Goal: Task Accomplishment & Management: Manage account settings

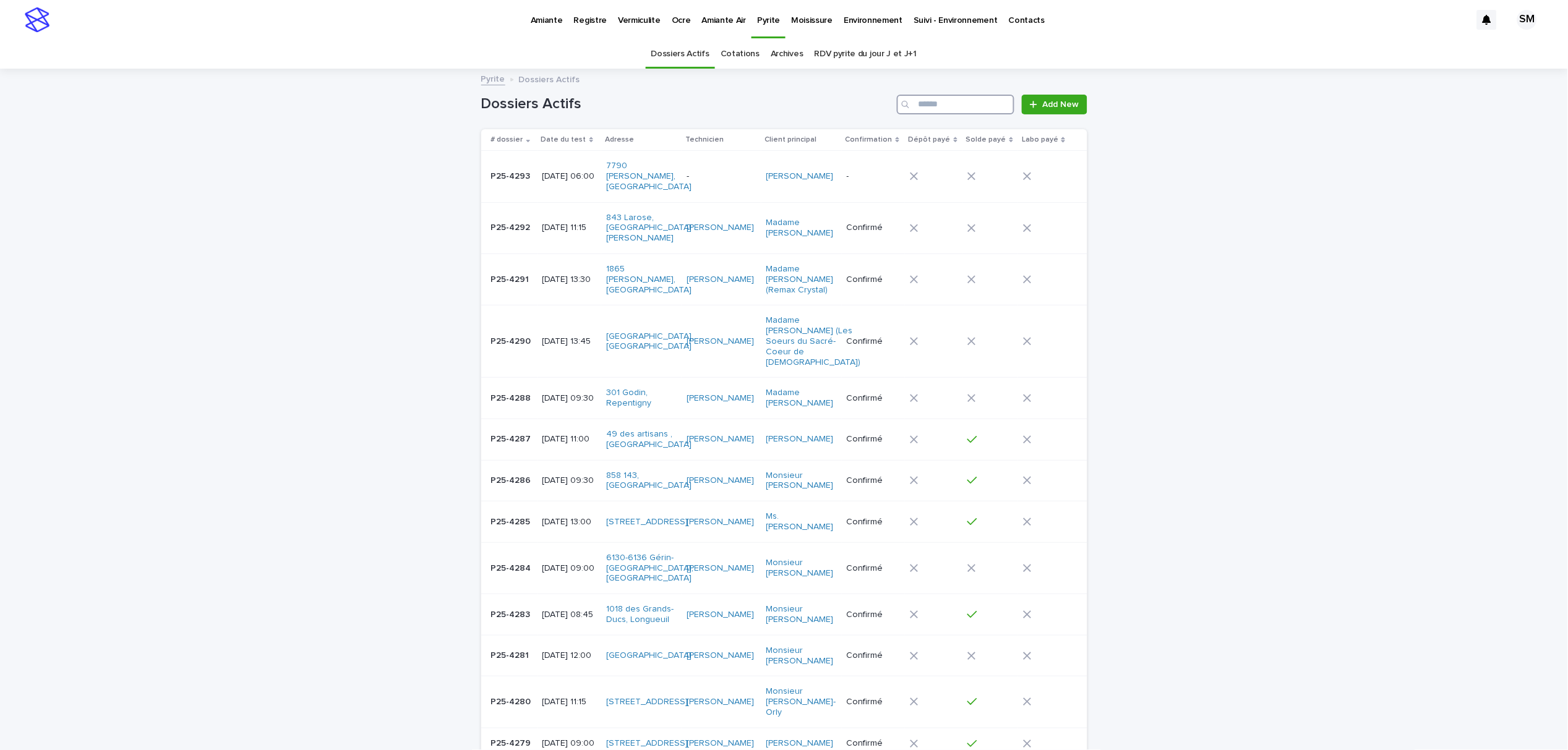
click at [936, 112] on input "Search" at bounding box center [955, 105] width 118 height 20
click at [867, 19] on p "Environnement" at bounding box center [873, 13] width 58 height 26
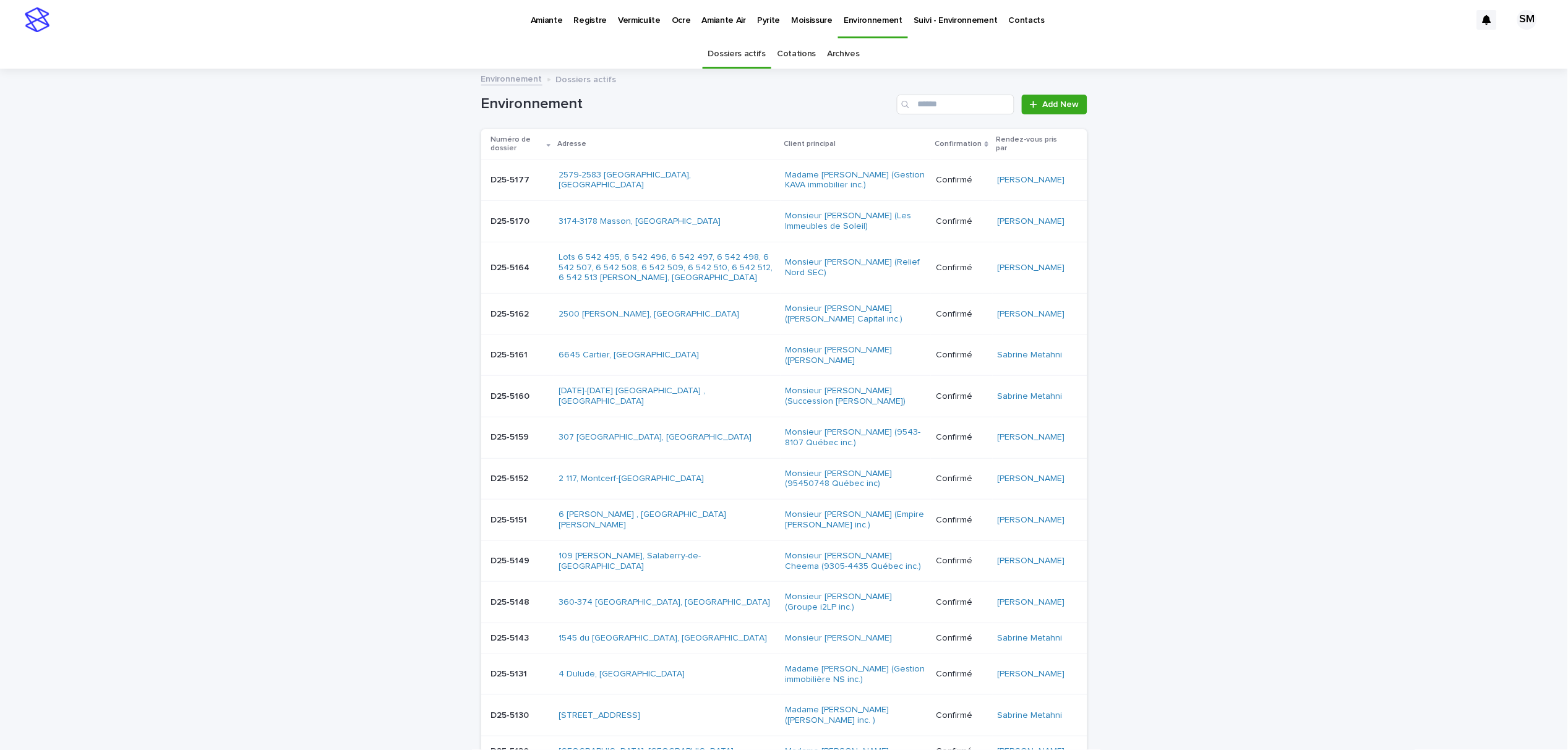
click at [939, 93] on div "Environnement Add New" at bounding box center [784, 100] width 606 height 59
click at [939, 96] on input "Search" at bounding box center [955, 105] width 118 height 20
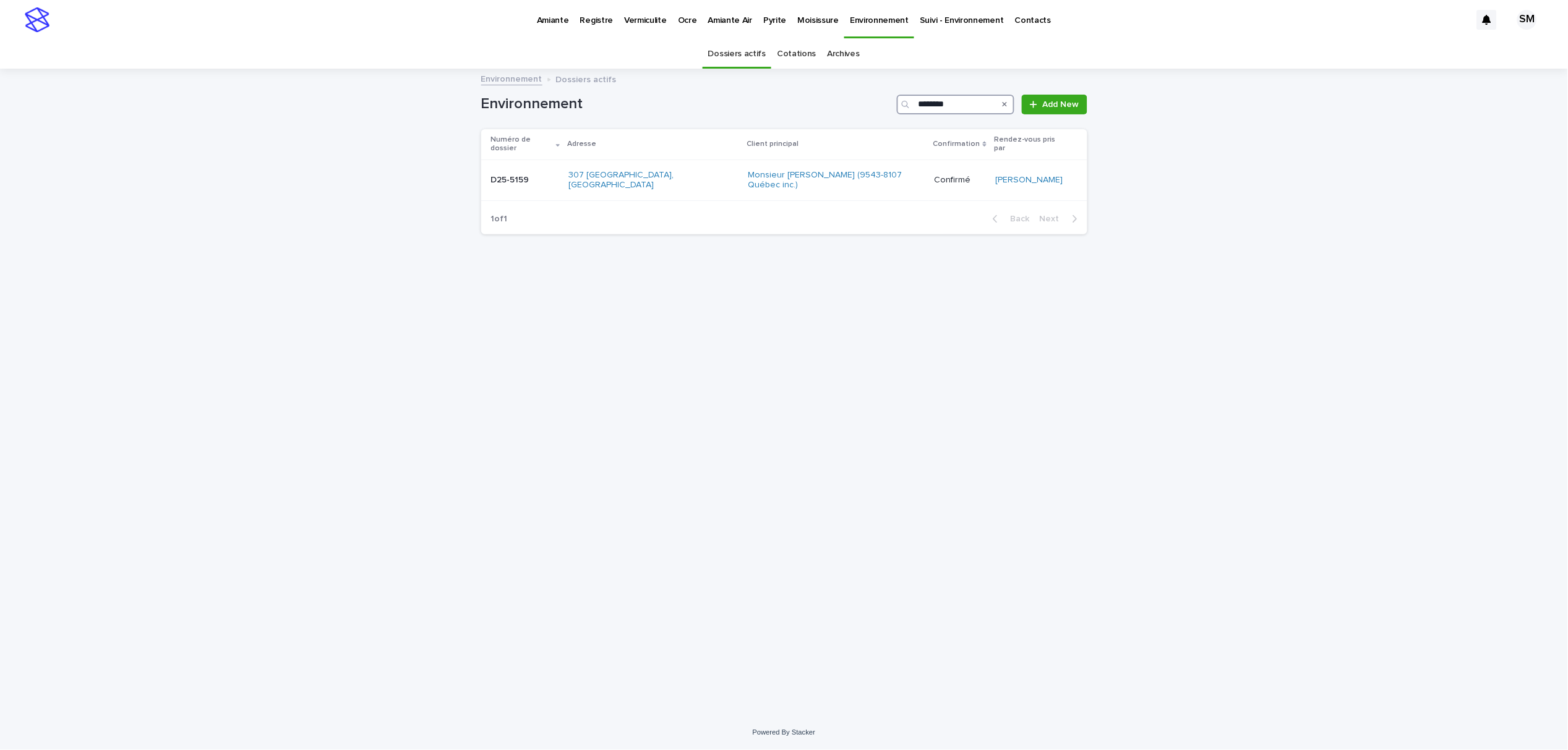
type input "********"
click at [851, 22] on p "Environnement" at bounding box center [879, 13] width 58 height 26
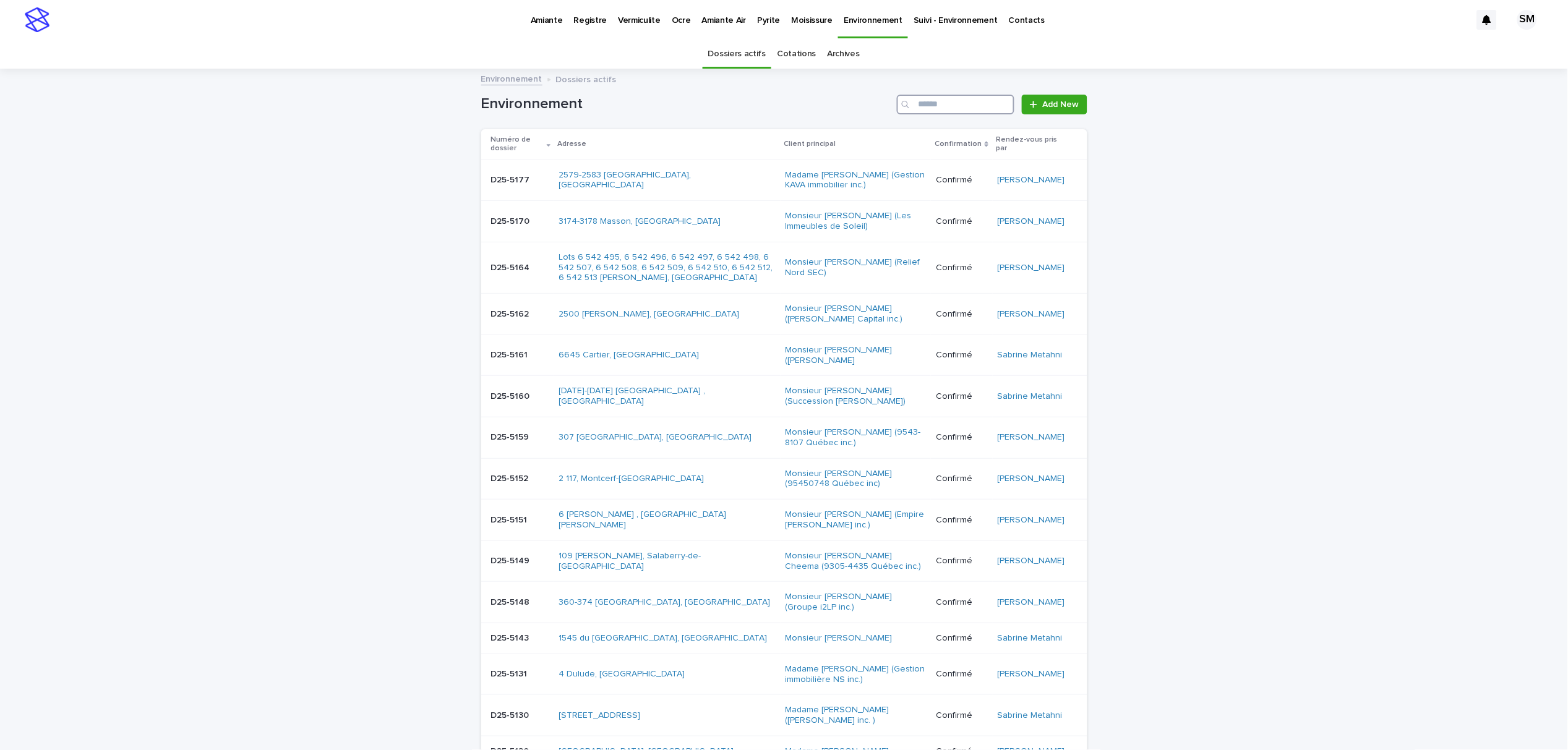
click at [928, 105] on input "Search" at bounding box center [955, 105] width 118 height 20
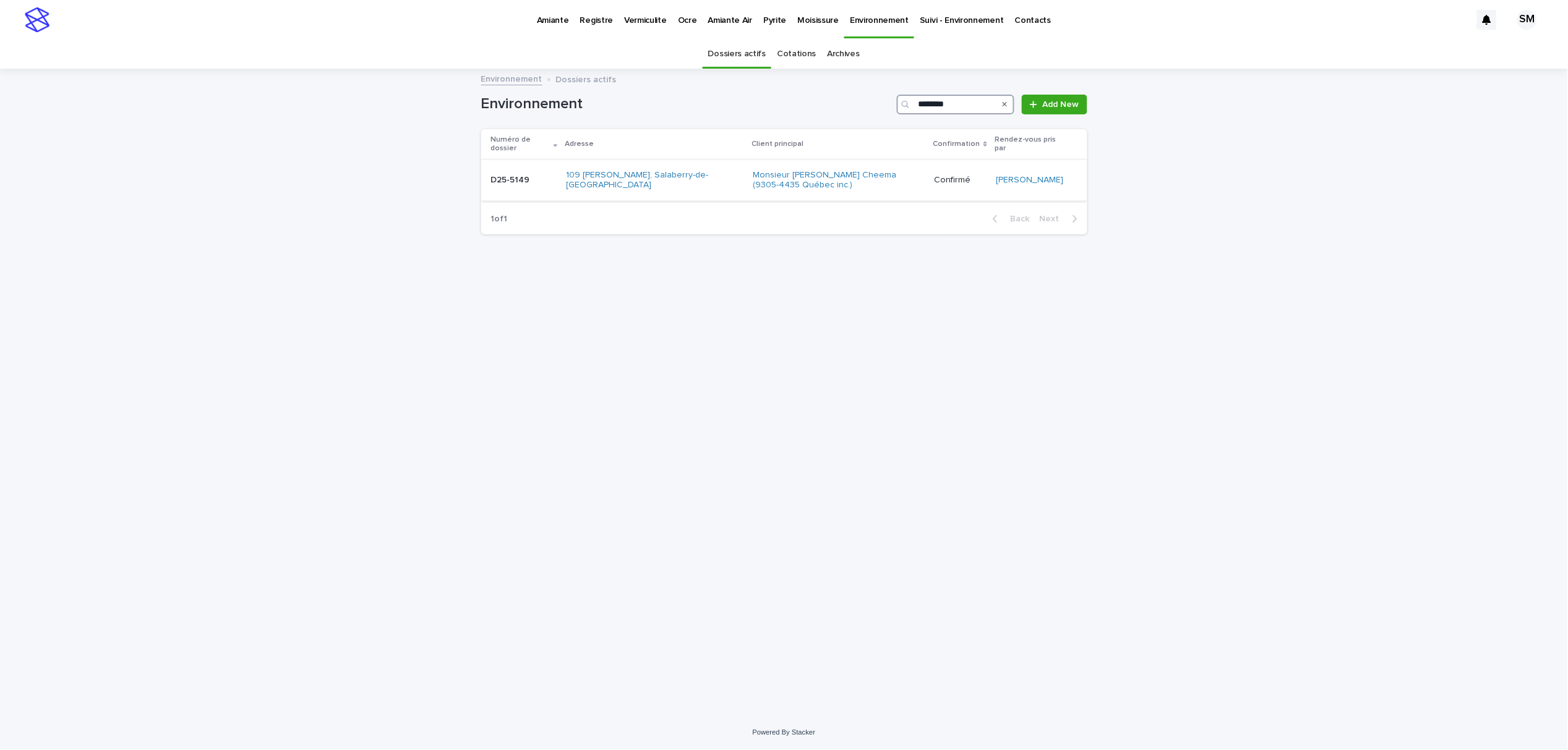
type input "********"
click at [515, 174] on div "D25-5149 D25-5149" at bounding box center [524, 180] width 65 height 21
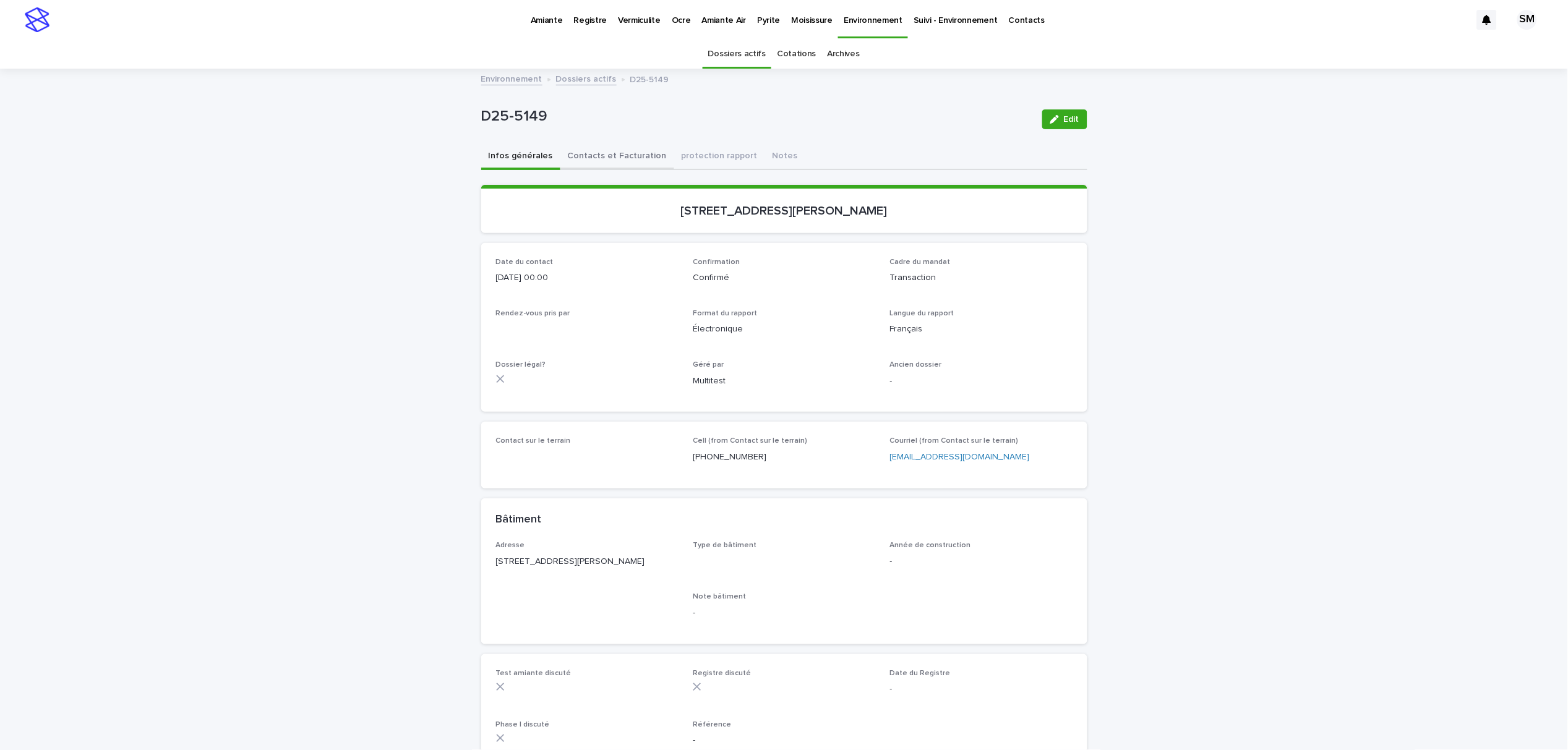
click at [598, 153] on button "Contacts et Facturation" at bounding box center [617, 157] width 114 height 26
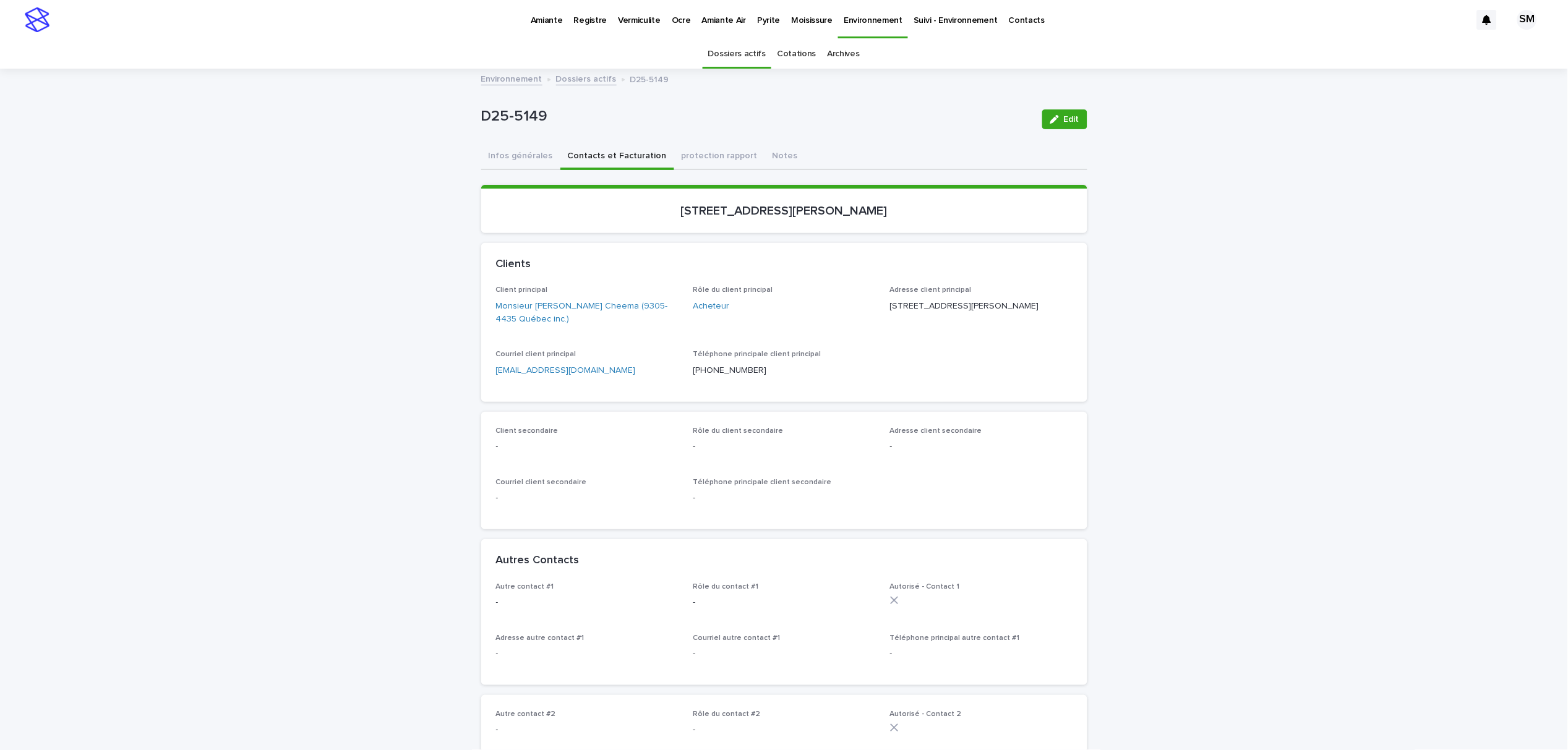
click at [851, 19] on p "Environnement" at bounding box center [873, 13] width 58 height 26
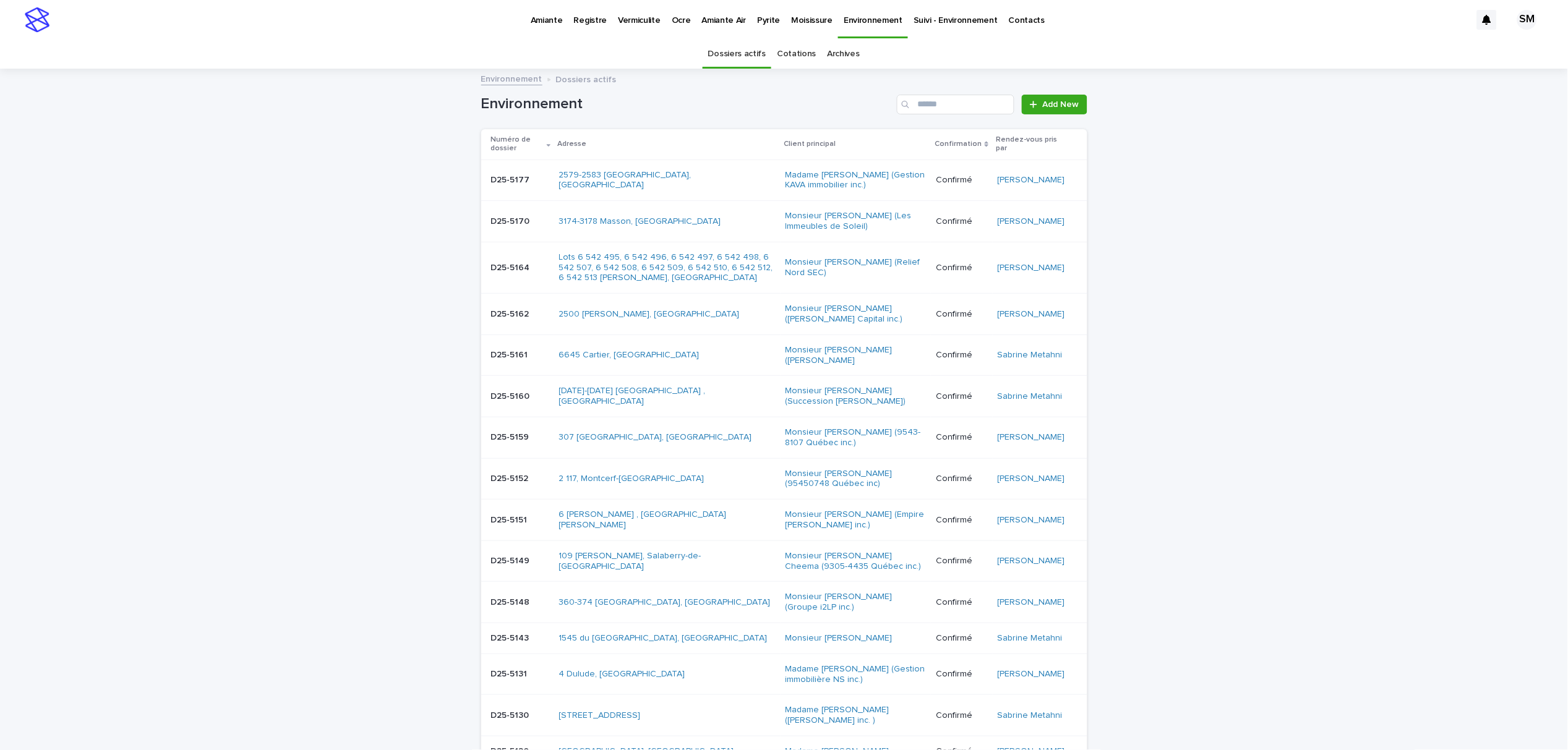
click at [856, 17] on p "Environnement" at bounding box center [873, 13] width 58 height 26
click at [931, 103] on input "Search" at bounding box center [955, 105] width 118 height 20
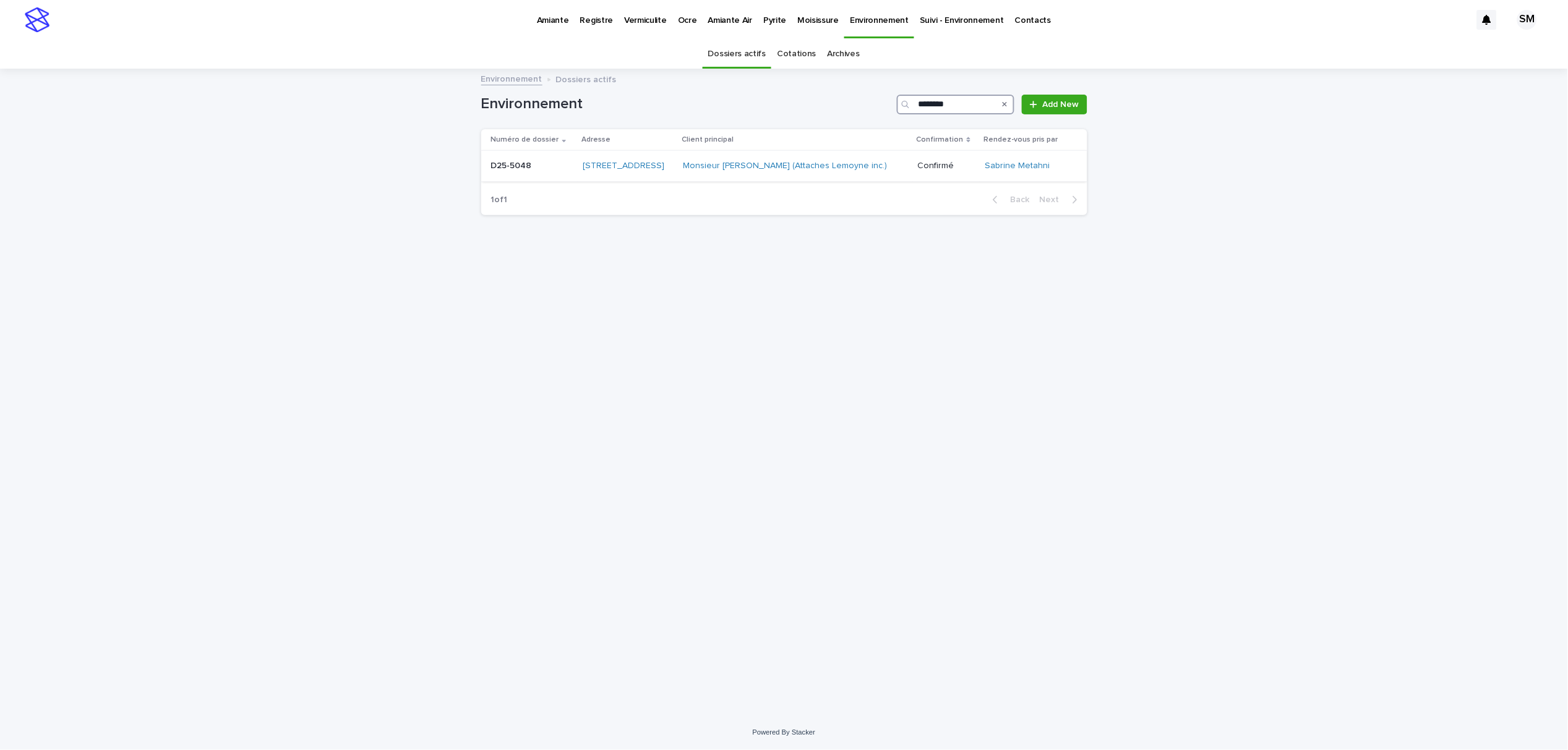
type input "********"
click at [508, 175] on div "D25-5048 D25-5048" at bounding box center [532, 165] width 82 height 21
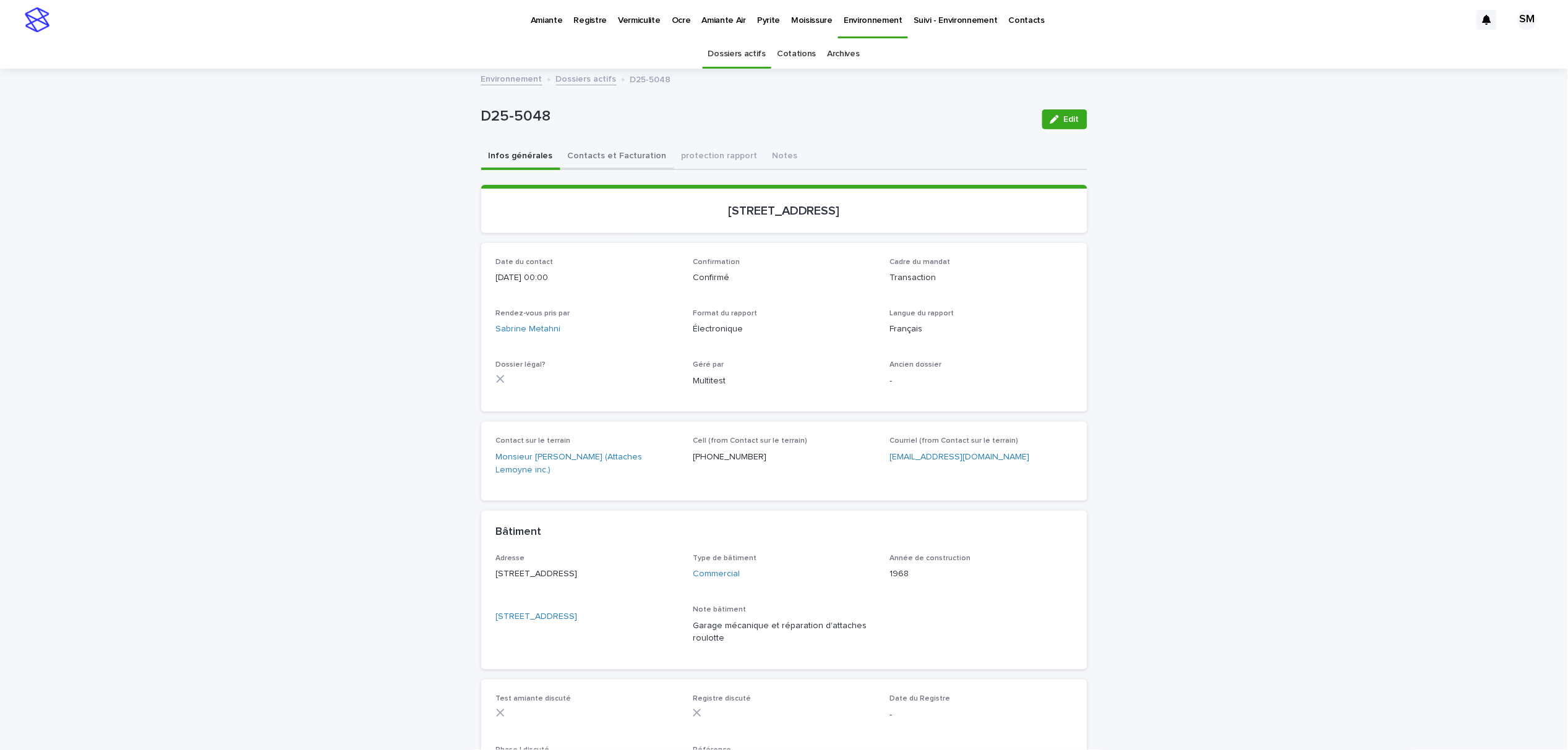
click at [613, 148] on button "Contacts et Facturation" at bounding box center [617, 157] width 114 height 26
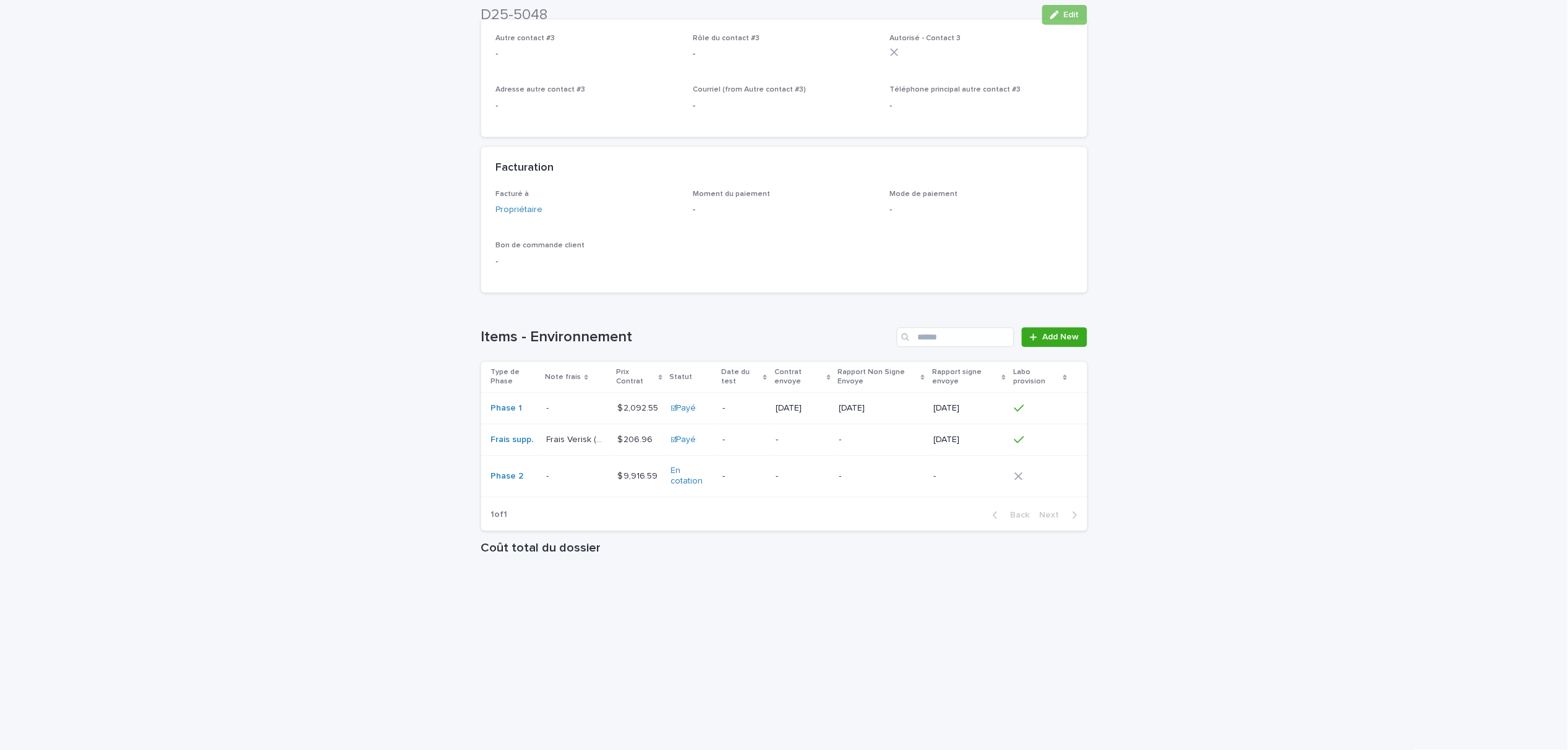
scroll to position [818, 0]
click at [556, 481] on p at bounding box center [576, 476] width 60 height 11
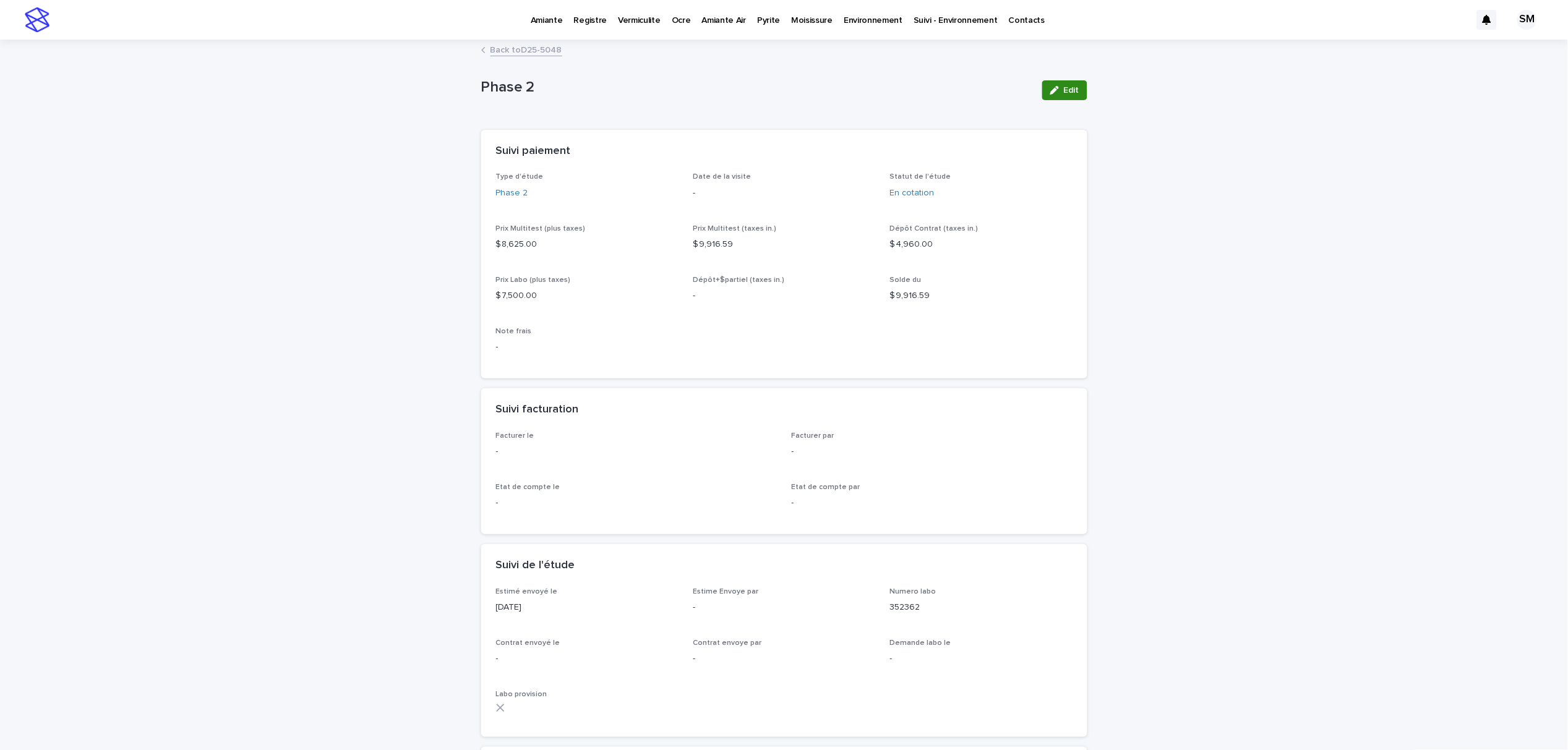
click at [1054, 88] on div "button" at bounding box center [1057, 90] width 14 height 9
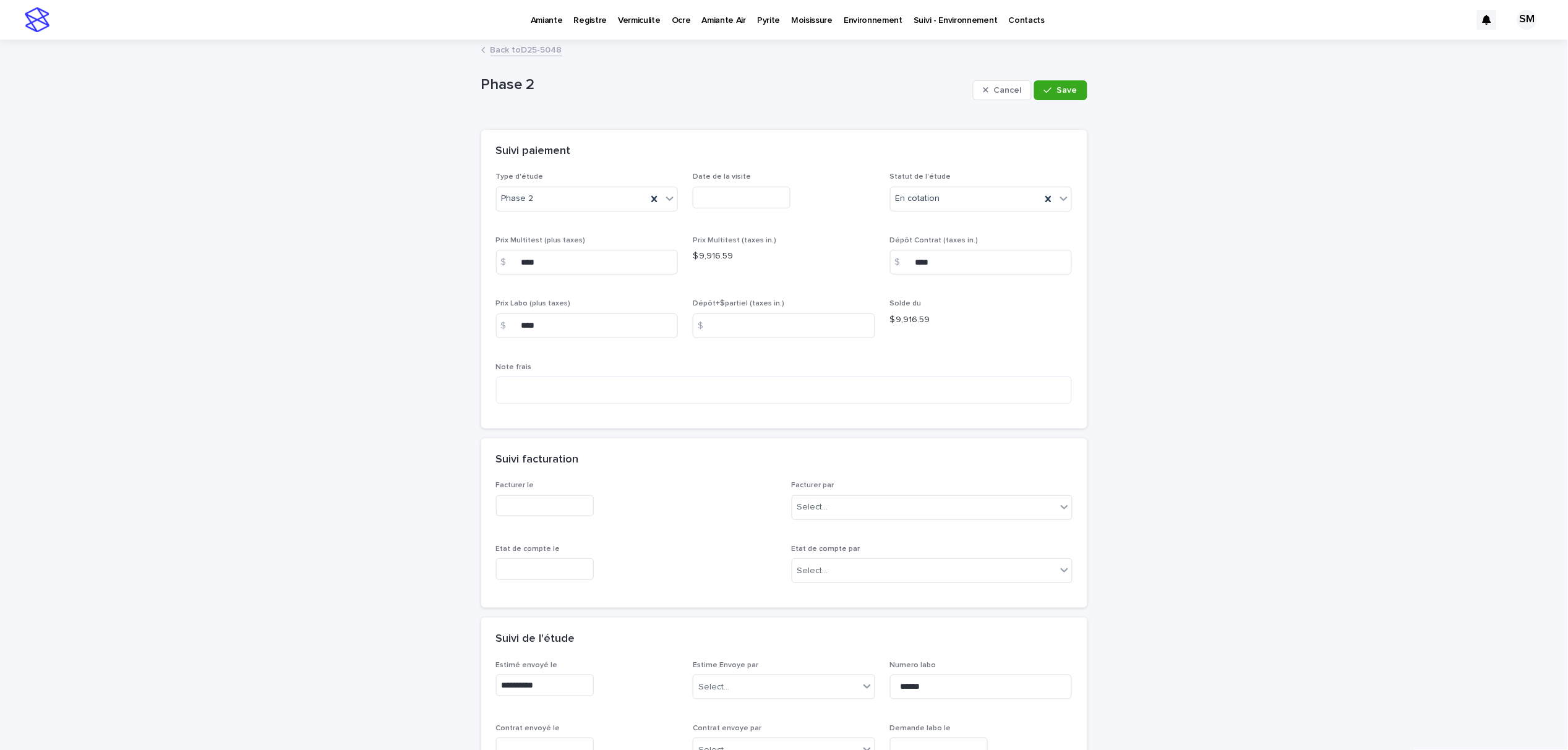
click at [1067, 195] on div "Type d'étude Phase 2 Date de la visite Statut de l'étude En cotation Prix Multi…" at bounding box center [784, 292] width 576 height 241
click at [1057, 203] on div at bounding box center [1064, 198] width 15 height 22
click at [958, 328] on div "☒Annulé" at bounding box center [975, 332] width 181 height 22
click at [1067, 88] on span "Save" at bounding box center [1067, 90] width 21 height 9
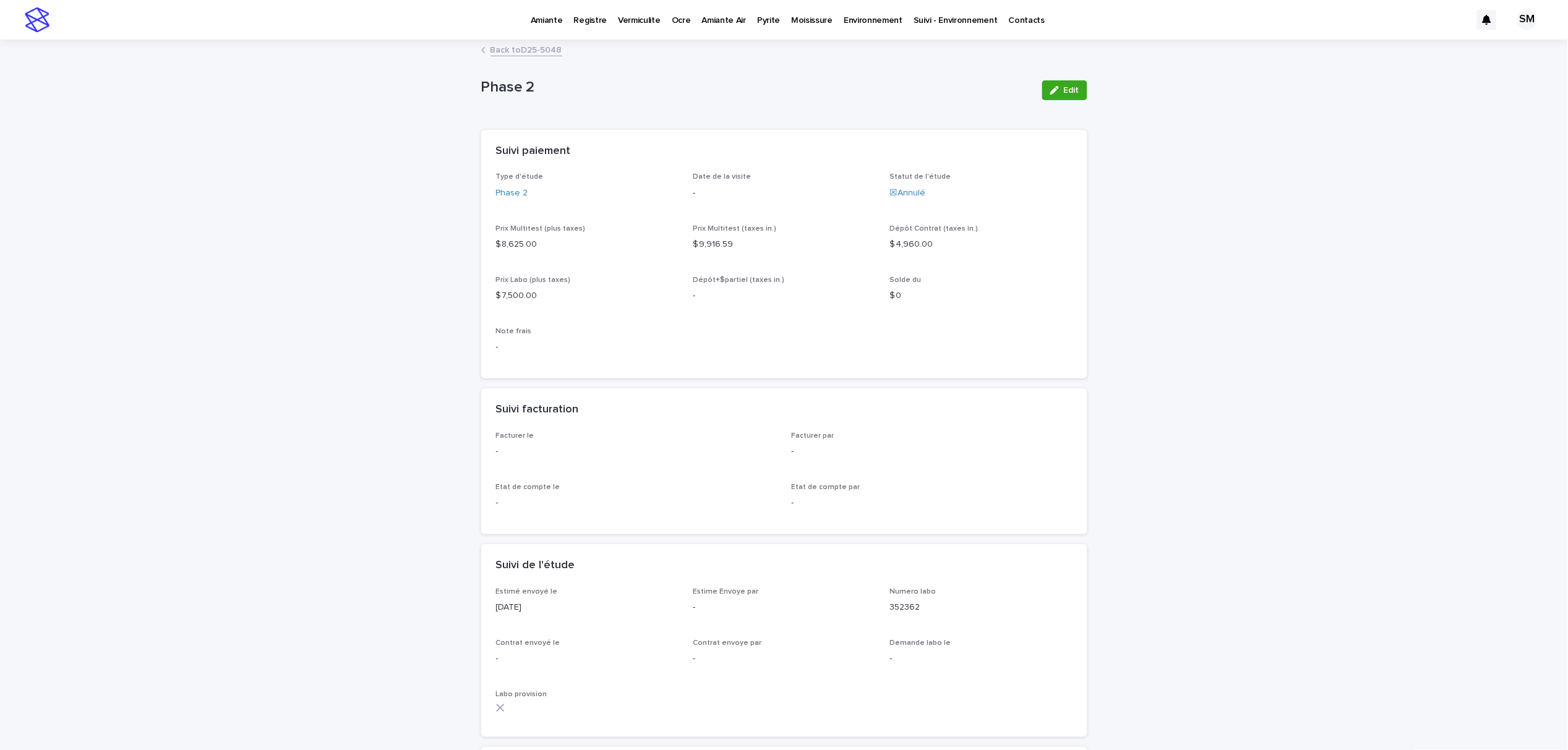
click at [508, 49] on link "Back to D25-5048" at bounding box center [526, 49] width 71 height 14
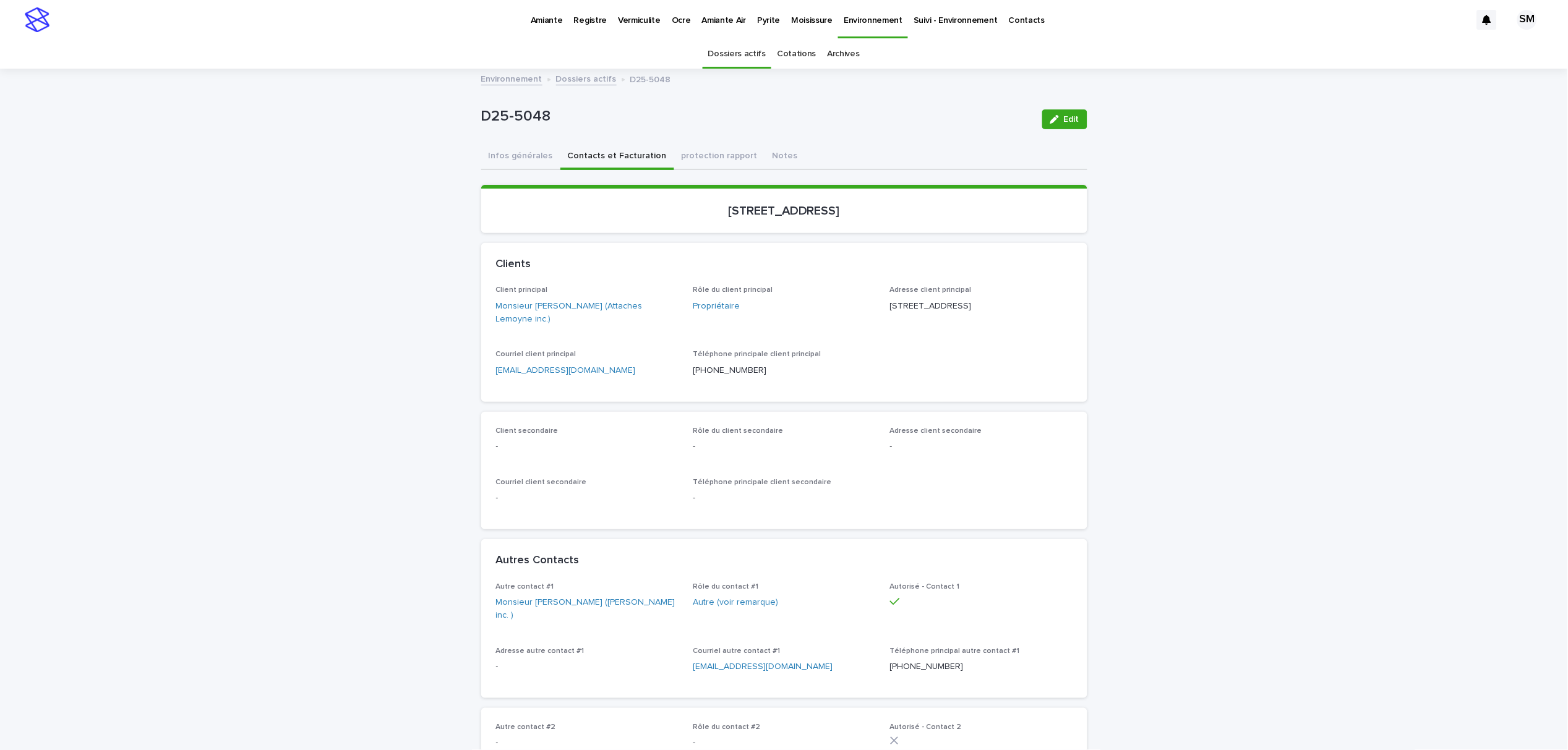
scroll to position [40, 0]
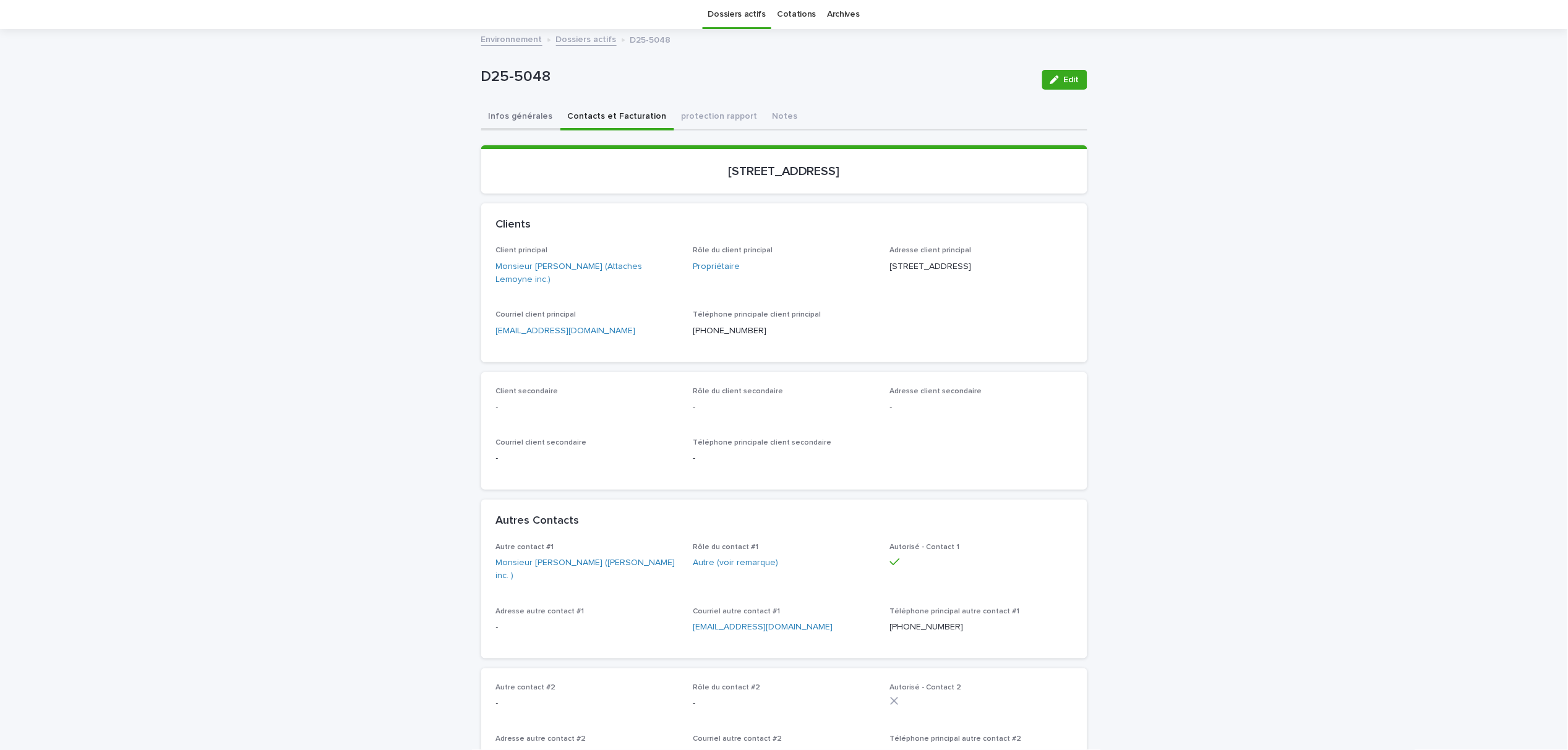
click at [498, 118] on button "Infos générales" at bounding box center [521, 118] width 79 height 26
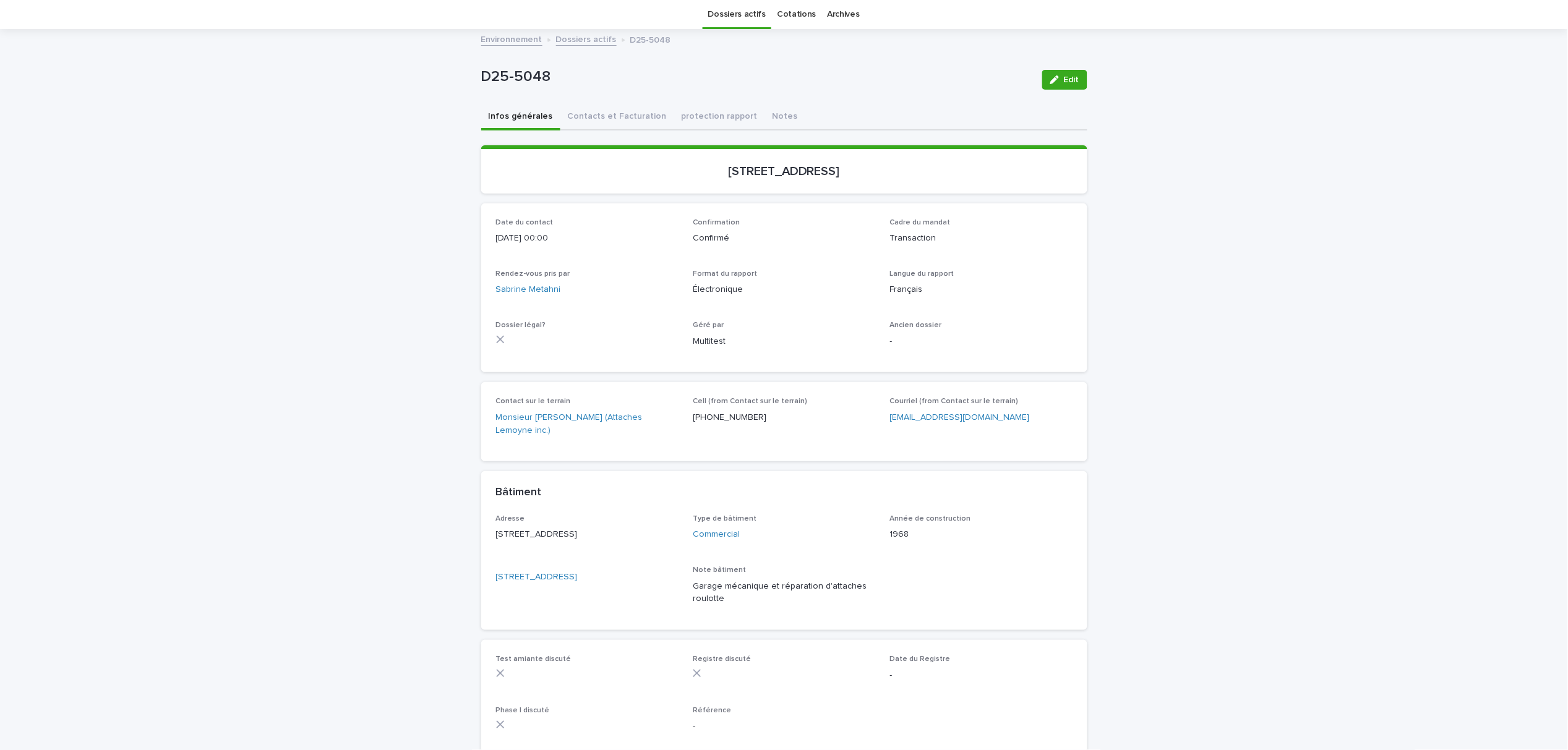
drag, startPoint x: 1069, startPoint y: 81, endPoint x: 828, endPoint y: 200, distance: 268.8
click at [1069, 80] on span "Edit" at bounding box center [1072, 79] width 16 height 9
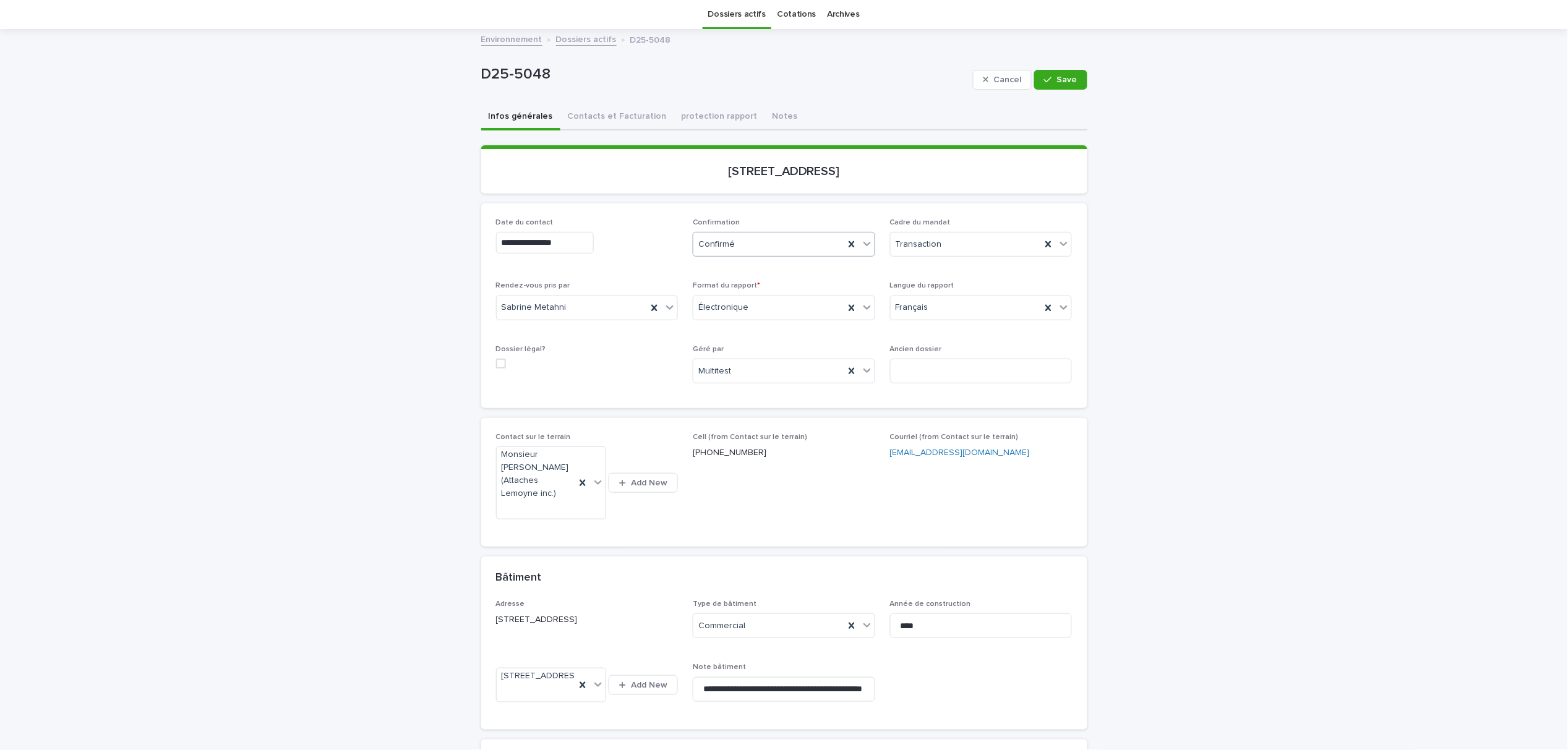
click at [861, 246] on icon at bounding box center [867, 244] width 12 height 12
click at [718, 391] on div "Archivé" at bounding box center [778, 397] width 181 height 22
click at [1057, 75] on span "Save" at bounding box center [1067, 79] width 21 height 9
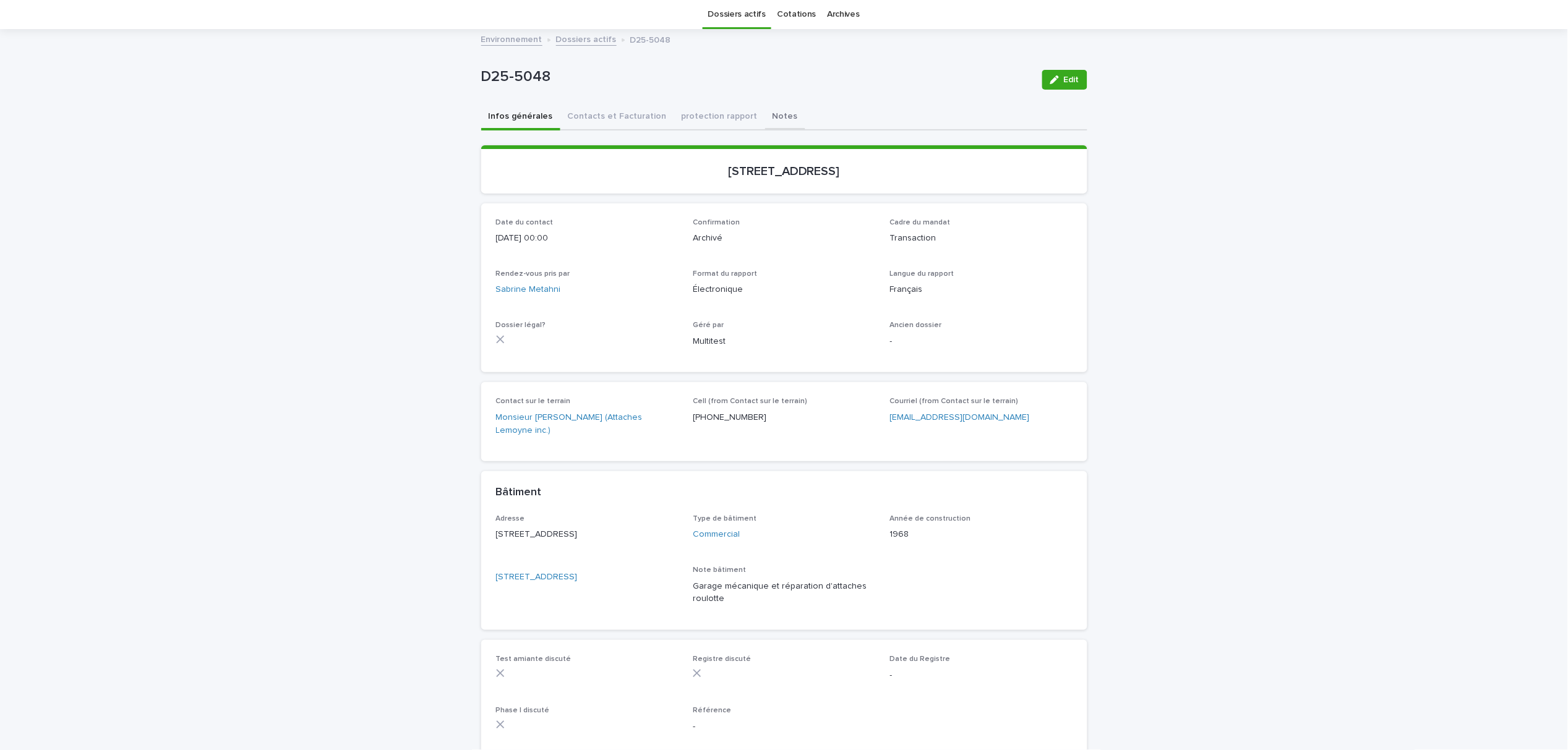
click at [765, 120] on div "D25-5048 Edit D25-5048 Edit Sorry, there was an error saving your record. Pleas…" at bounding box center [784, 399] width 606 height 738
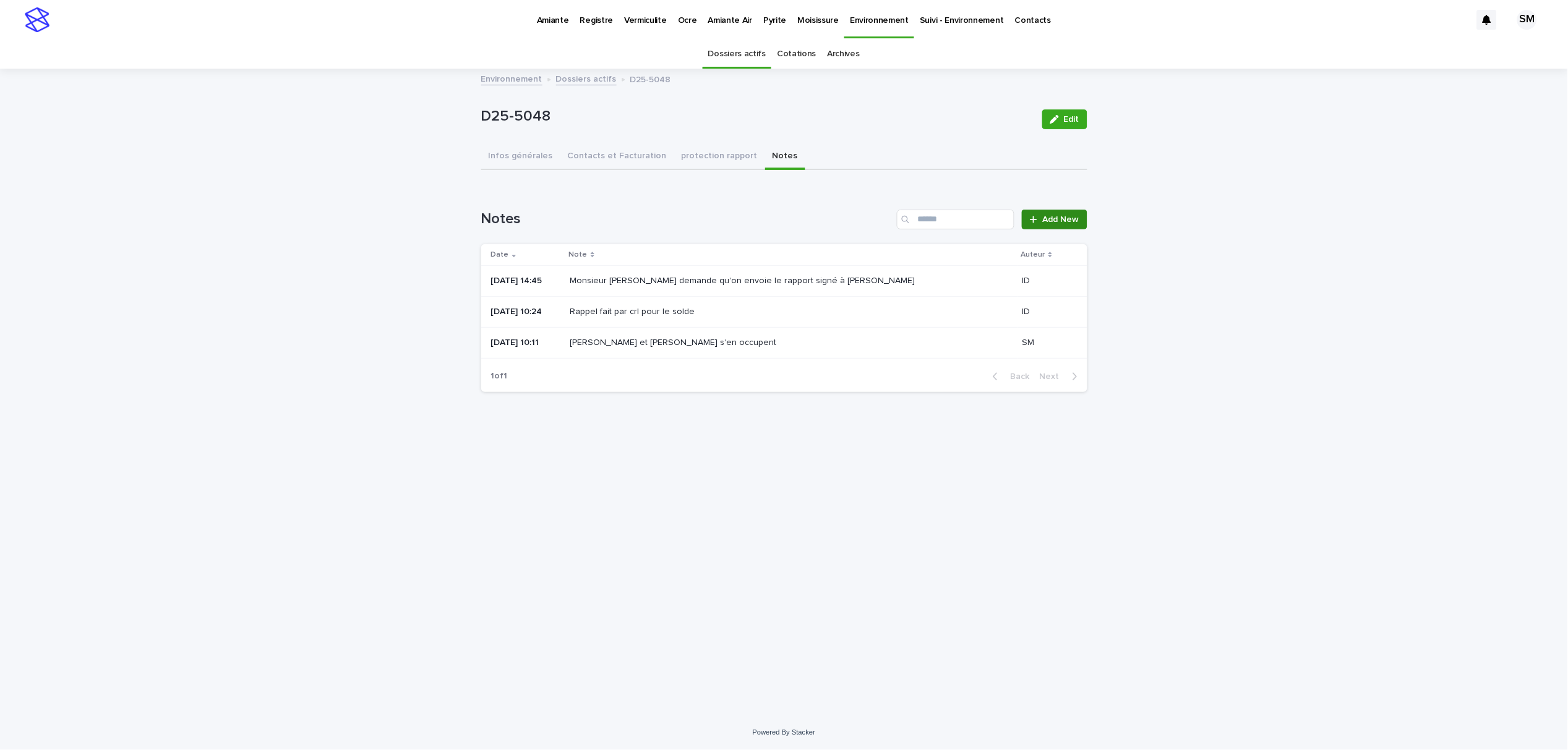
click at [1059, 221] on span "Add New" at bounding box center [1061, 219] width 37 height 9
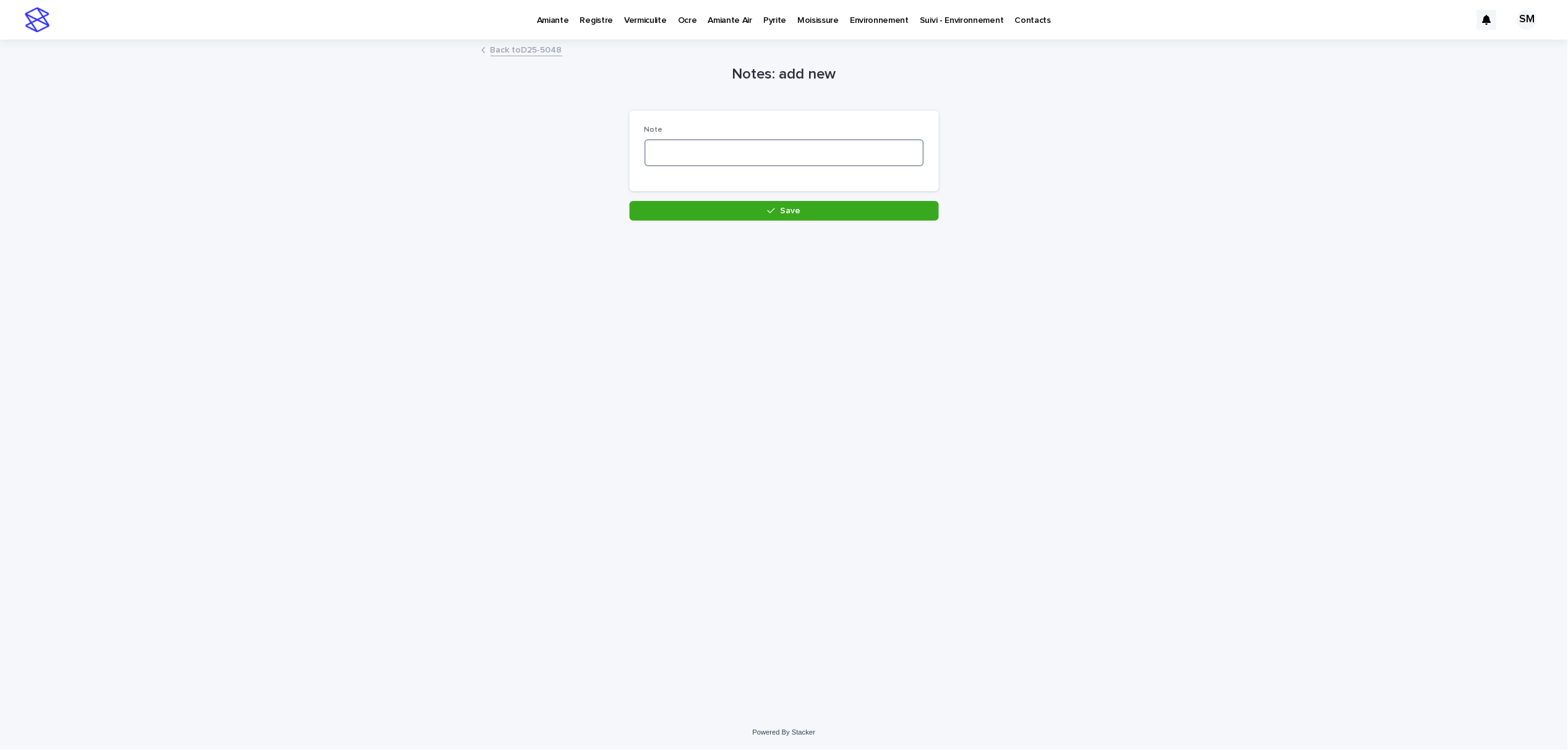
click at [715, 161] on textarea at bounding box center [784, 153] width 279 height 27
type textarea "*"
type textarea "**********"
click at [767, 212] on button "Save" at bounding box center [784, 211] width 309 height 20
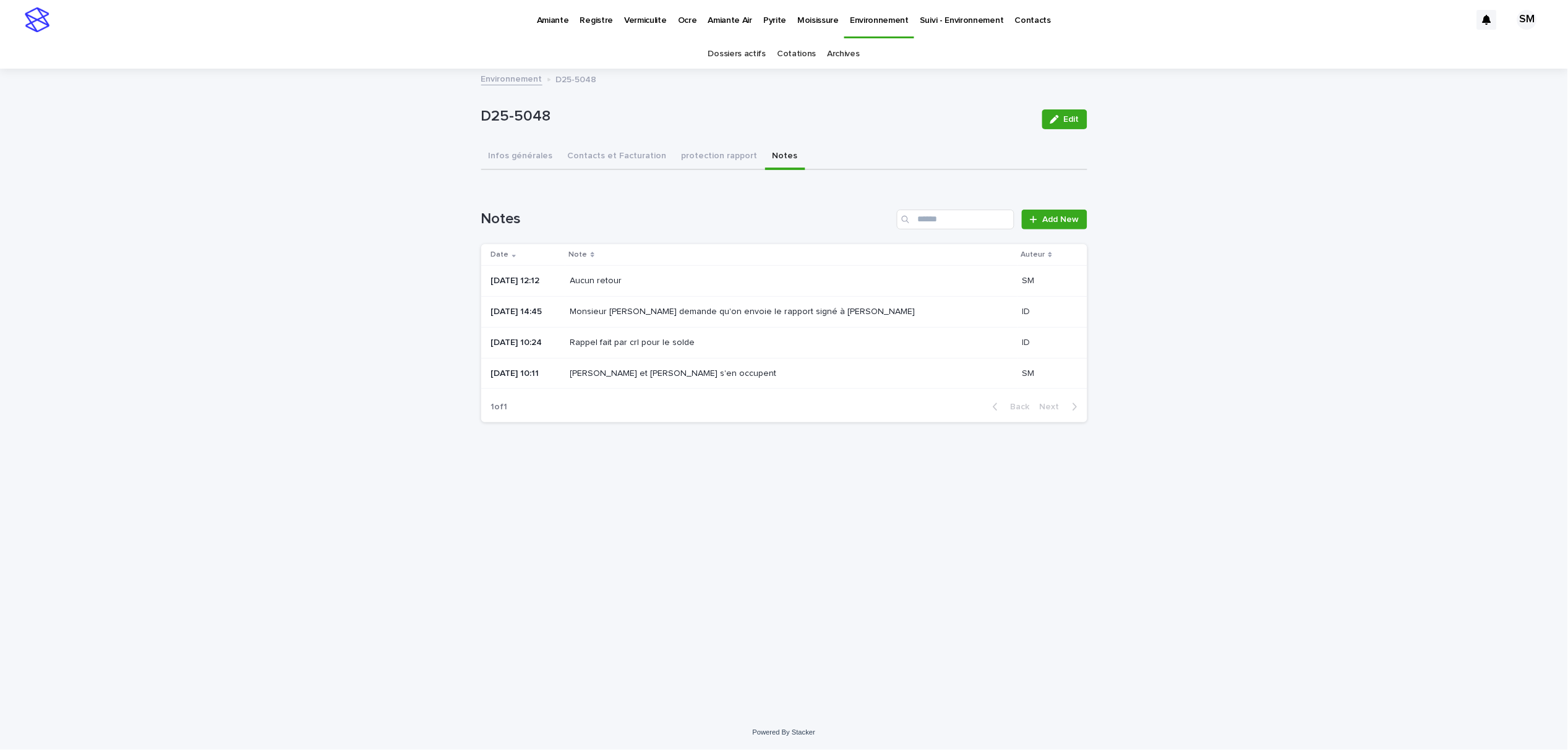
click at [784, 56] on link "Cotations" at bounding box center [795, 54] width 39 height 29
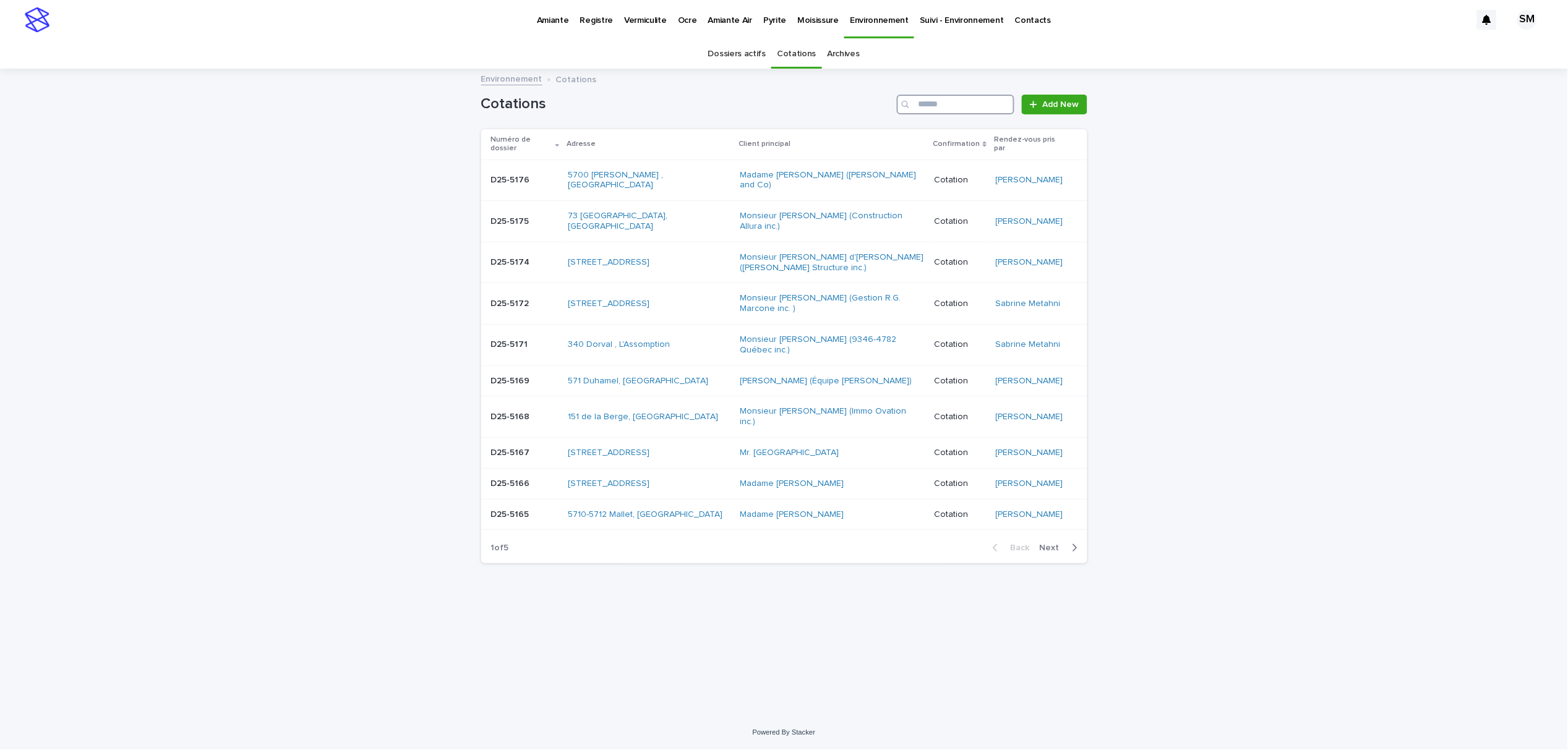
click at [966, 103] on input "Search" at bounding box center [955, 105] width 118 height 20
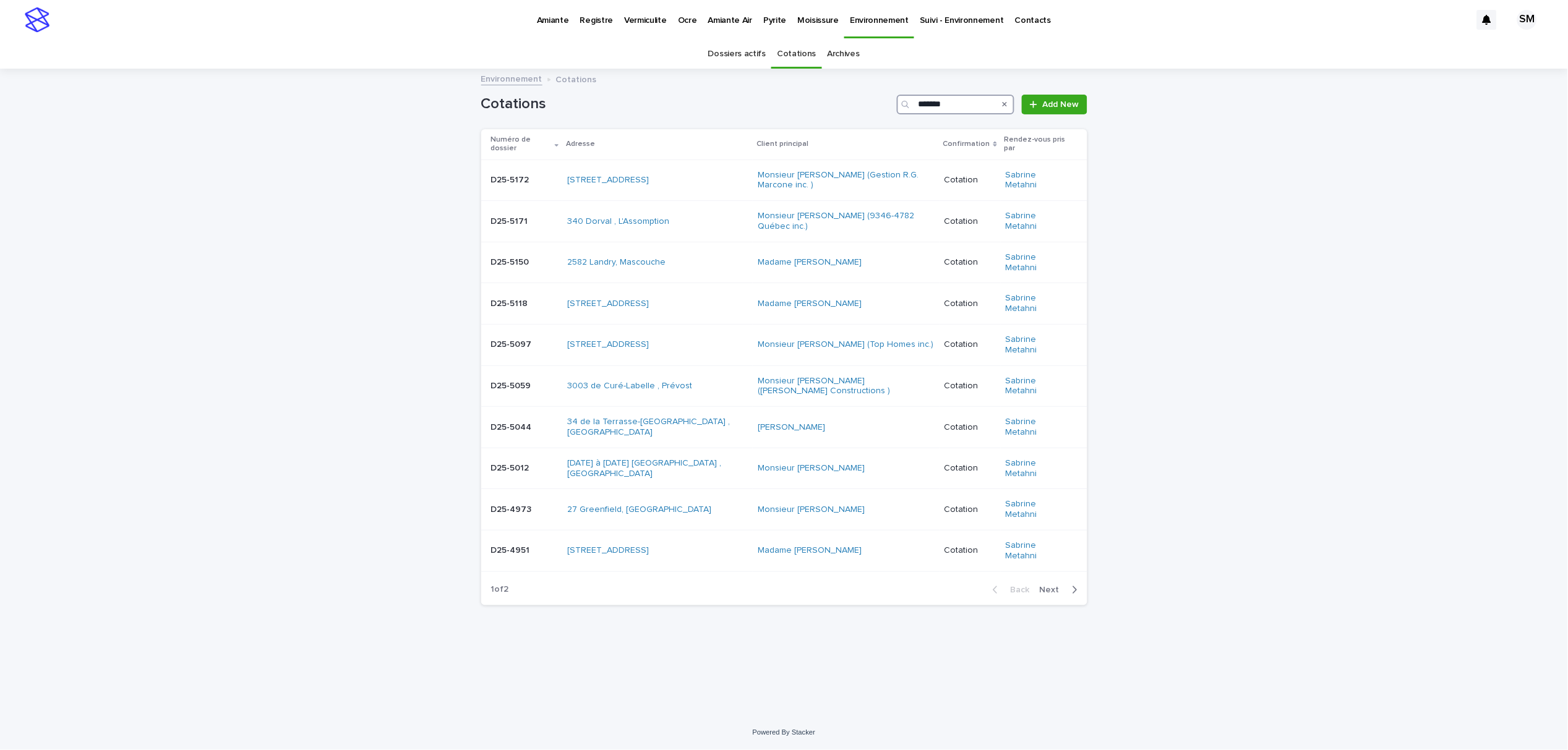
type input "*******"
click at [1072, 585] on icon "button" at bounding box center [1075, 589] width 6 height 11
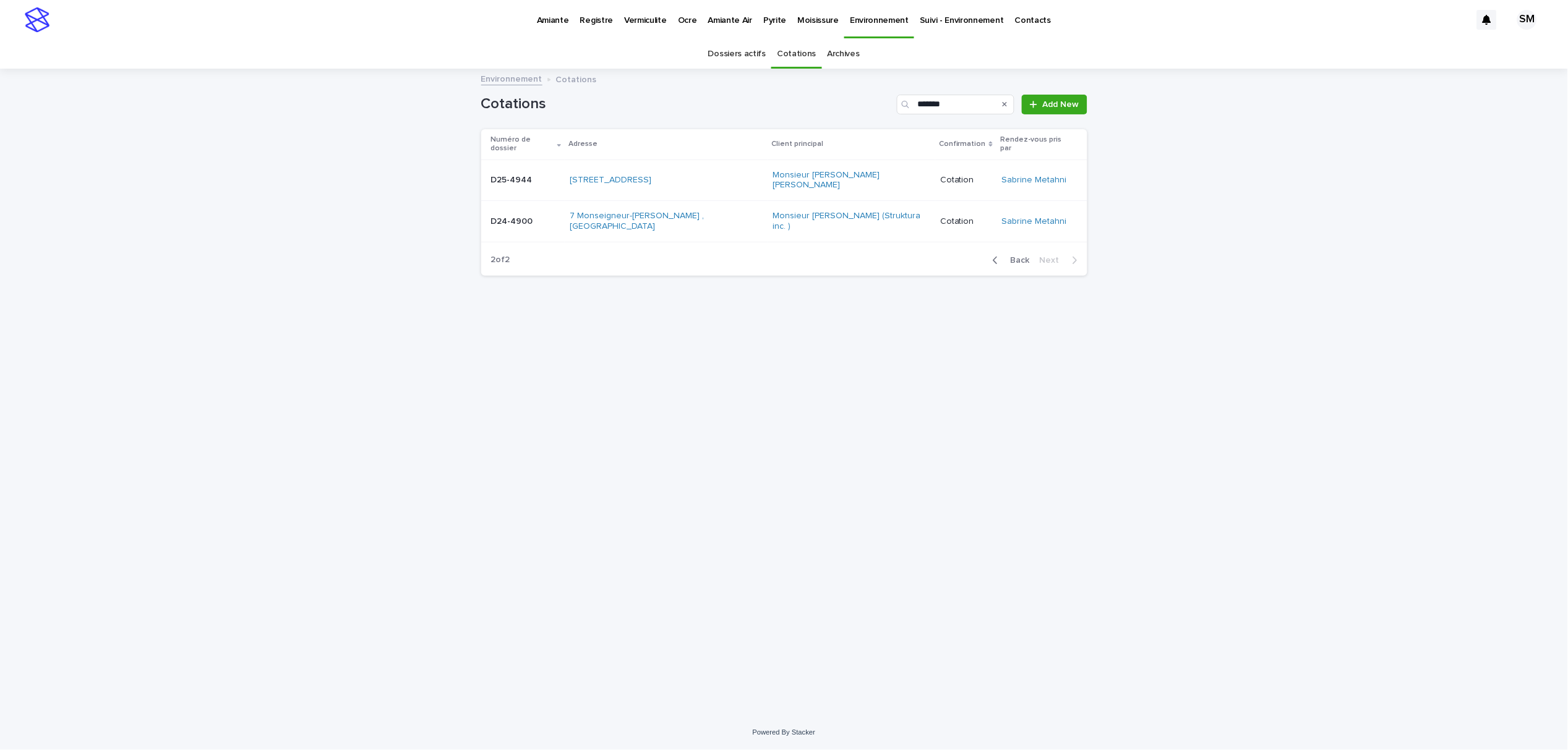
click at [995, 255] on icon "button" at bounding box center [995, 260] width 6 height 11
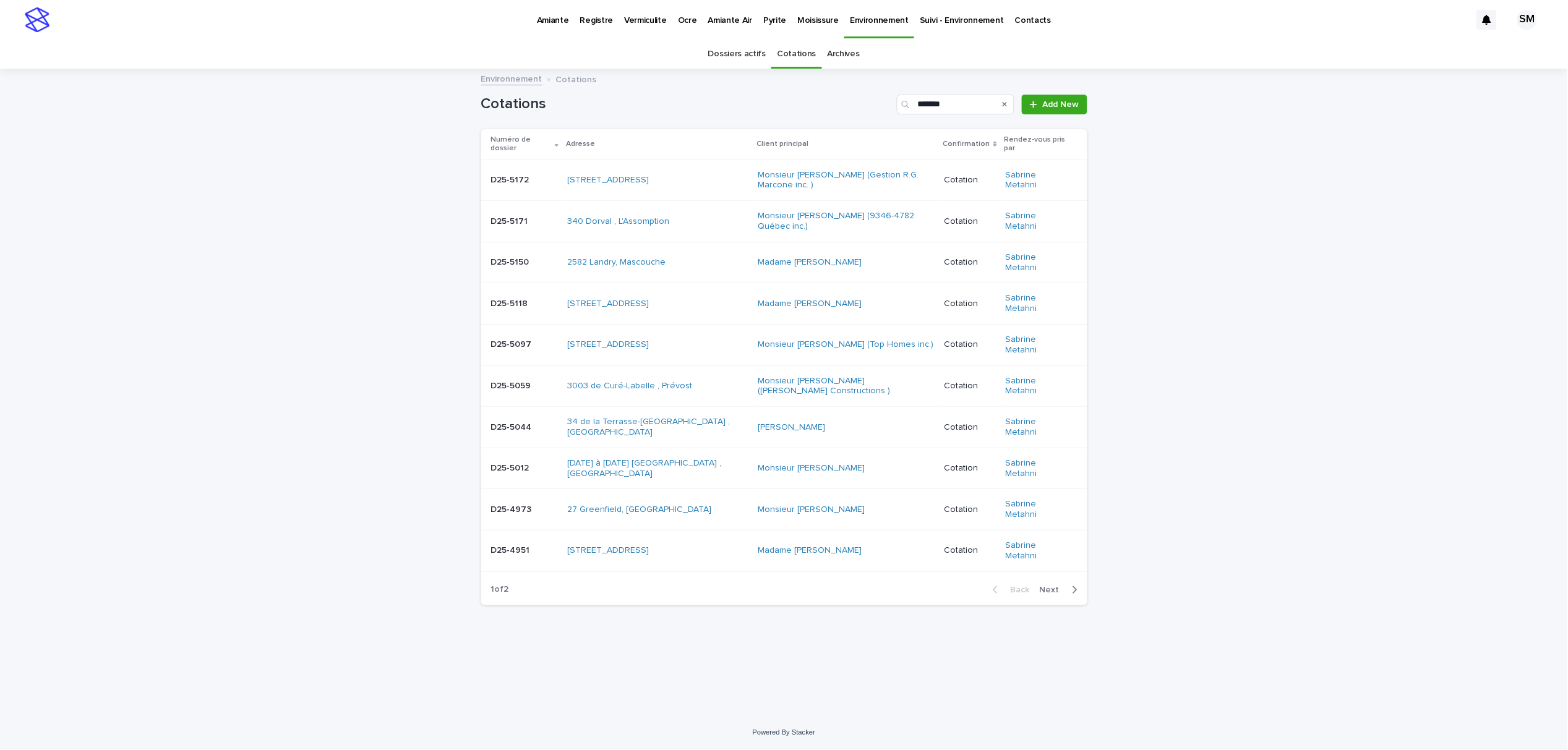
click at [1068, 585] on div "button" at bounding box center [1072, 589] width 11 height 11
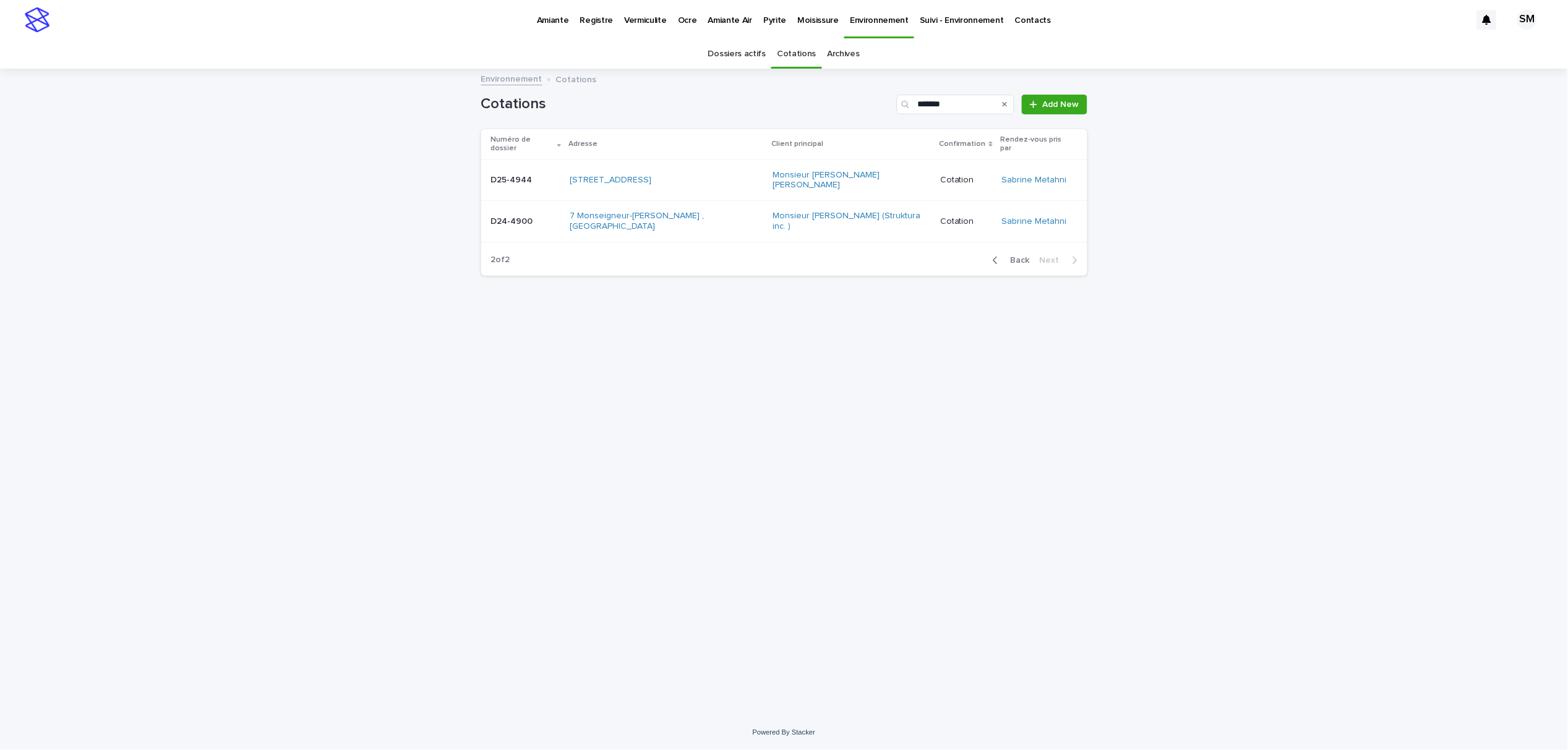
click at [517, 225] on td "D24-4900 D24-4900" at bounding box center [523, 222] width 84 height 42
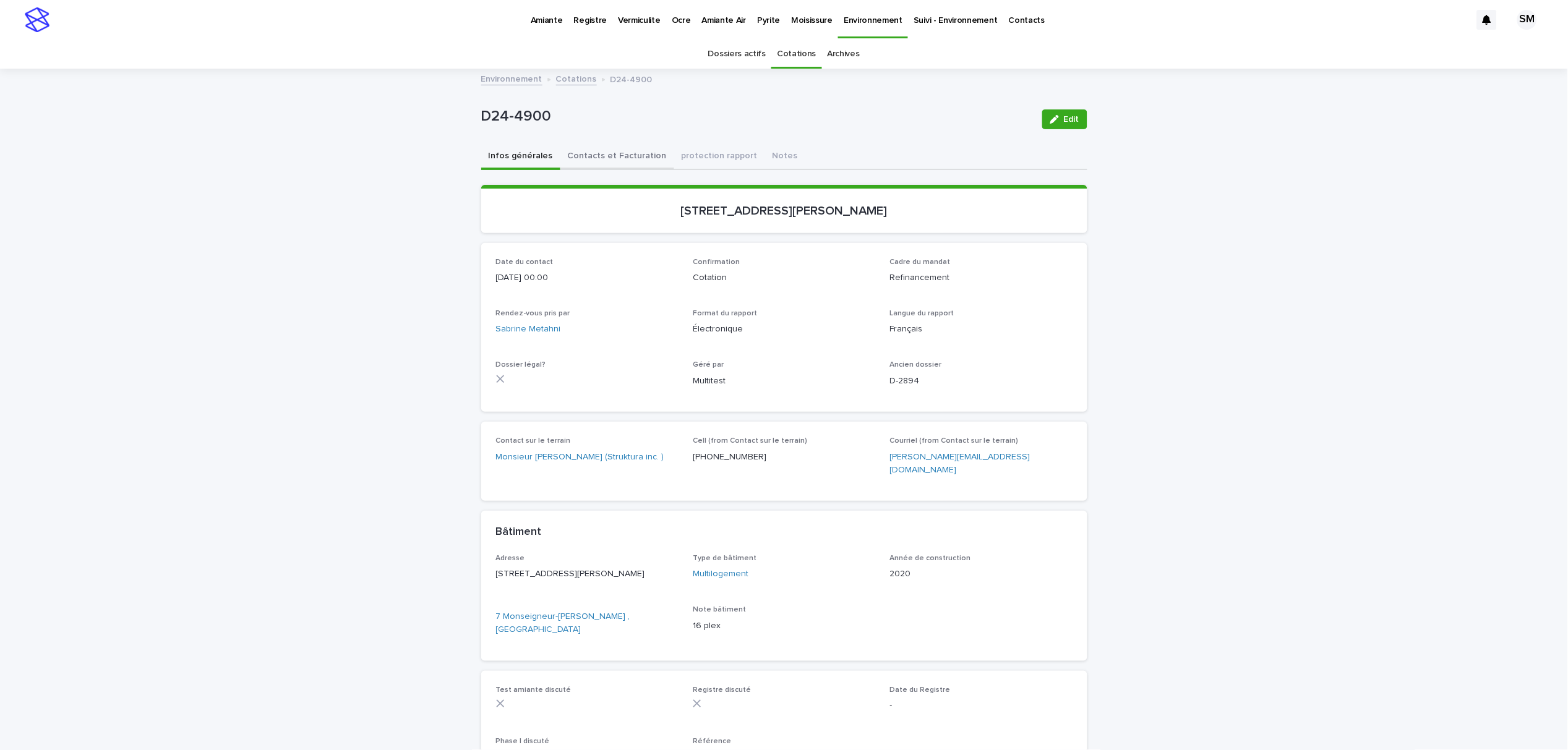
click at [612, 165] on button "Contacts et Facturation" at bounding box center [617, 157] width 114 height 26
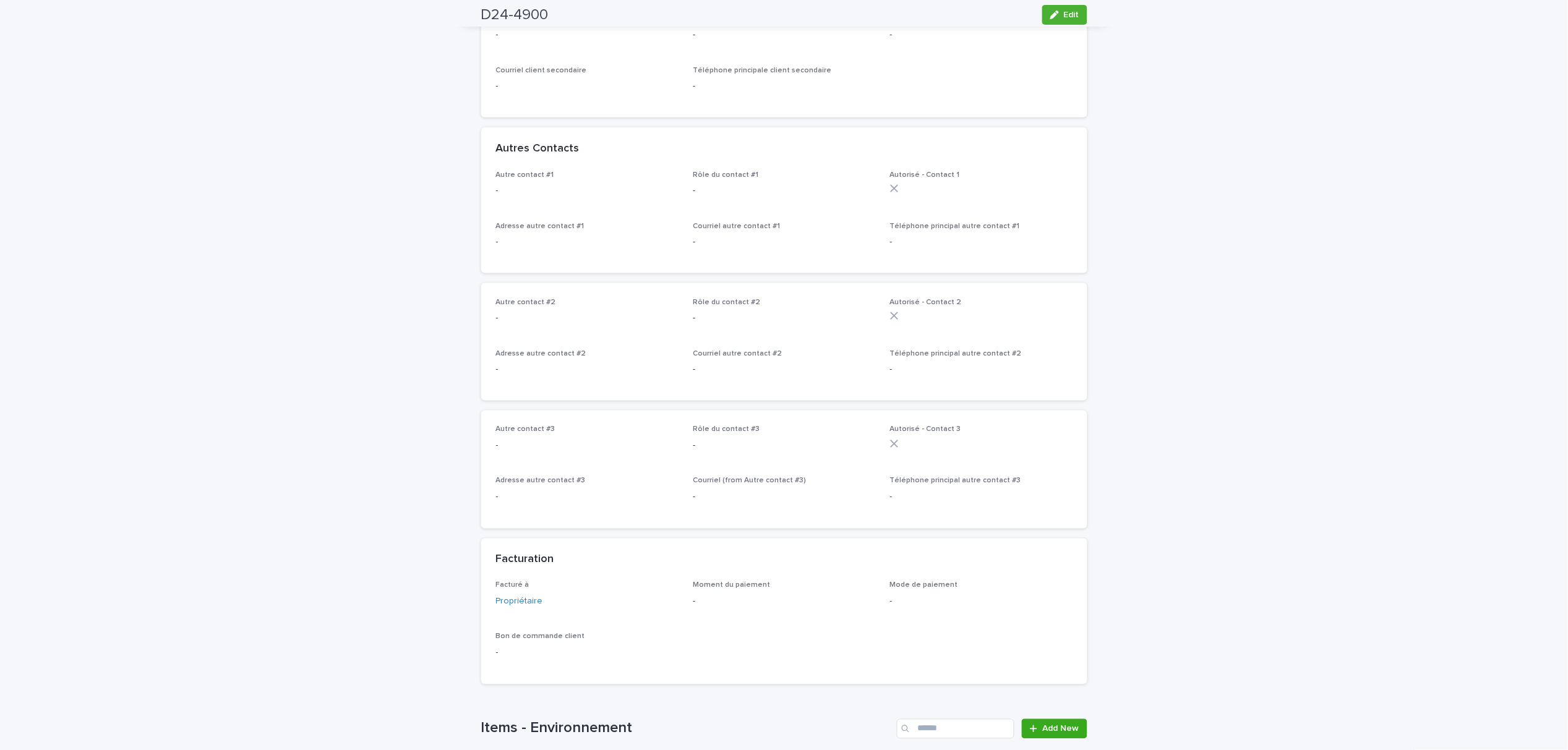
scroll to position [660, 0]
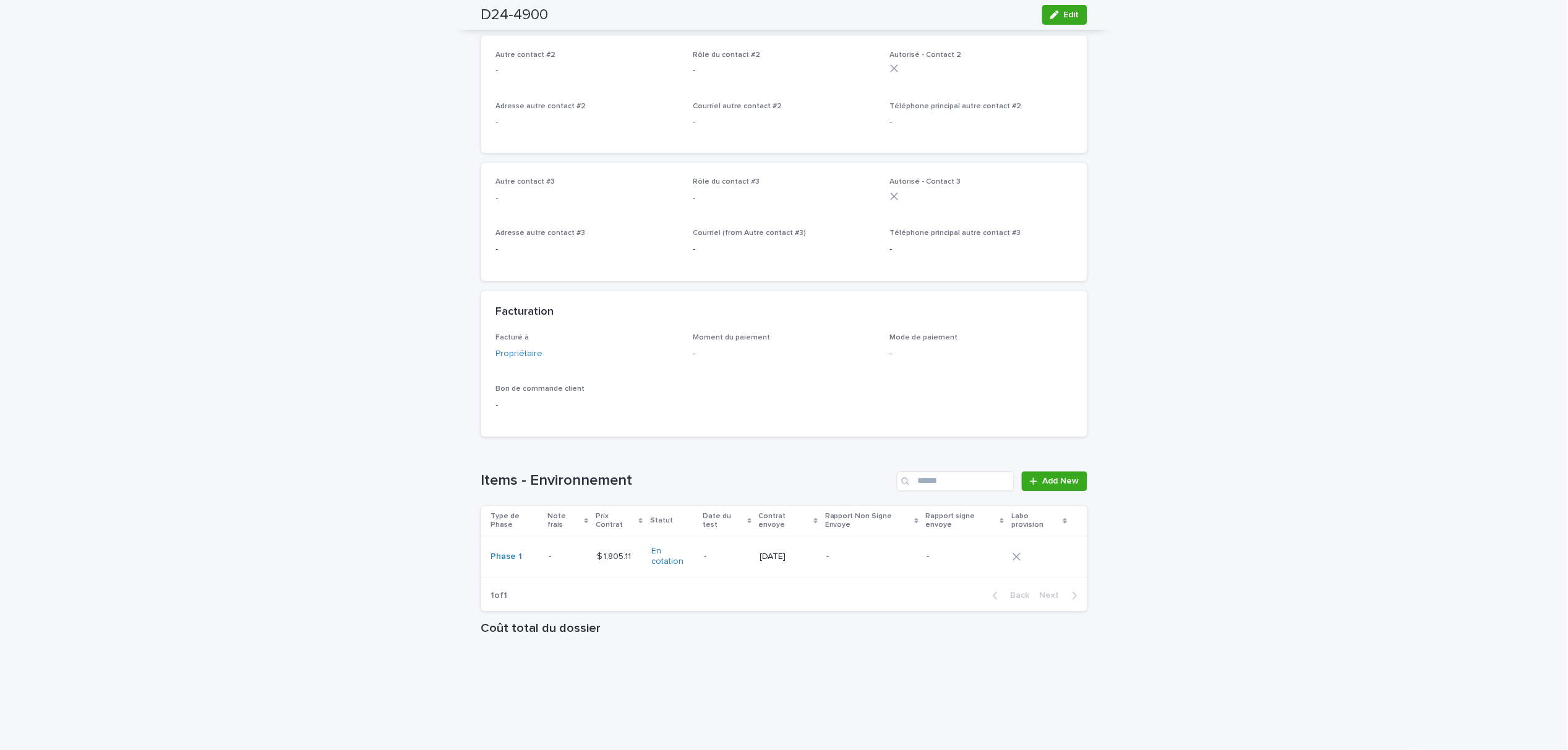
click at [550, 550] on p "-" at bounding box center [552, 556] width 5 height 13
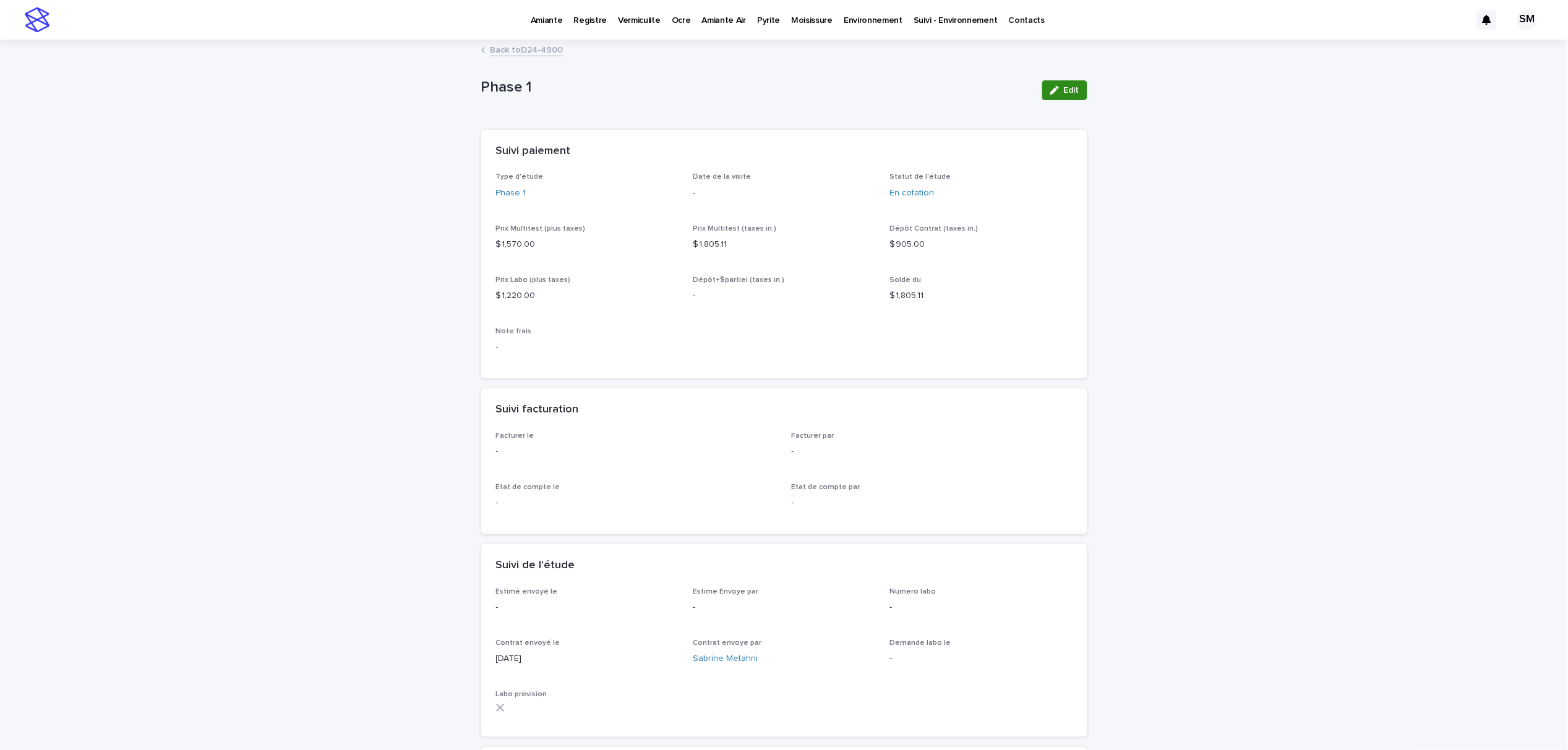
click at [1064, 88] on span "Edit" at bounding box center [1072, 90] width 16 height 9
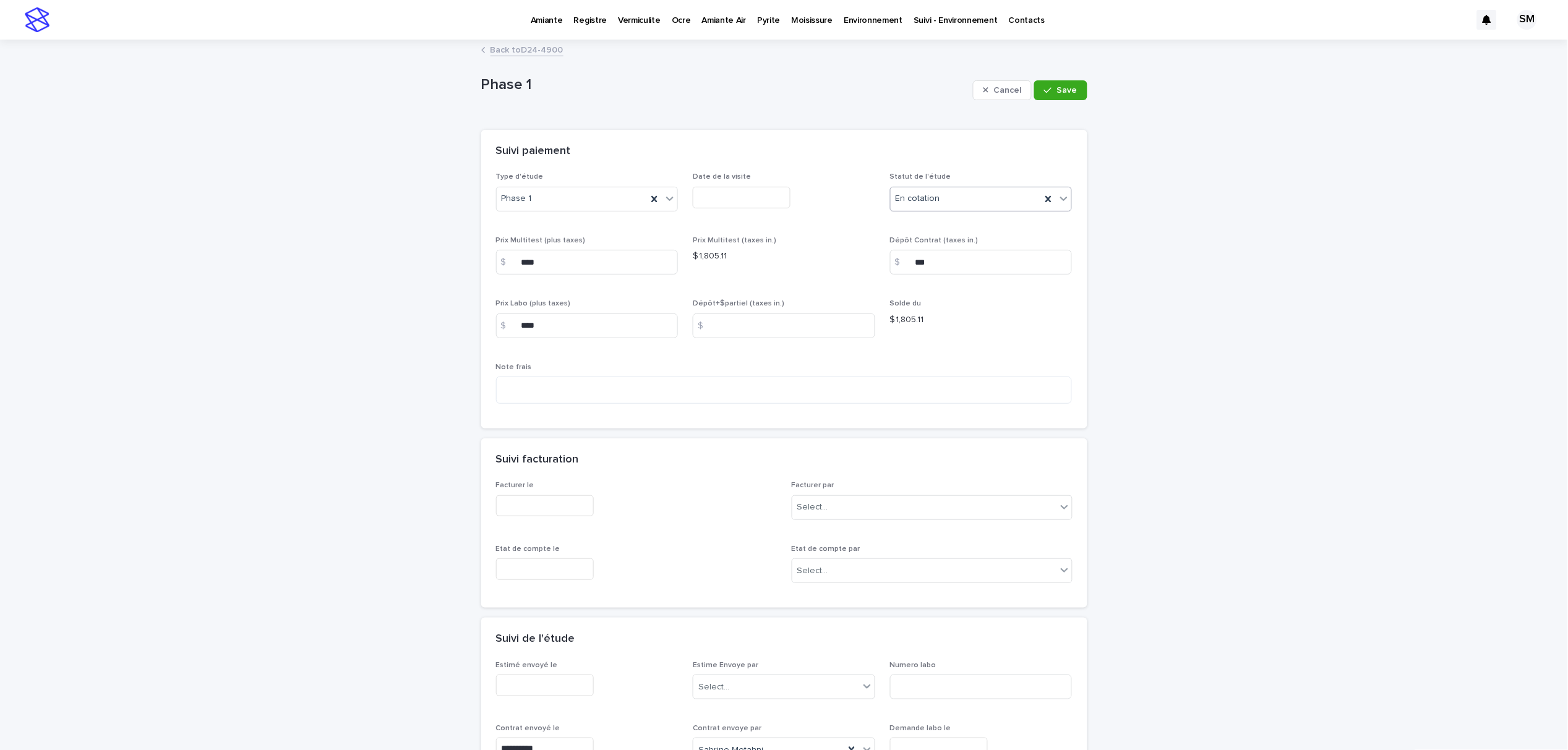
click at [1062, 198] on icon at bounding box center [1064, 198] width 12 height 12
click at [940, 325] on div "☒Annulé" at bounding box center [975, 332] width 181 height 22
click at [1057, 89] on span "Save" at bounding box center [1067, 90] width 21 height 9
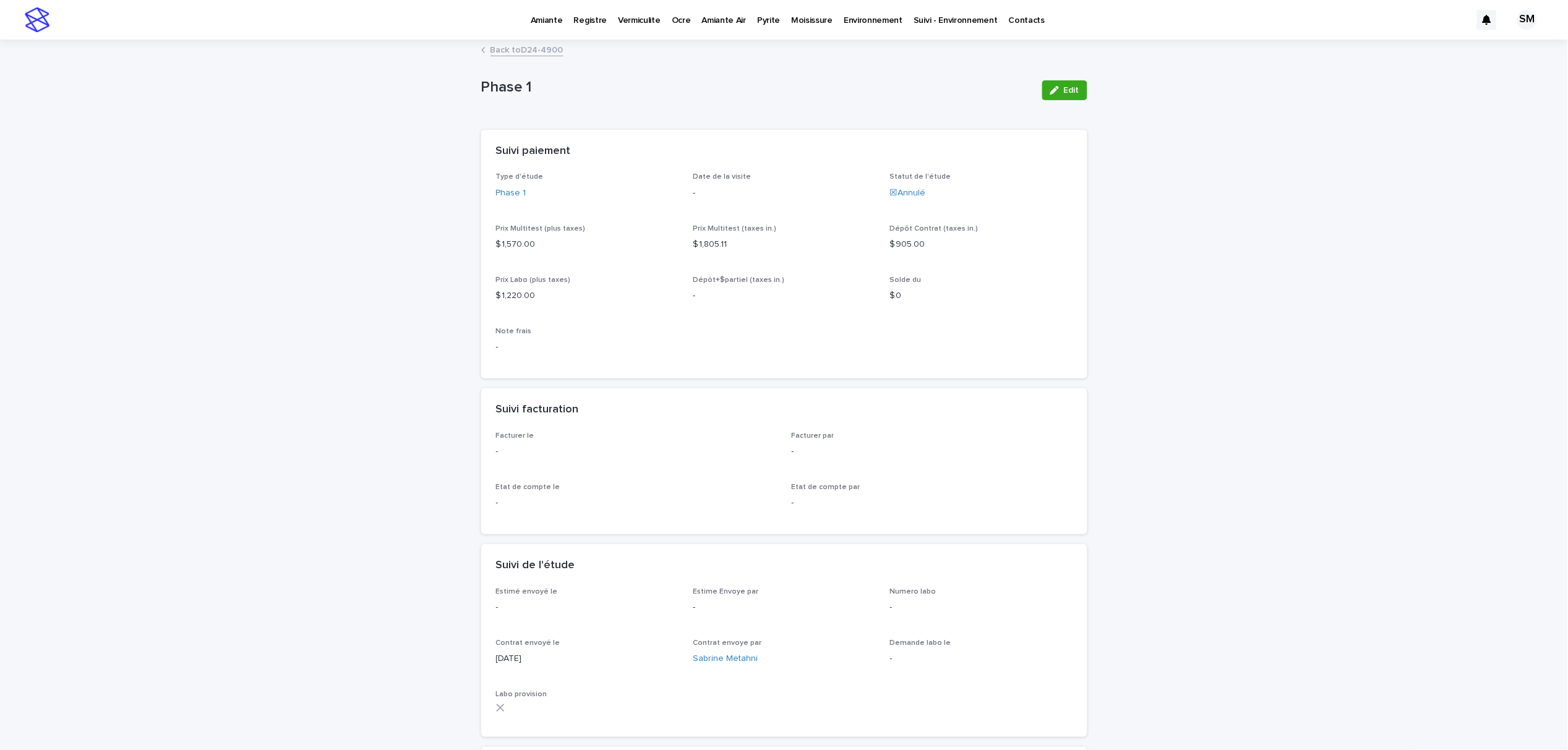
click at [498, 48] on link "Back to D24-4900" at bounding box center [527, 49] width 73 height 14
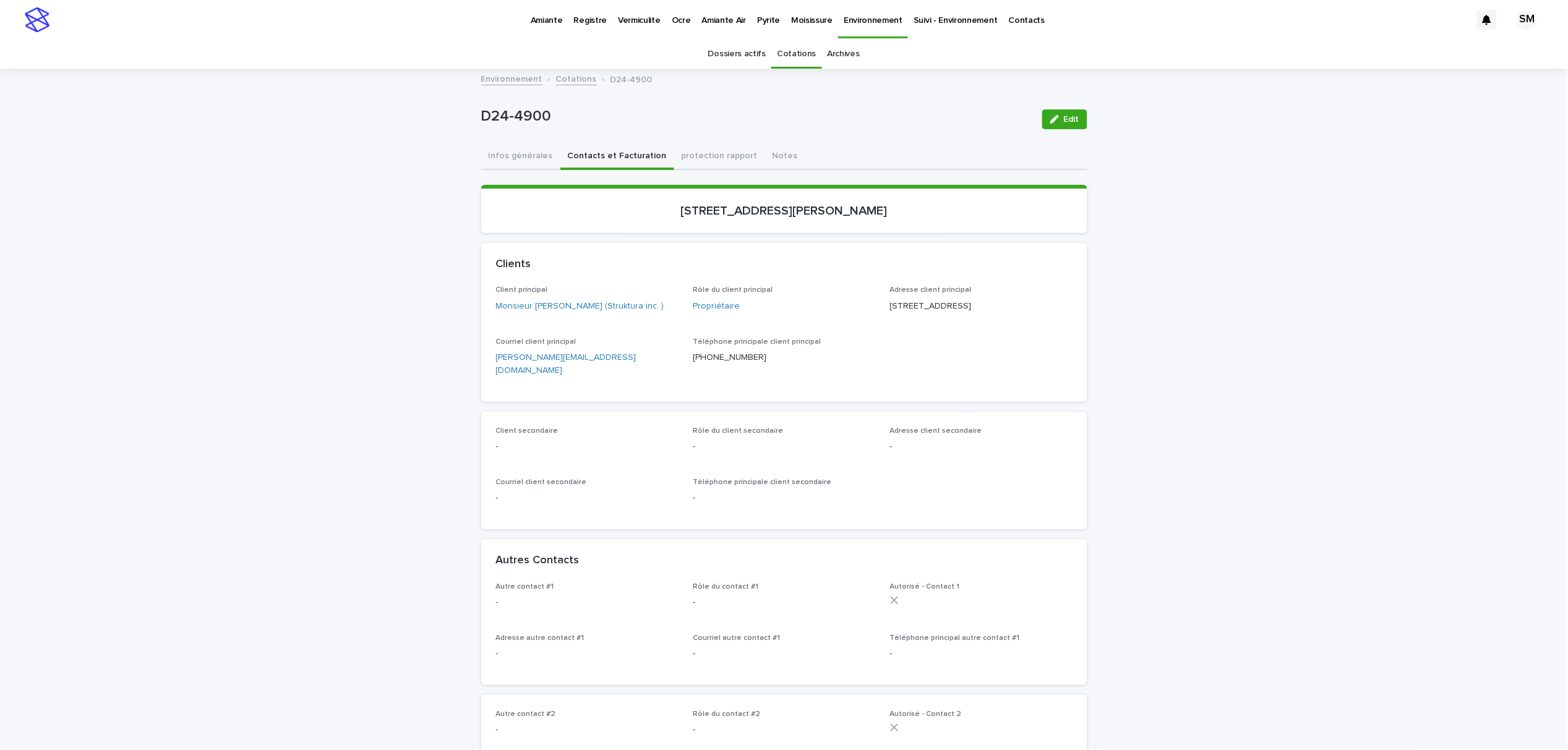
scroll to position [40, 0]
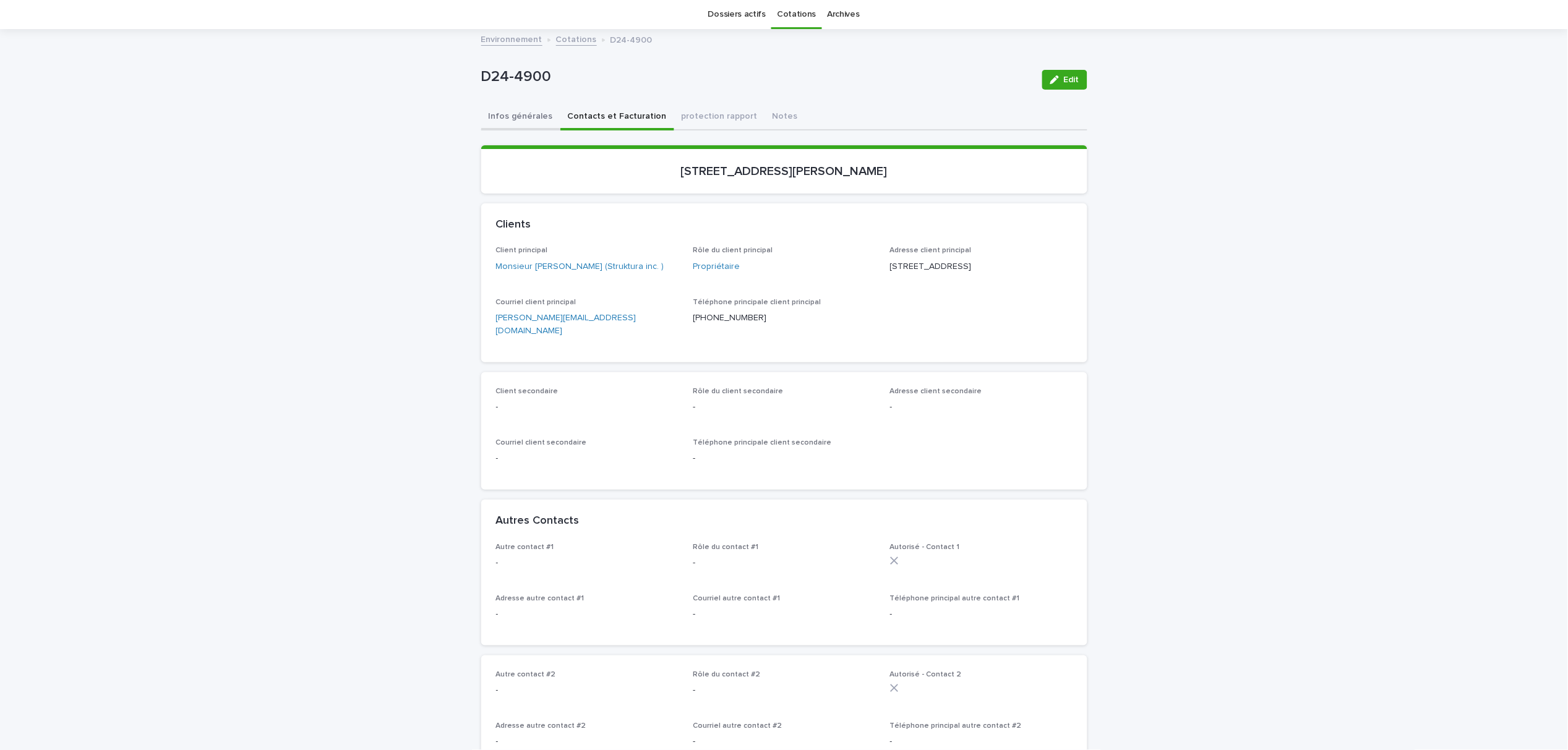
click at [501, 121] on button "Infos générales" at bounding box center [521, 118] width 79 height 26
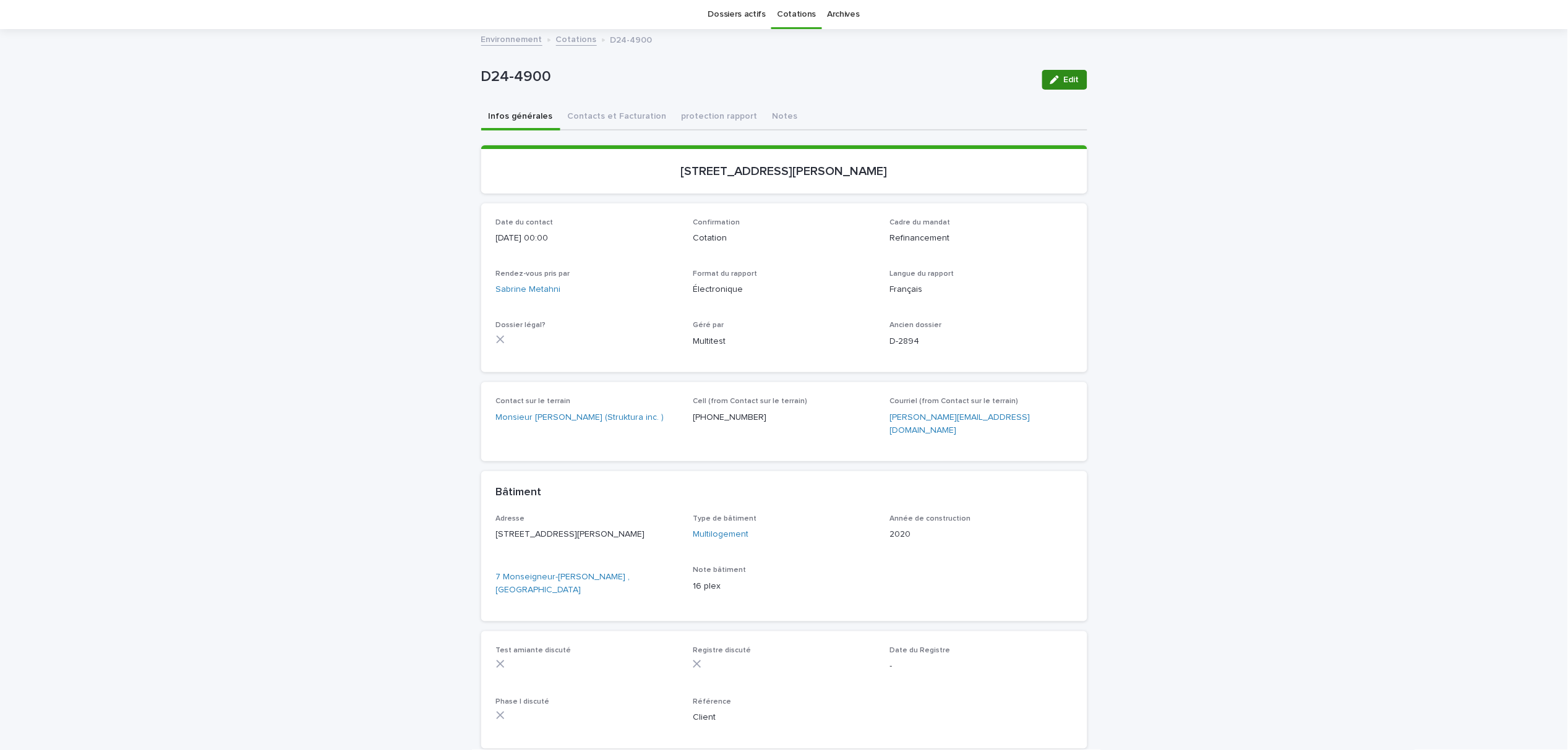
click at [1064, 77] on span "Edit" at bounding box center [1072, 79] width 16 height 9
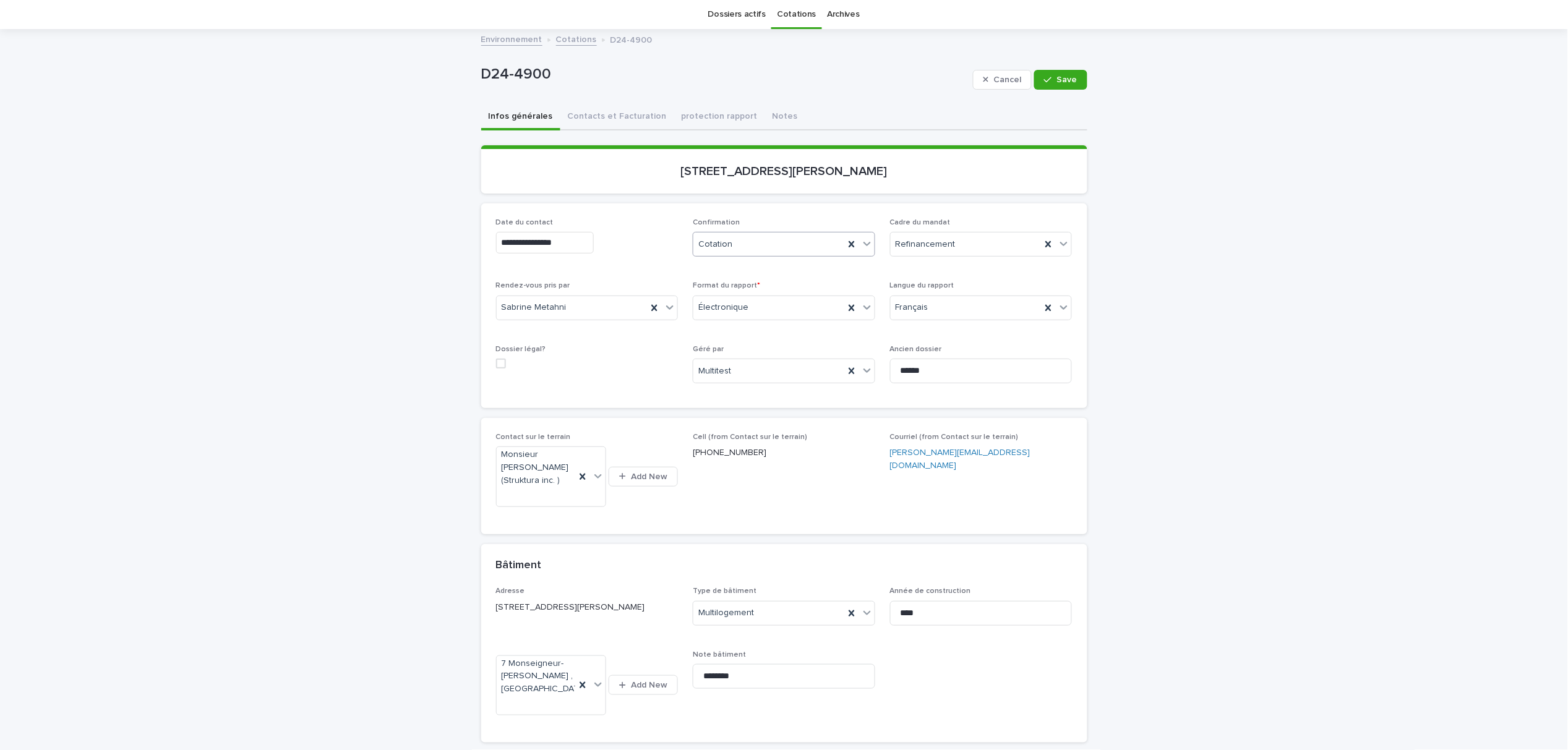
click at [868, 240] on div at bounding box center [867, 244] width 15 height 22
click at [715, 391] on div "Archivé" at bounding box center [778, 397] width 181 height 22
click at [1055, 73] on button "Save" at bounding box center [1060, 80] width 52 height 20
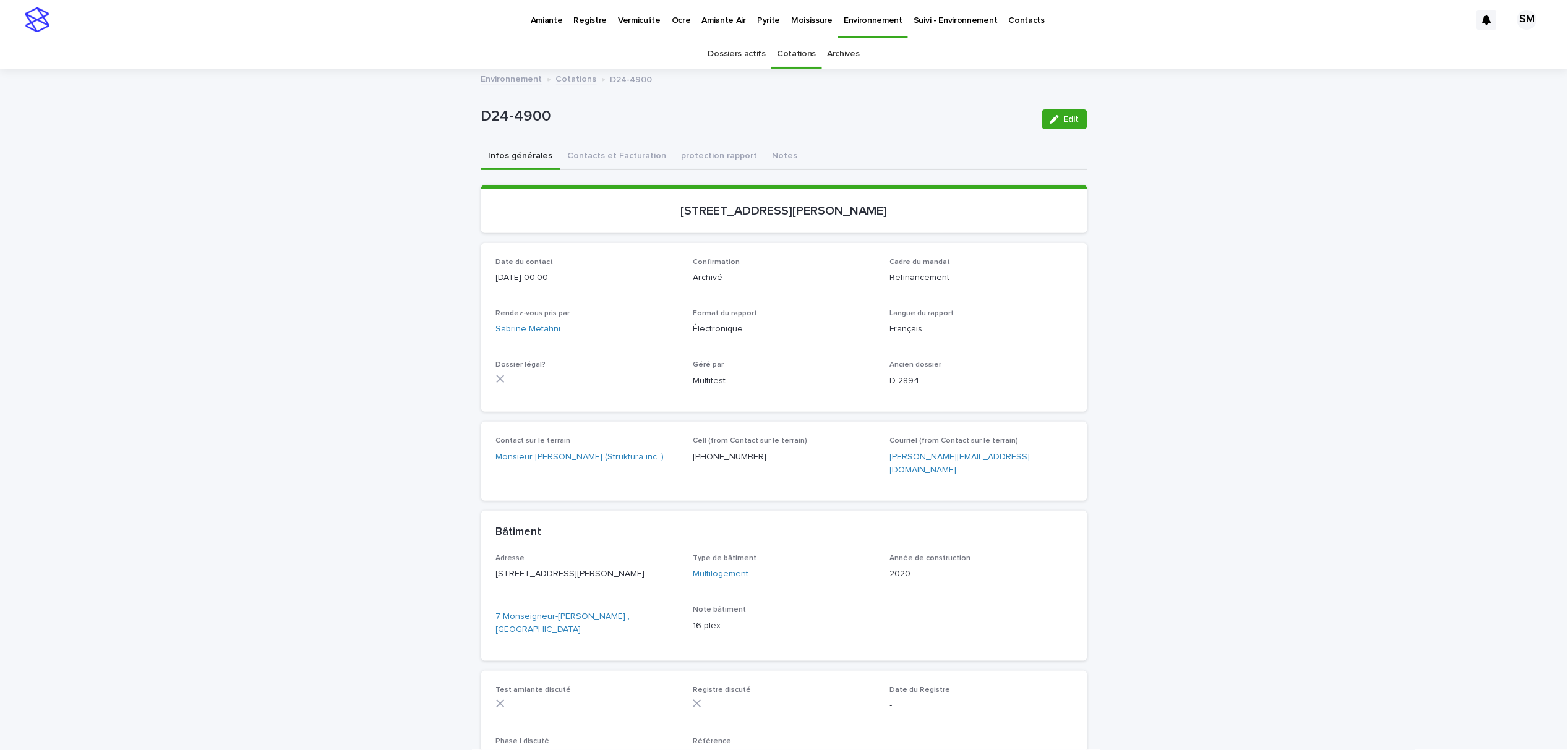
click at [563, 17] on div "Amiante" at bounding box center [547, 13] width 44 height 26
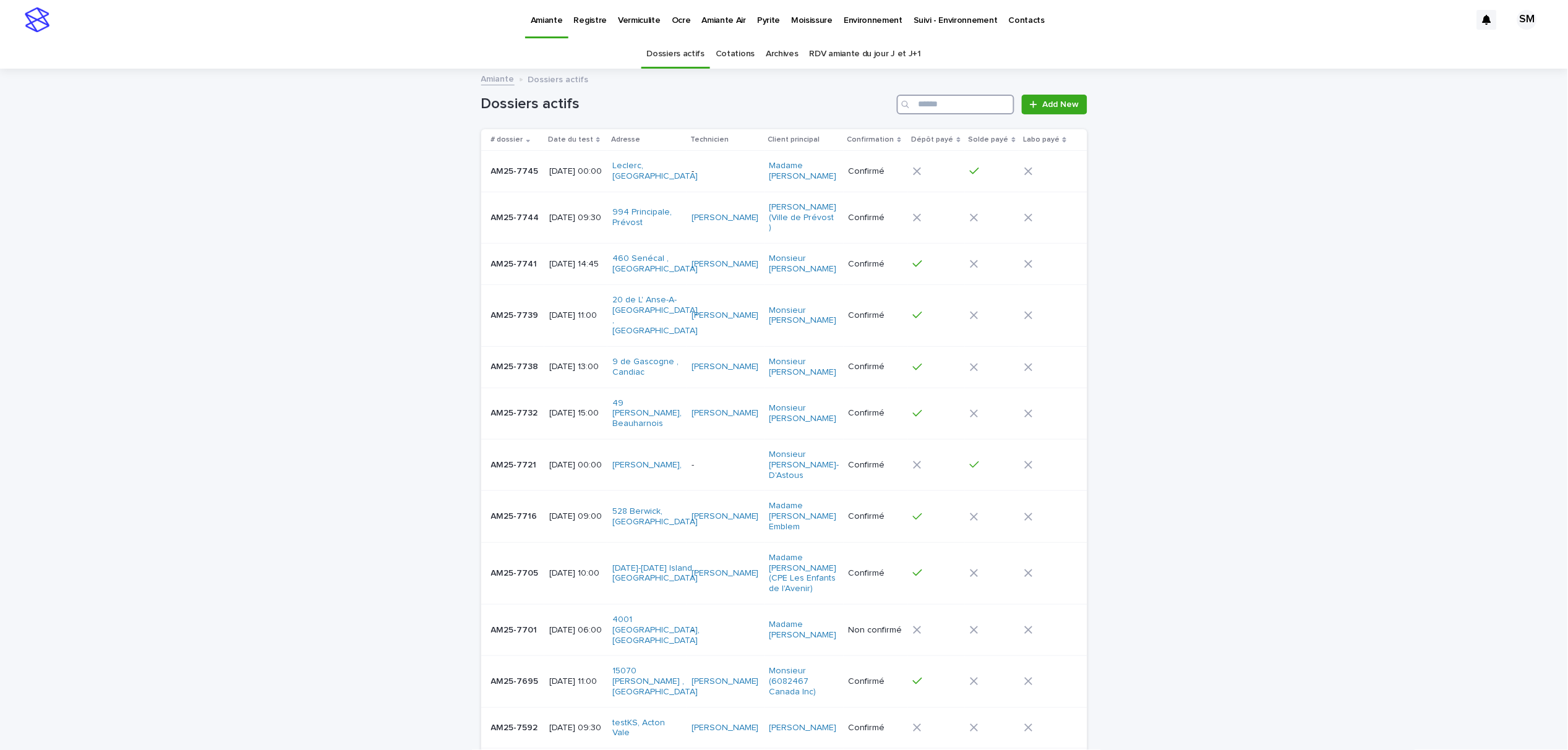
click at [937, 106] on input "Search" at bounding box center [955, 105] width 118 height 20
type input "*"
click at [738, 52] on link "Cotations" at bounding box center [734, 54] width 39 height 29
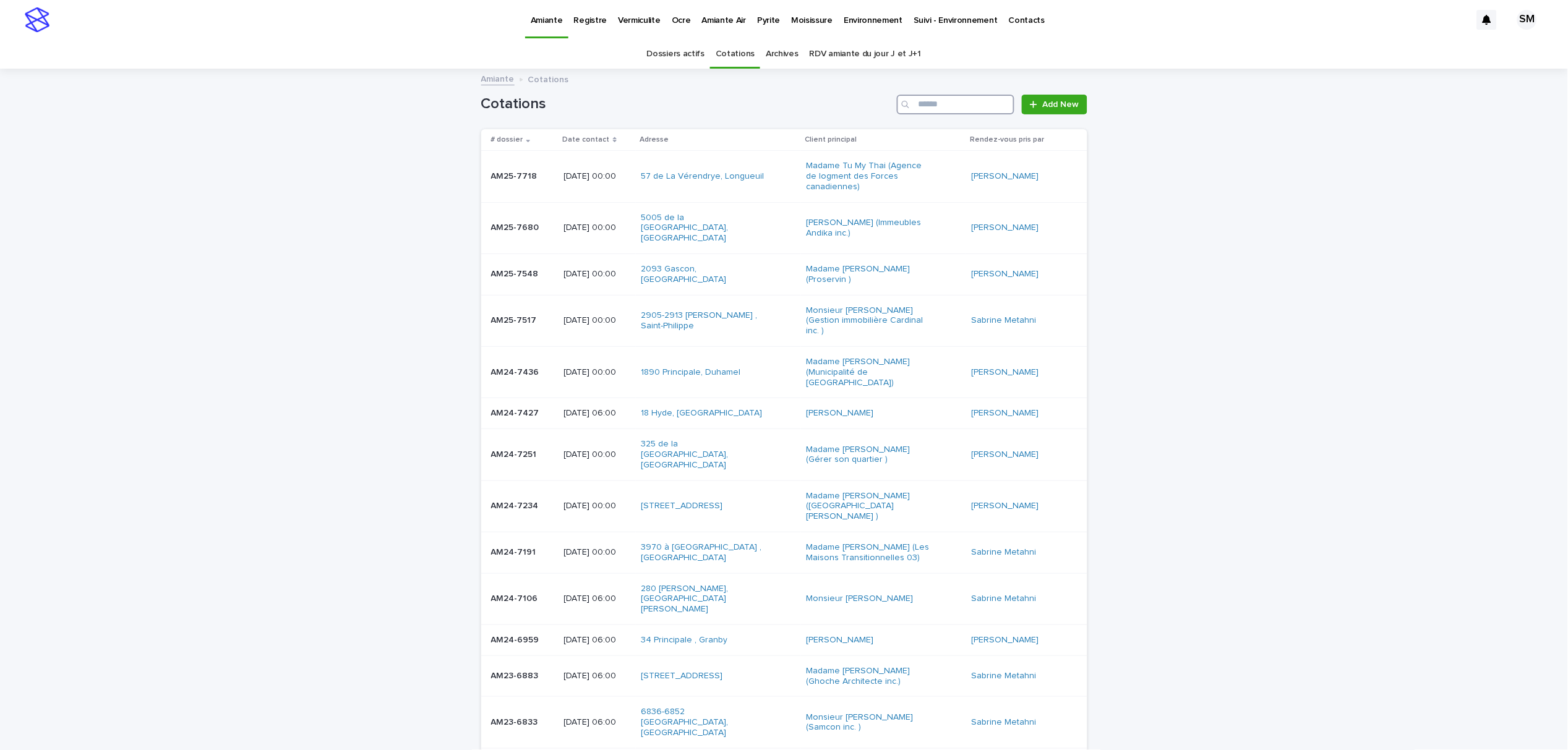
click at [974, 104] on input "Search" at bounding box center [955, 105] width 118 height 20
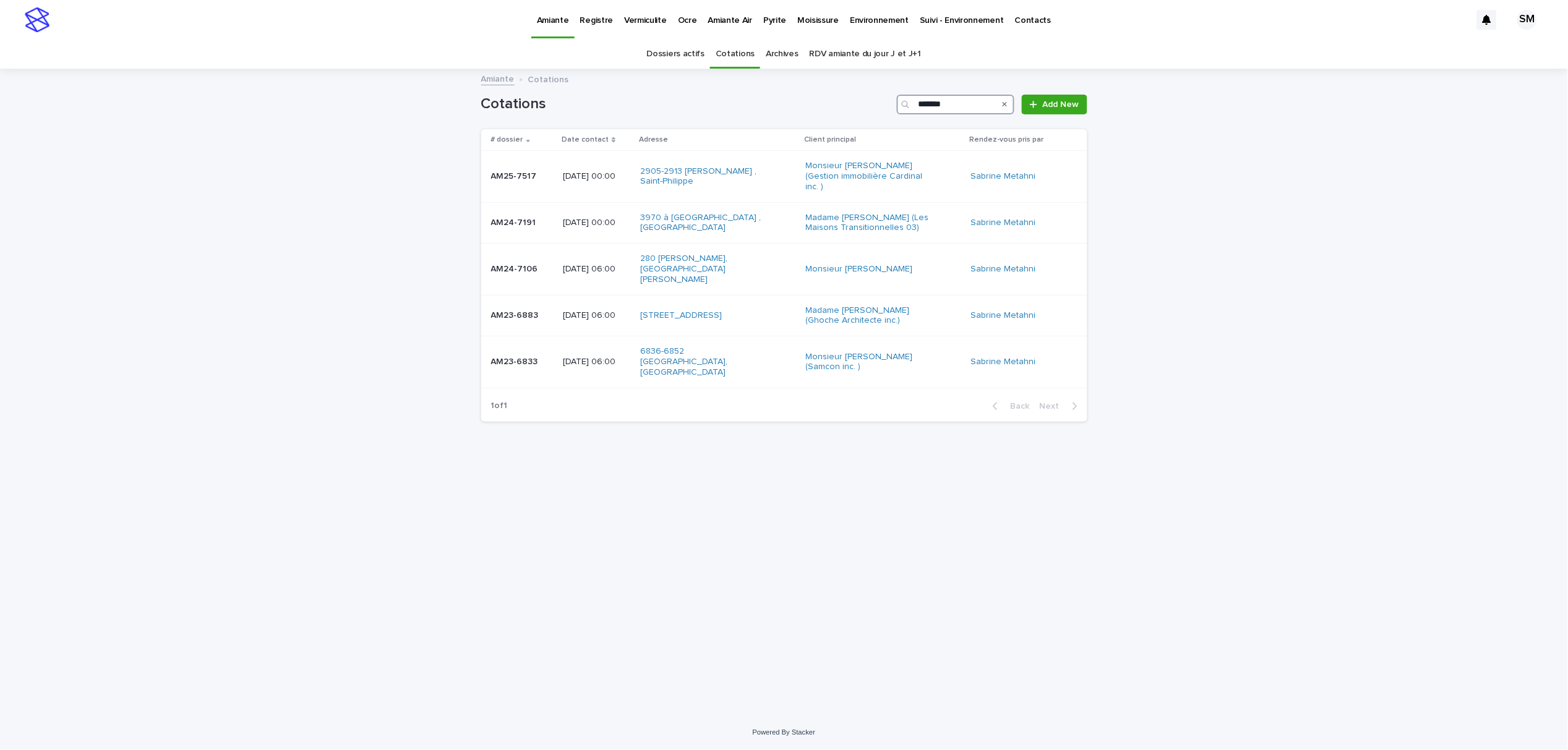
type input "*******"
click at [501, 354] on div "AM23-6833 AM23-6833" at bounding box center [522, 362] width 62 height 21
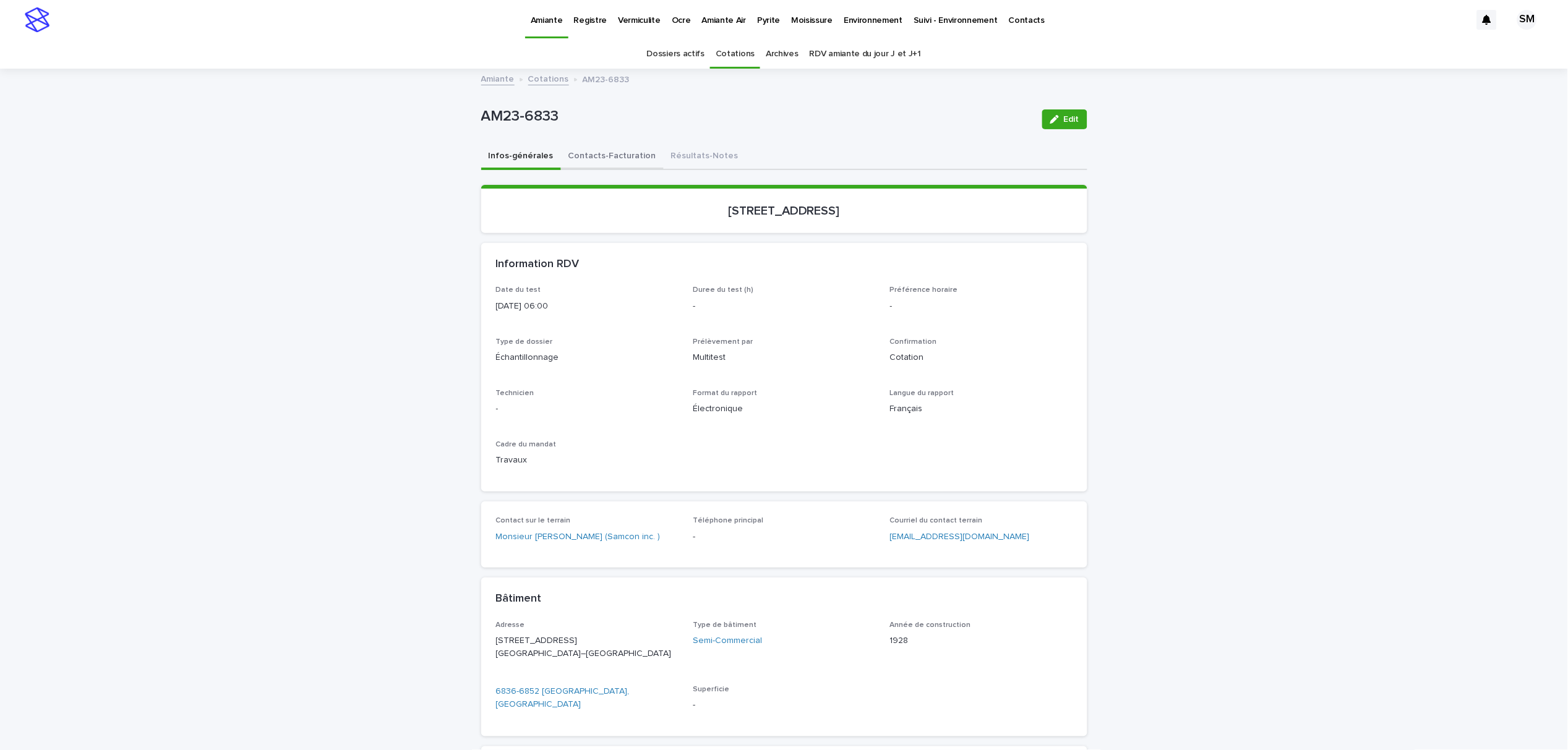
click at [594, 151] on button "Contacts-Facturation" at bounding box center [612, 157] width 103 height 26
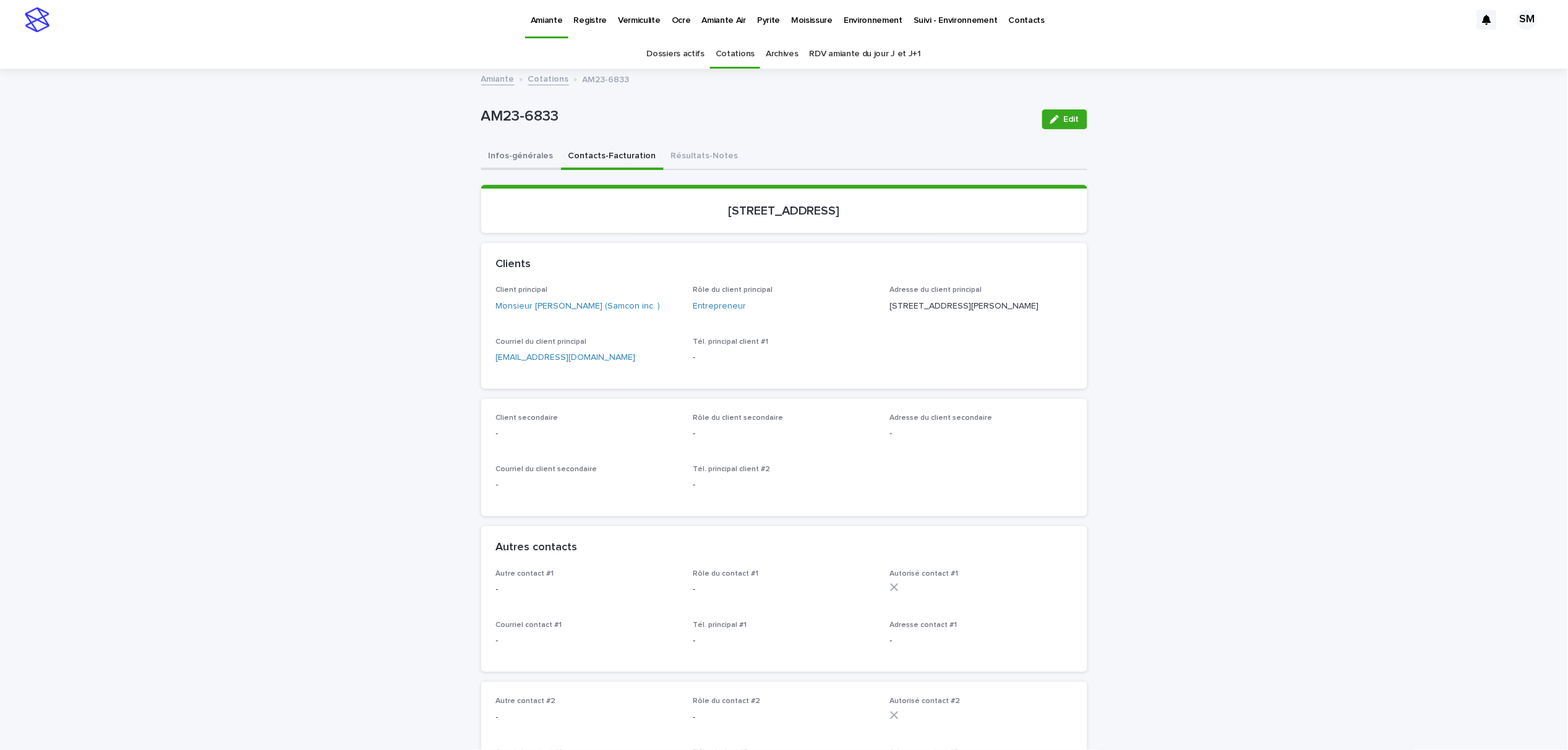
click at [496, 152] on button "Infos-générales" at bounding box center [521, 157] width 80 height 26
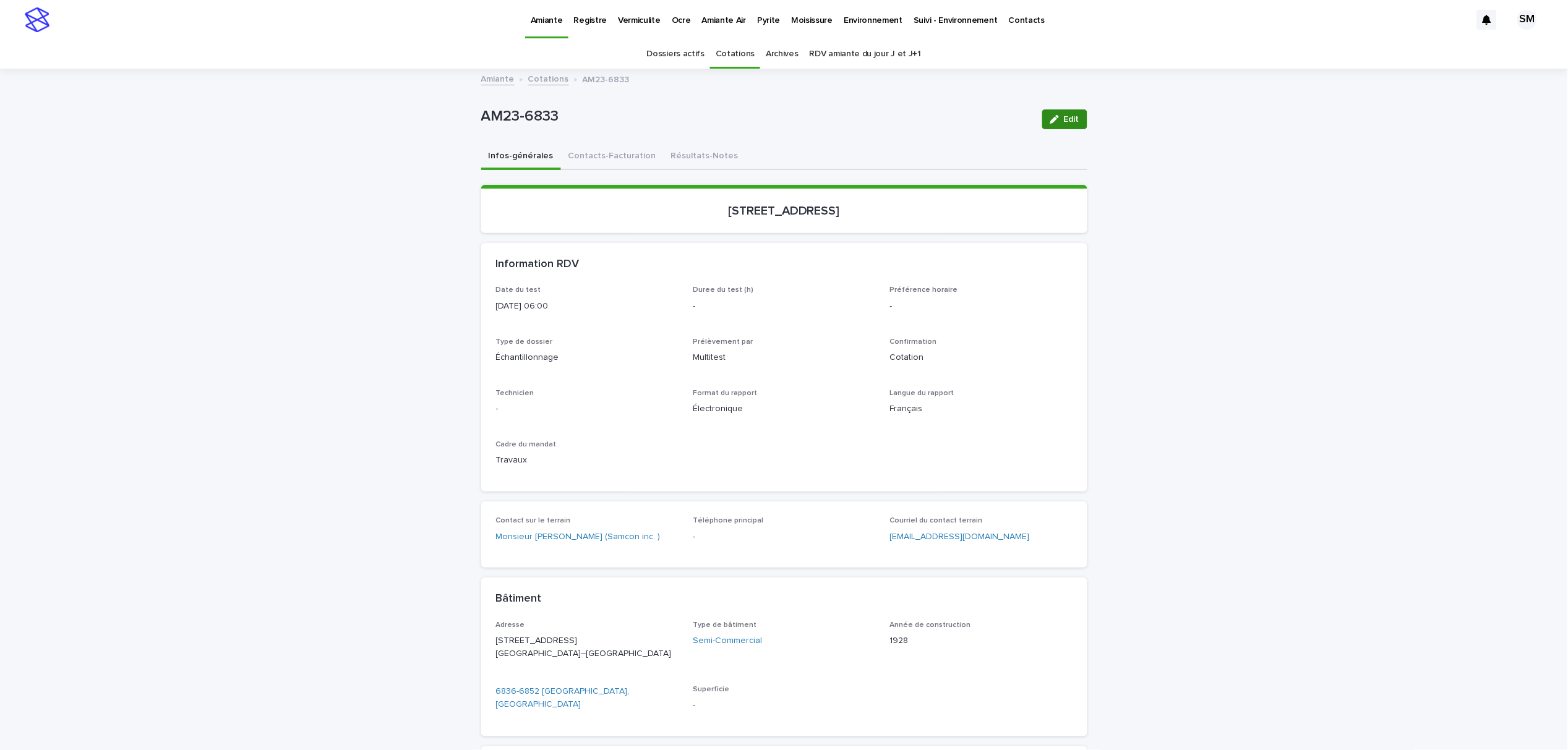
click at [1067, 118] on span "Edit" at bounding box center [1072, 119] width 16 height 9
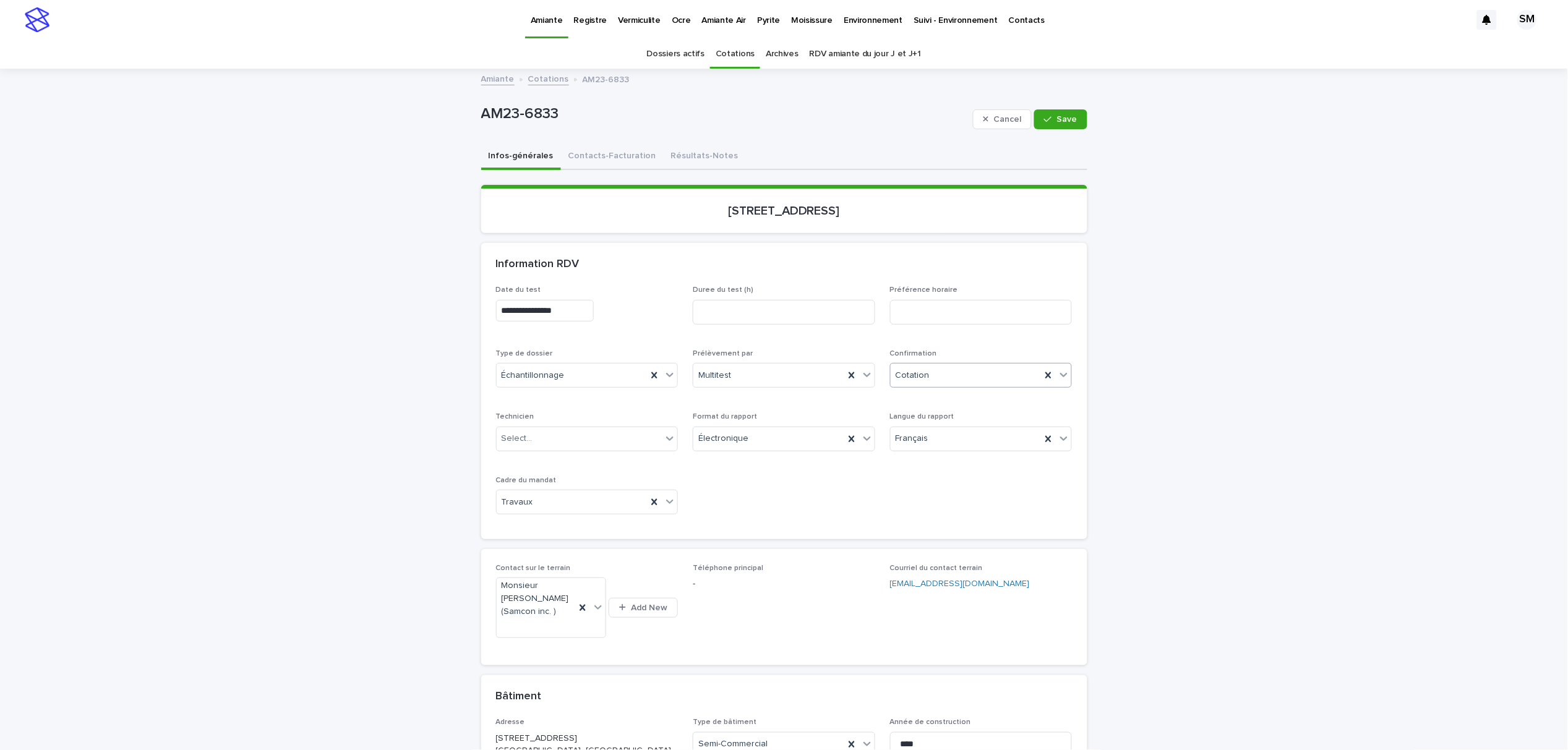
click at [1061, 374] on icon at bounding box center [1064, 375] width 7 height 4
click at [924, 509] on div "Annulé" at bounding box center [975, 507] width 181 height 22
drag, startPoint x: 1042, startPoint y: 107, endPoint x: 1037, endPoint y: 120, distance: 13.9
click at [1041, 115] on div "Cancel Save" at bounding box center [1030, 120] width 115 height 50
click at [1037, 121] on button "Save" at bounding box center [1060, 120] width 52 height 20
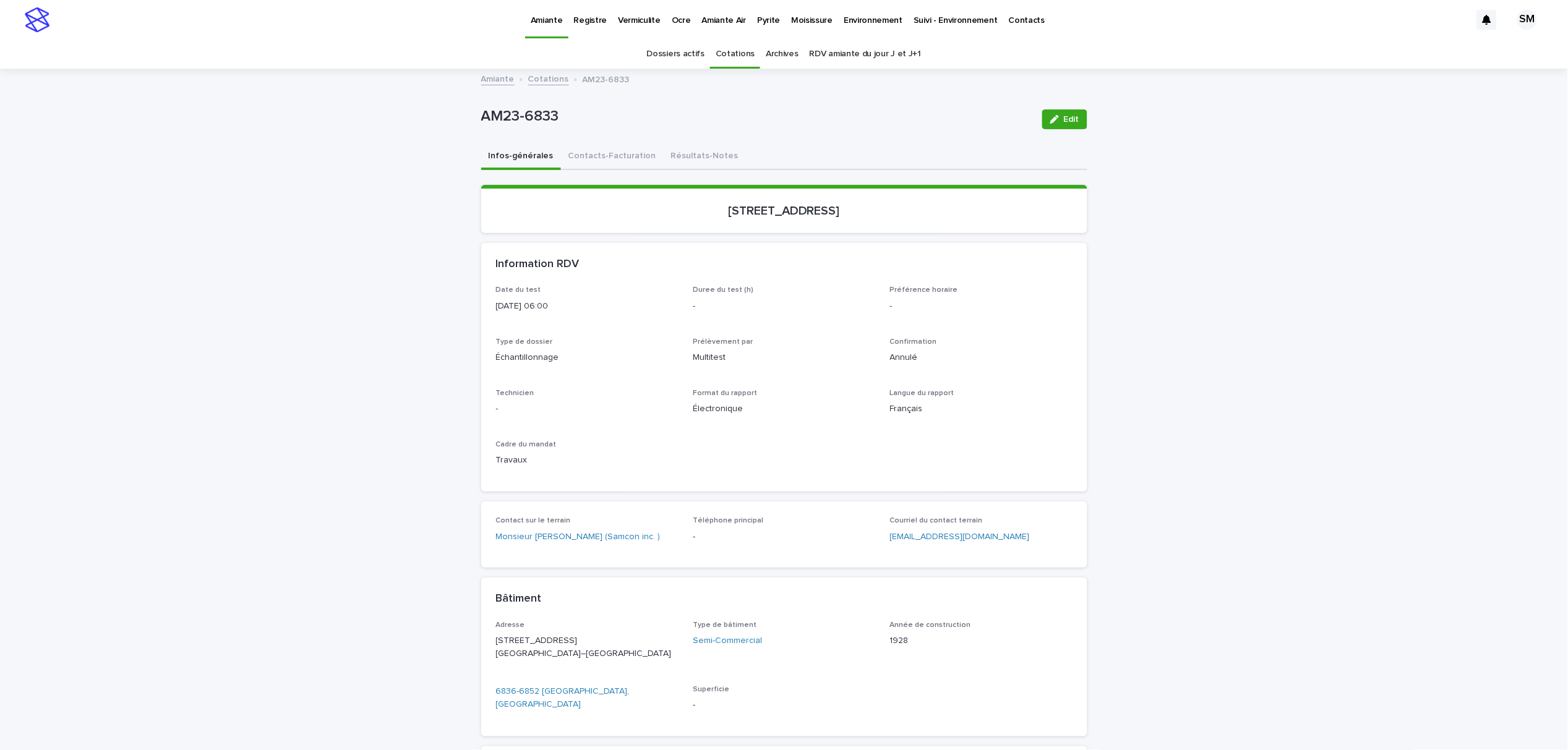
click at [728, 59] on link "Cotations" at bounding box center [734, 54] width 39 height 29
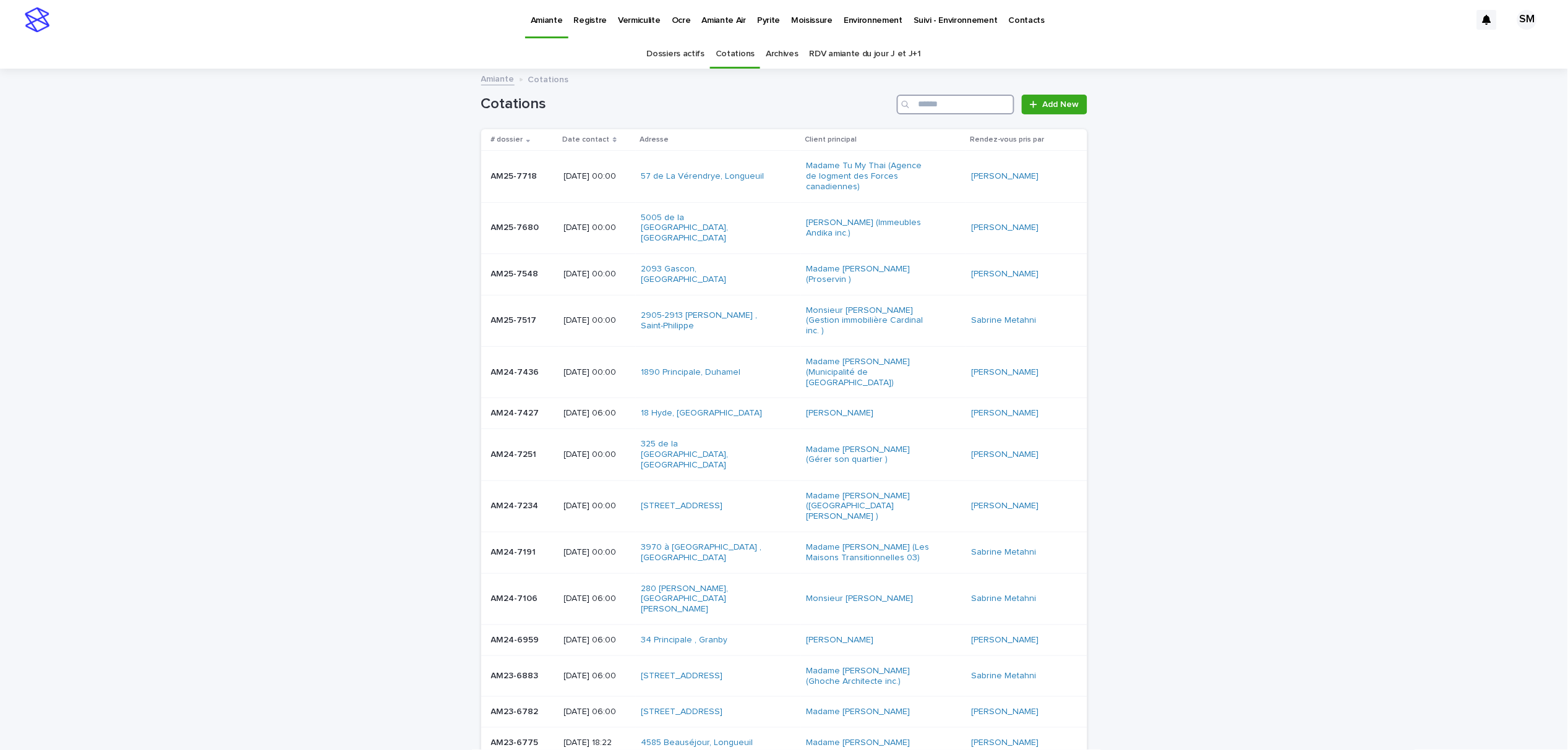
click at [929, 108] on input "Search" at bounding box center [955, 105] width 118 height 20
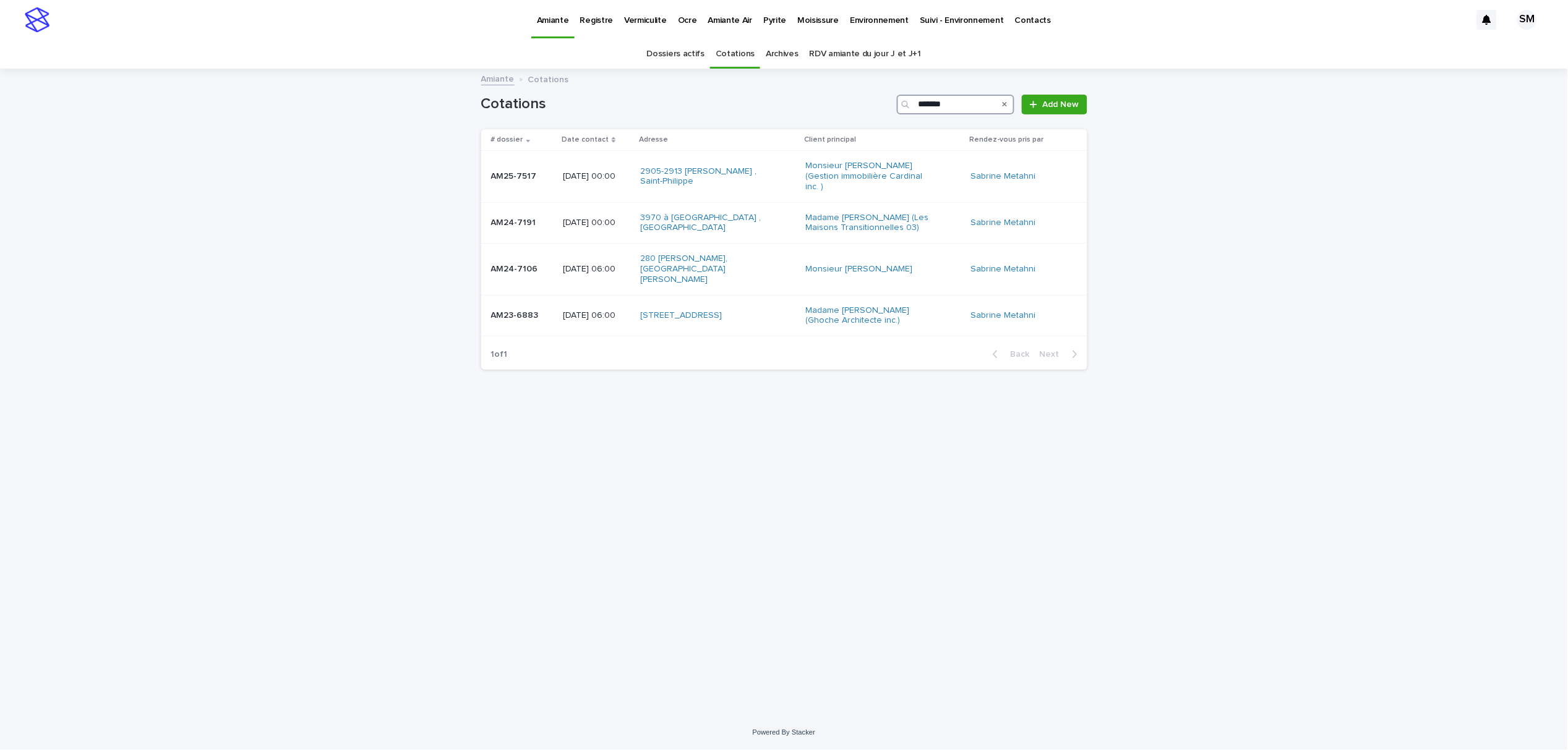
type input "*******"
click at [509, 315] on div "AM23-6883 AM23-6883" at bounding box center [522, 315] width 62 height 21
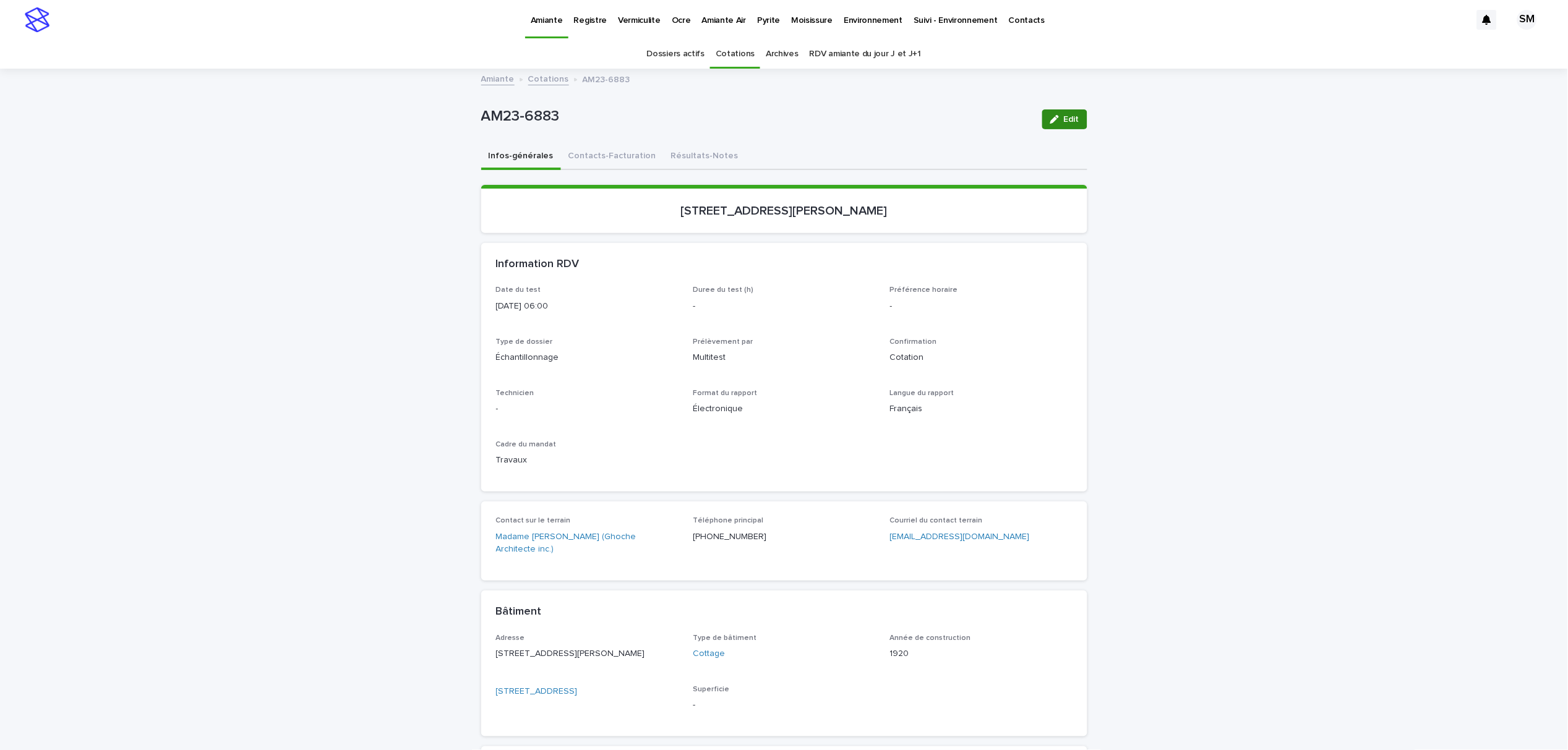
click at [1078, 116] on button "Edit" at bounding box center [1065, 120] width 46 height 20
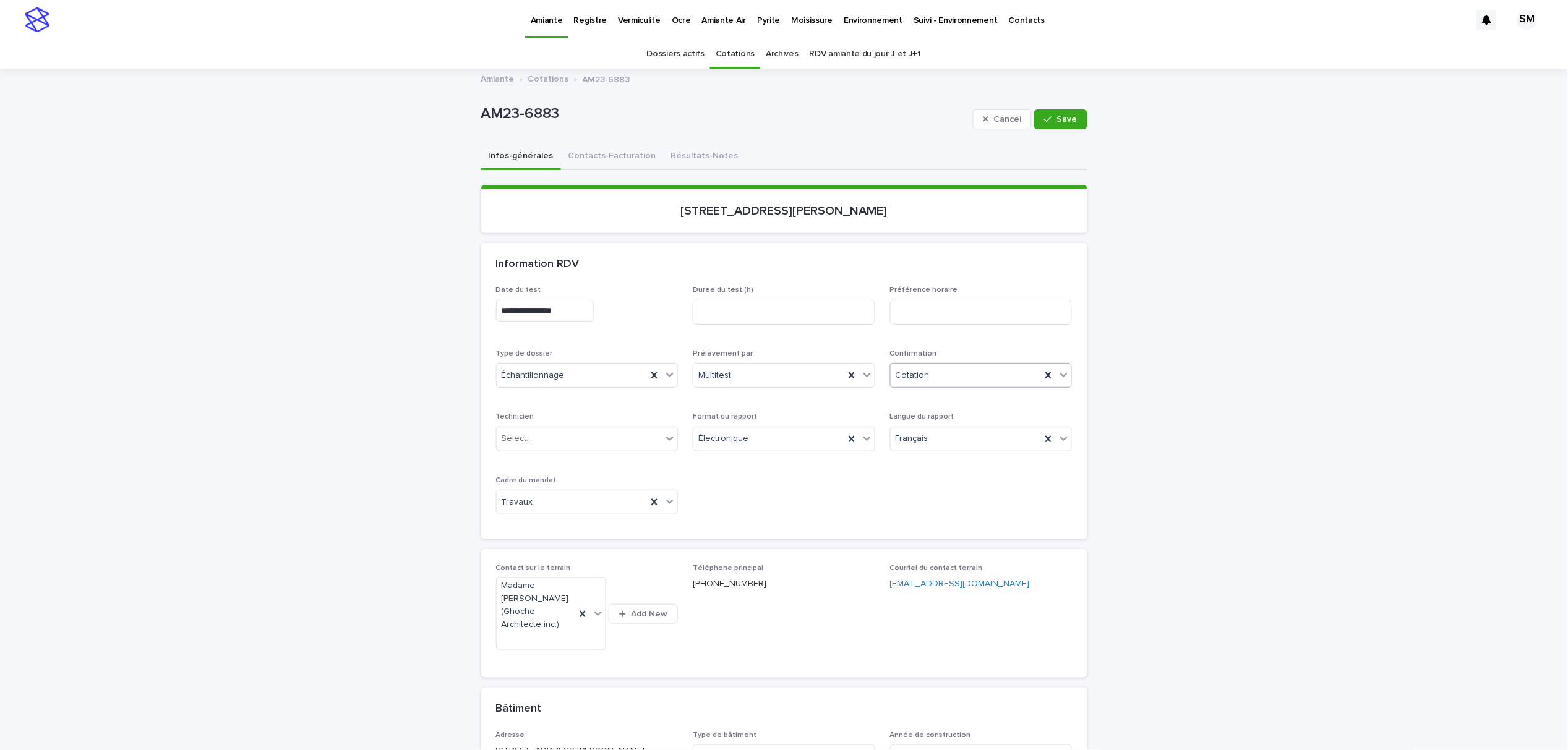
click at [1058, 369] on icon at bounding box center [1064, 375] width 12 height 12
click at [925, 508] on div "Annulé" at bounding box center [975, 507] width 181 height 22
click at [1057, 116] on span "Save" at bounding box center [1067, 119] width 21 height 9
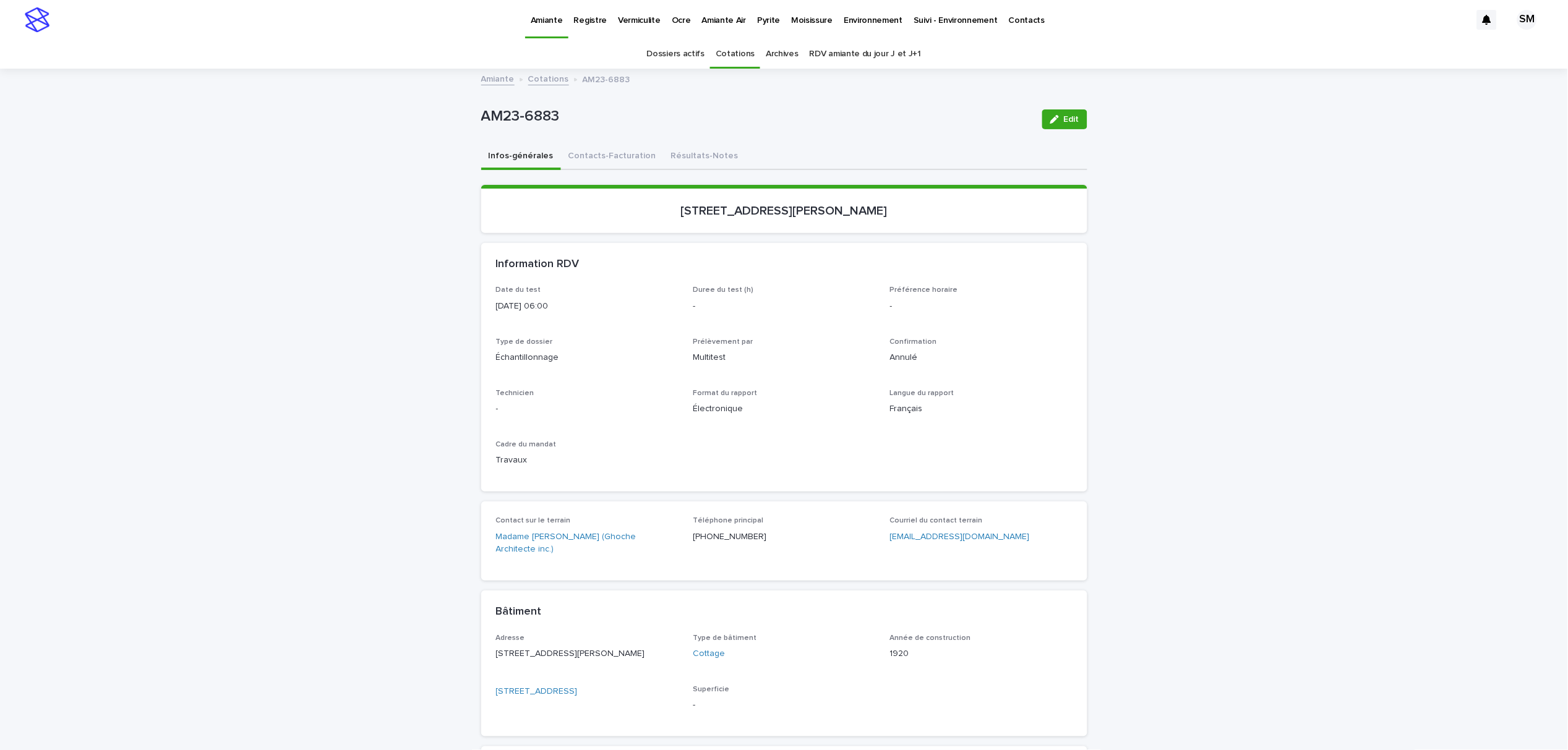
click at [728, 54] on link "Cotations" at bounding box center [734, 54] width 39 height 29
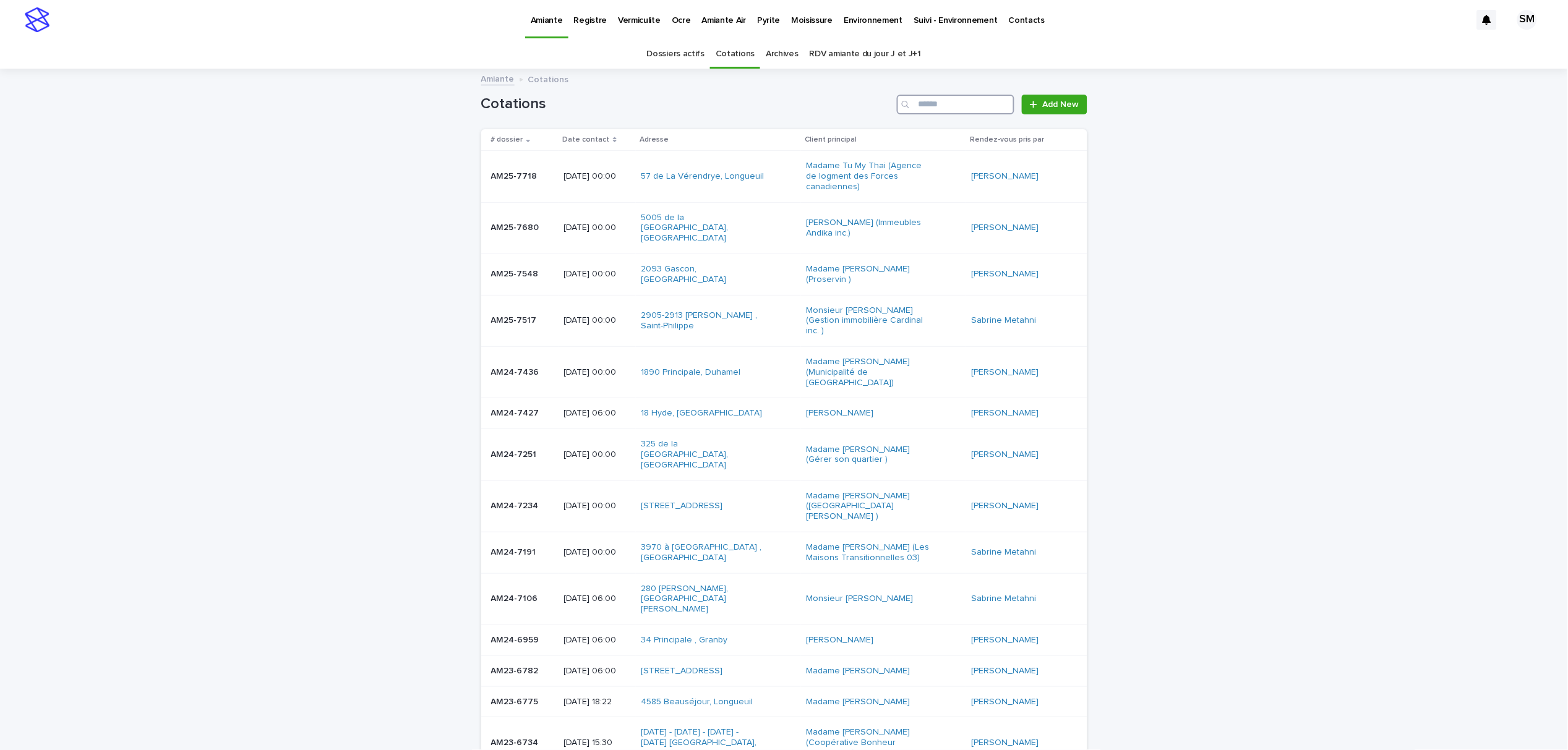
click at [948, 110] on input "Search" at bounding box center [955, 105] width 118 height 20
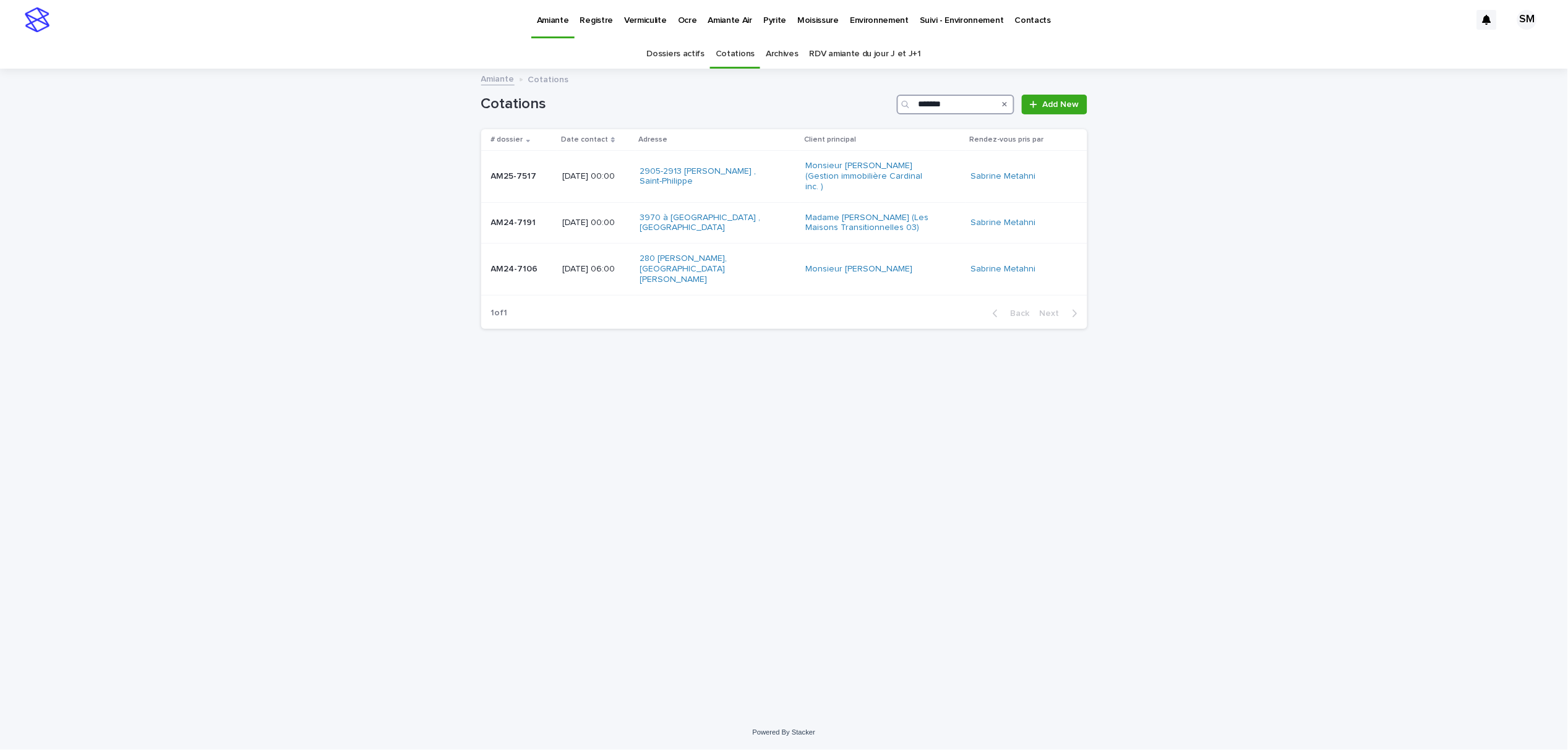
type input "*******"
click at [514, 274] on div "AM24-7106 AM24-7106" at bounding box center [522, 269] width 61 height 21
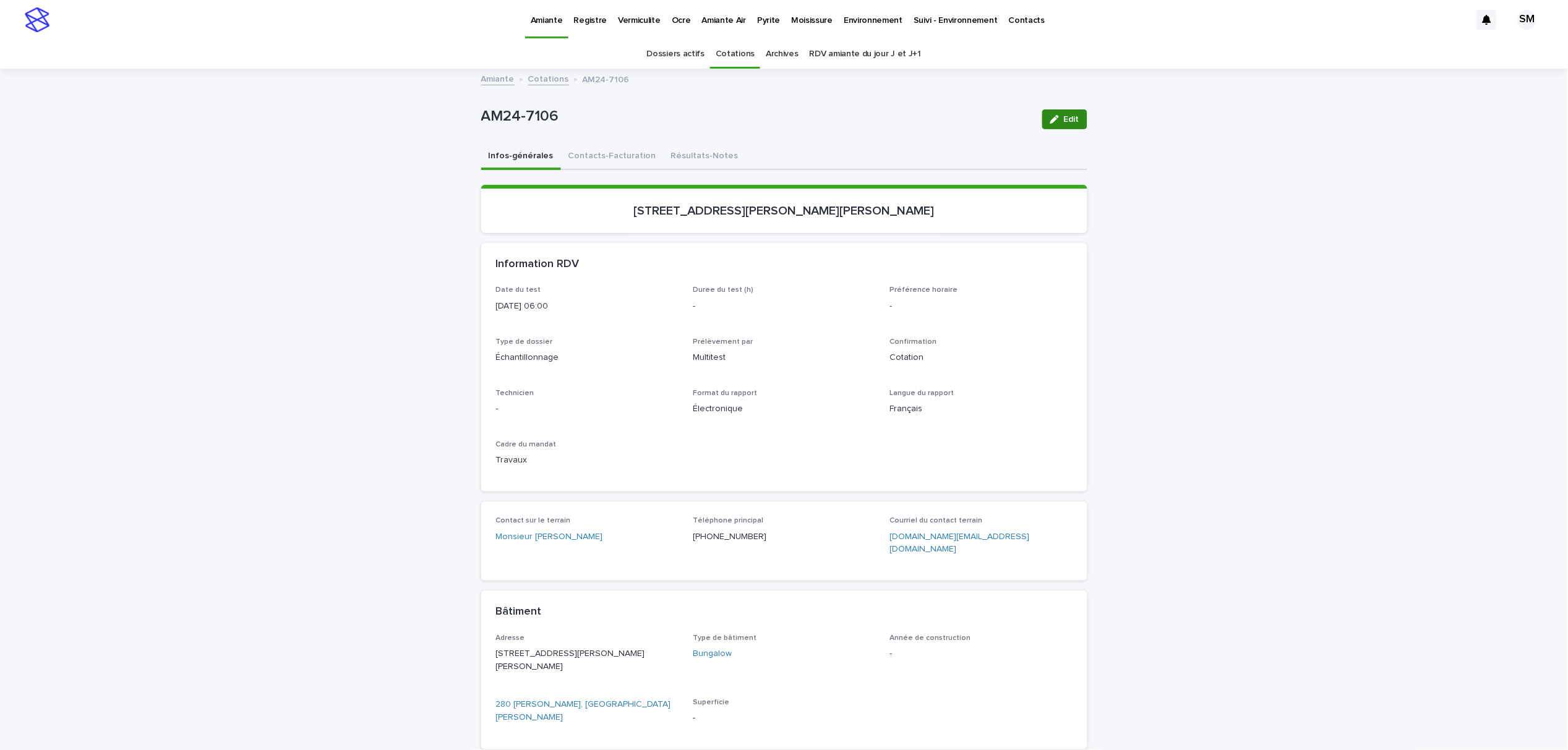
click at [1062, 124] on button "Edit" at bounding box center [1065, 120] width 46 height 20
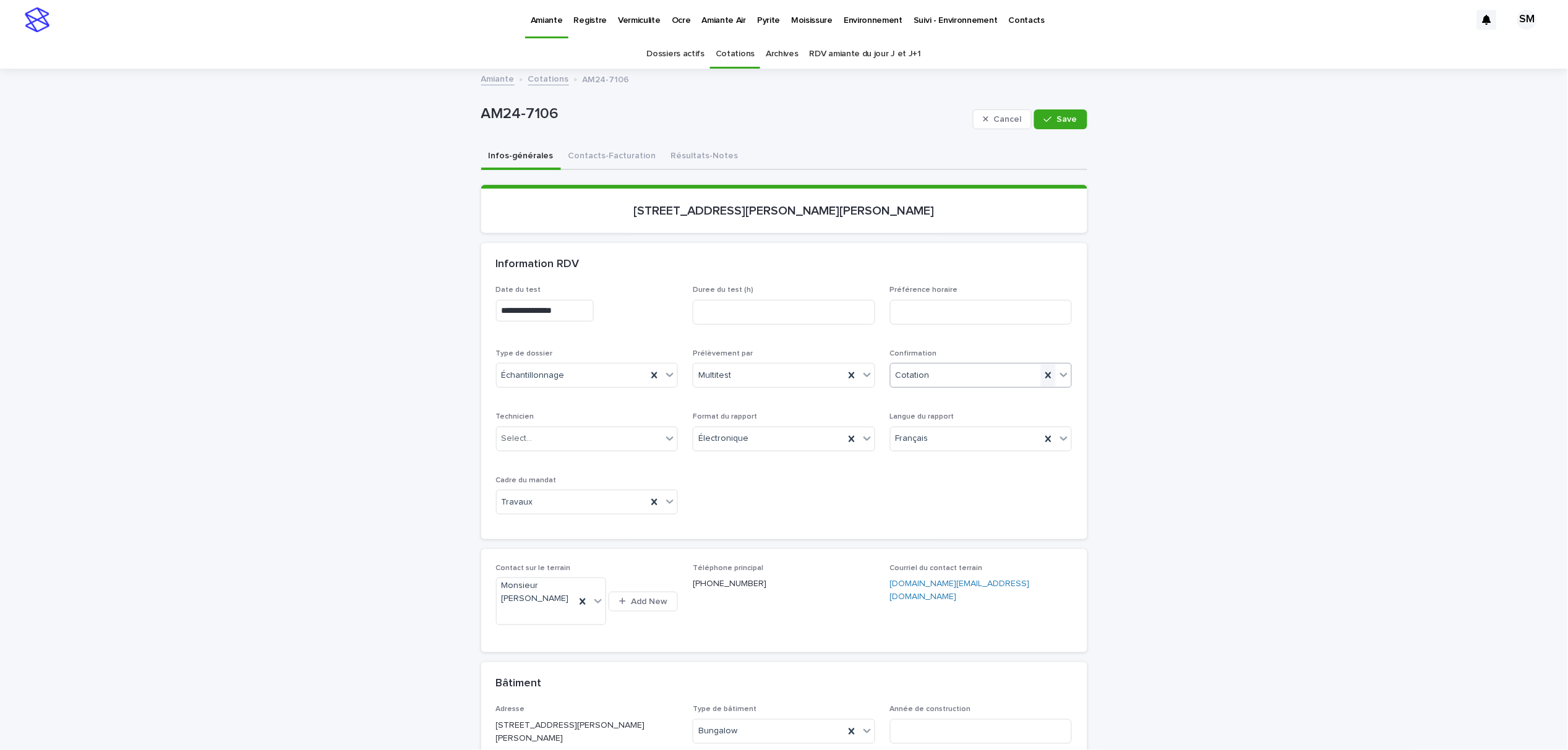
click at [1048, 371] on icon at bounding box center [1048, 375] width 12 height 12
click at [1058, 377] on icon at bounding box center [1064, 375] width 12 height 12
click at [923, 511] on div "Annulé" at bounding box center [975, 507] width 181 height 22
click at [1048, 124] on button "Save" at bounding box center [1060, 120] width 52 height 20
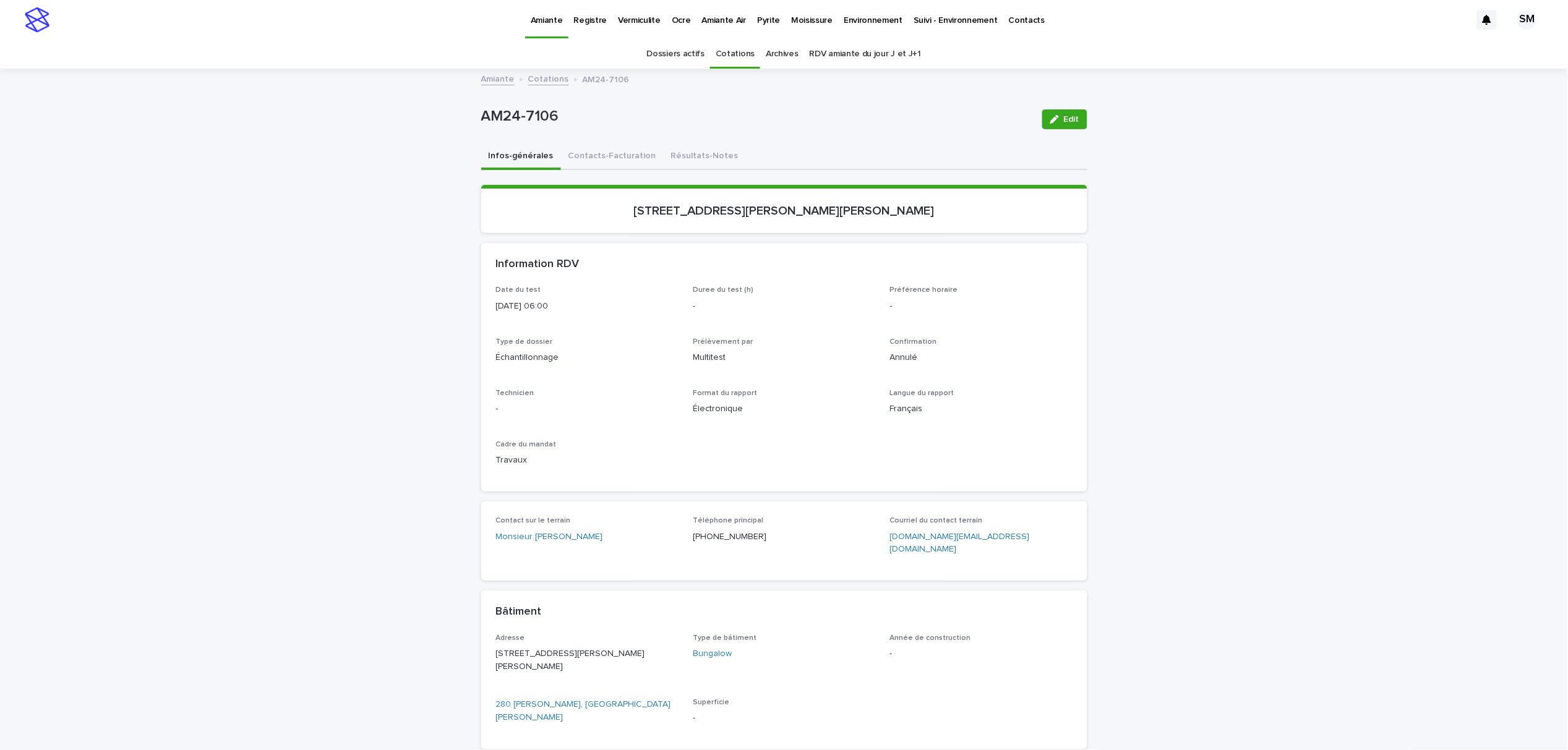
click at [738, 52] on link "Cotations" at bounding box center [734, 54] width 39 height 29
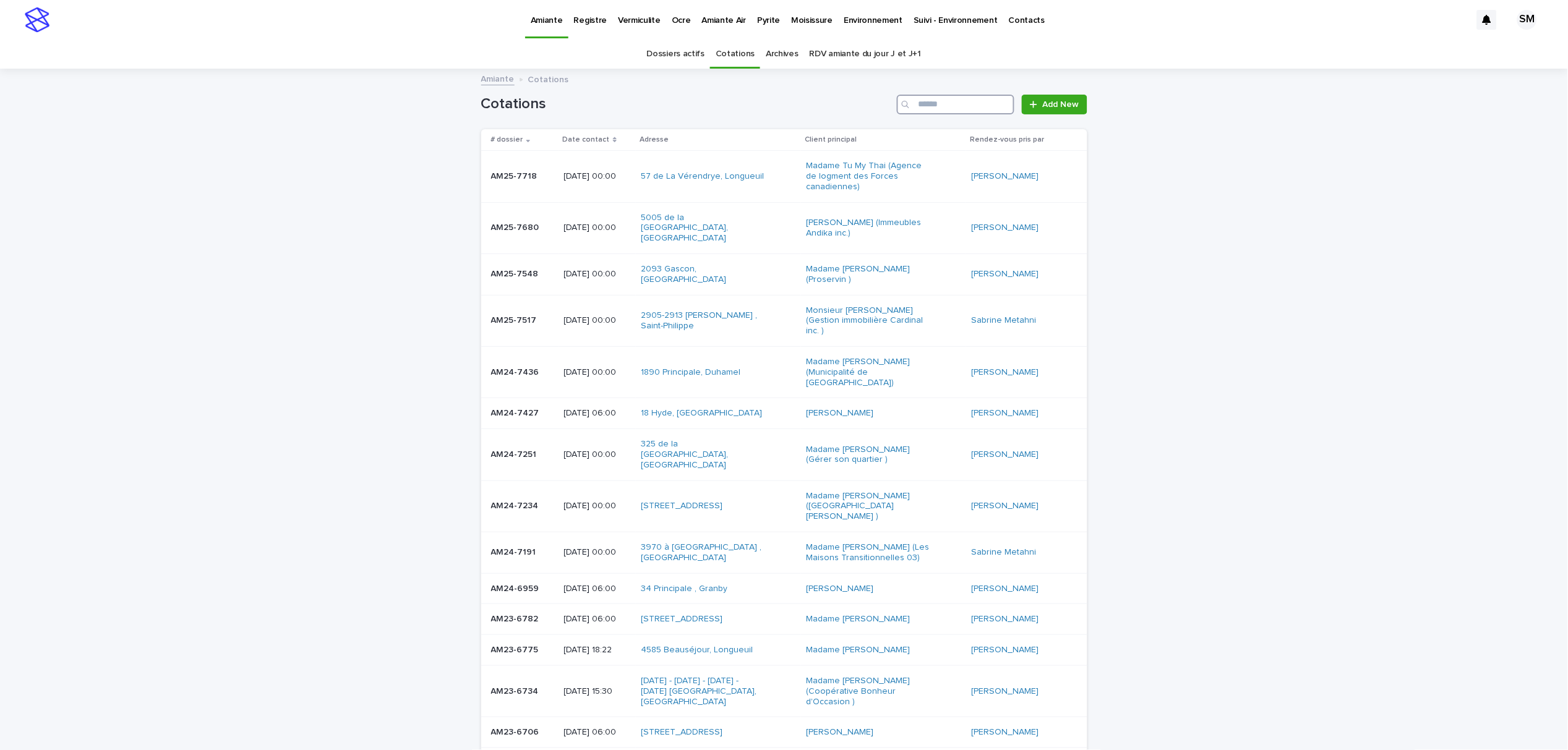
click at [945, 113] on input "Search" at bounding box center [955, 105] width 118 height 20
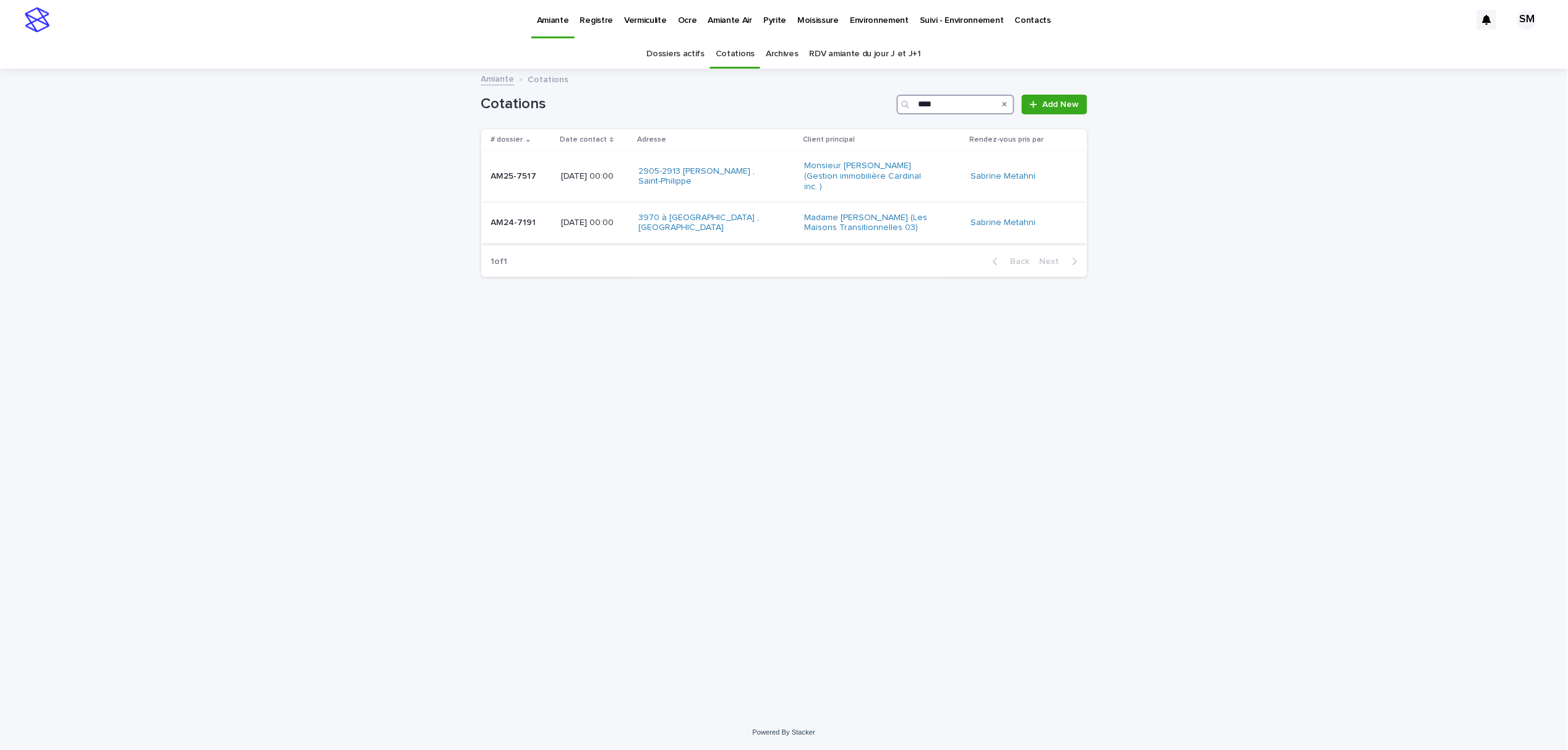
type input "****"
click at [491, 232] on div "AM24-7191 AM24-7191" at bounding box center [521, 223] width 60 height 21
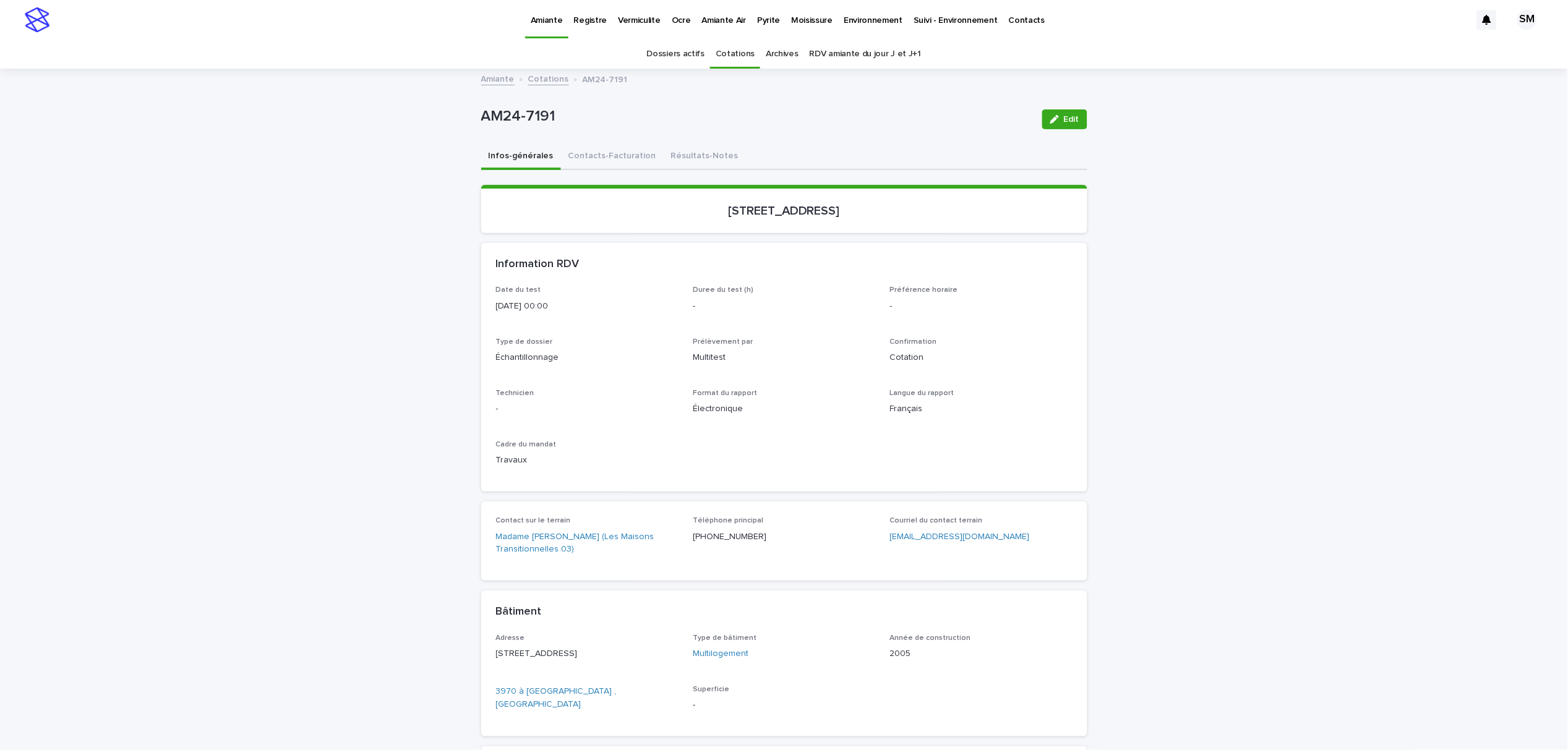
drag, startPoint x: 1058, startPoint y: 121, endPoint x: 1013, endPoint y: 237, distance: 124.4
click at [1064, 121] on span "Edit" at bounding box center [1072, 119] width 16 height 9
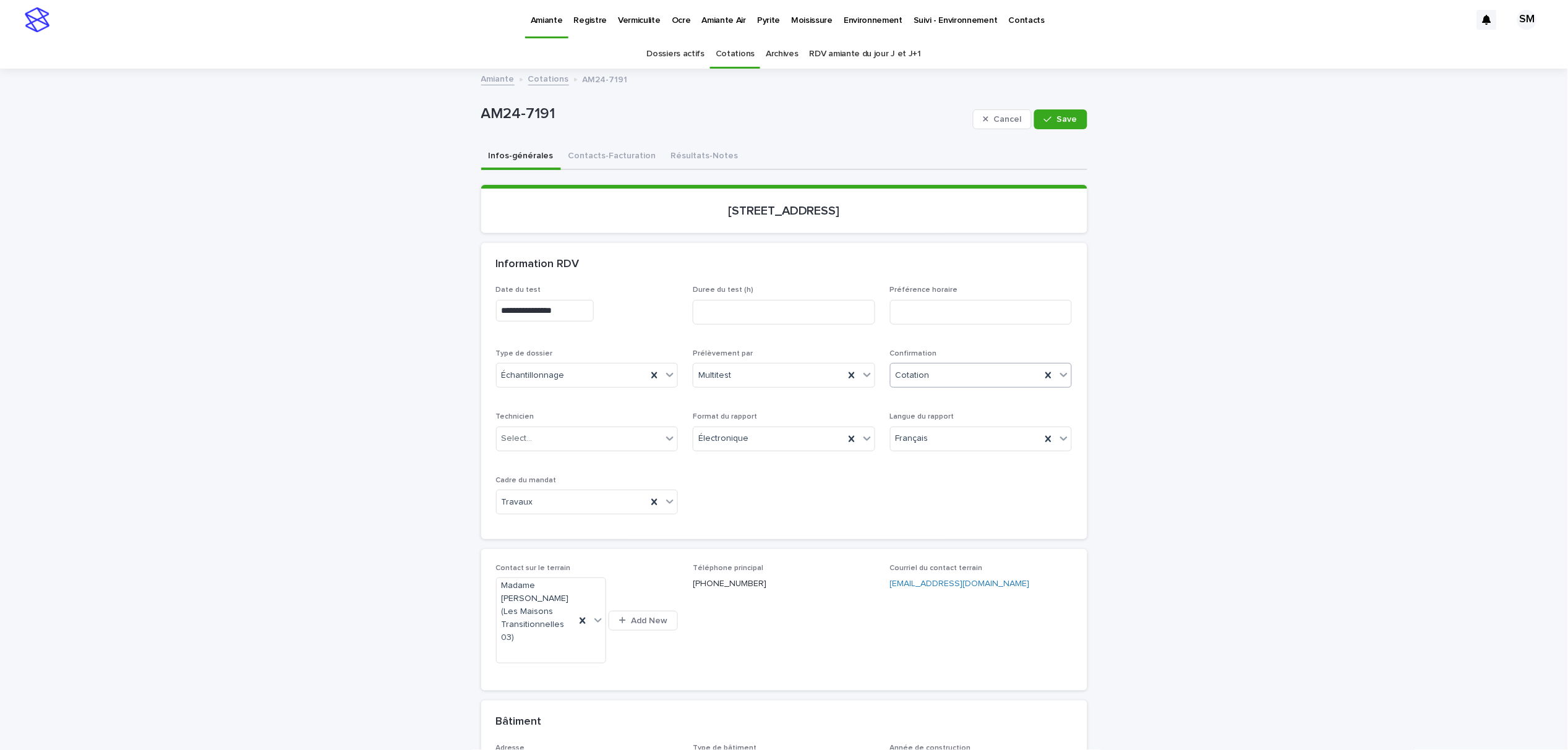
click at [1061, 374] on icon at bounding box center [1064, 375] width 7 height 4
click at [926, 506] on div "Annulé" at bounding box center [975, 507] width 181 height 22
click at [1068, 103] on div "Cancel Save" at bounding box center [1030, 120] width 115 height 50
click at [1065, 115] on span "Save" at bounding box center [1067, 119] width 21 height 9
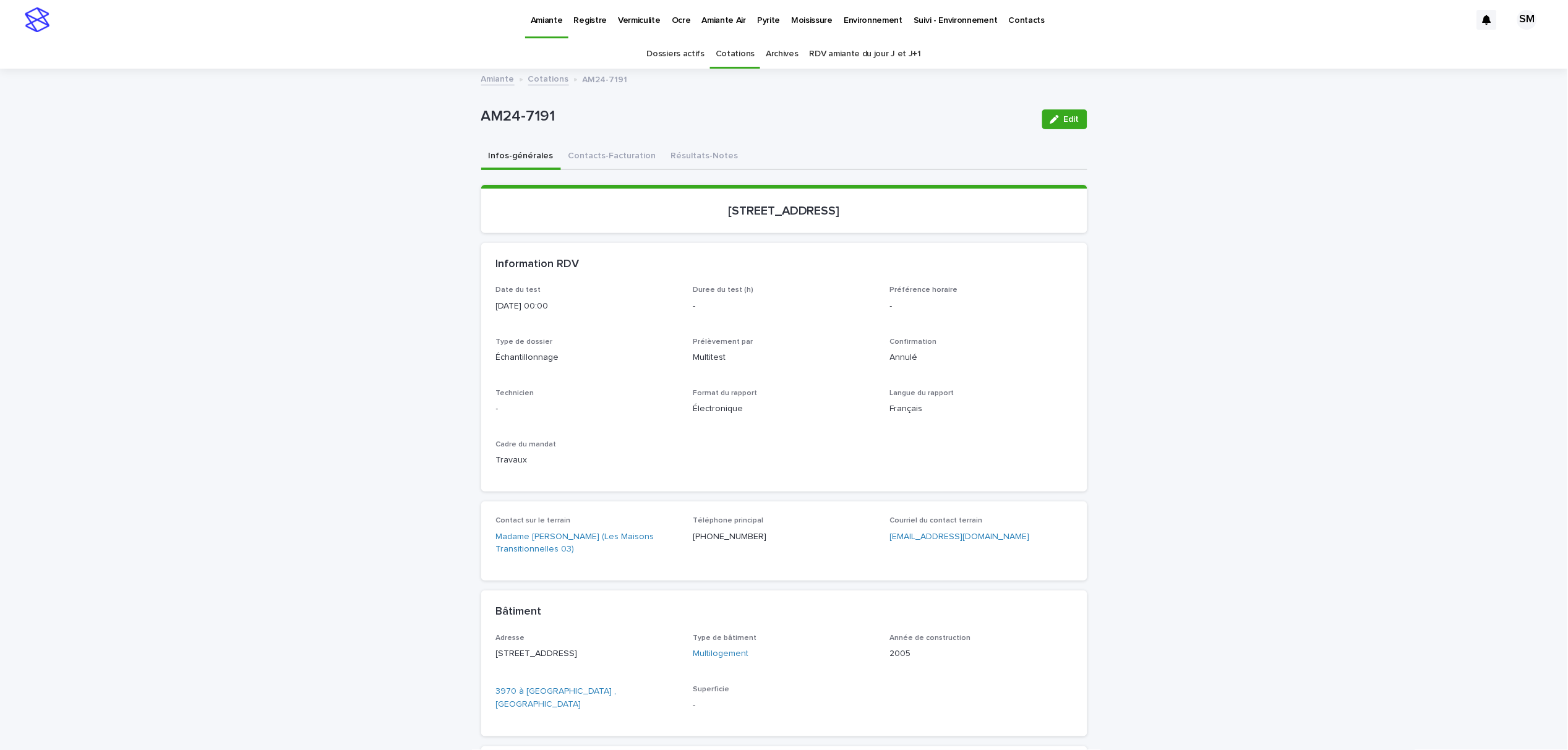
click at [730, 58] on link "Cotations" at bounding box center [734, 54] width 39 height 29
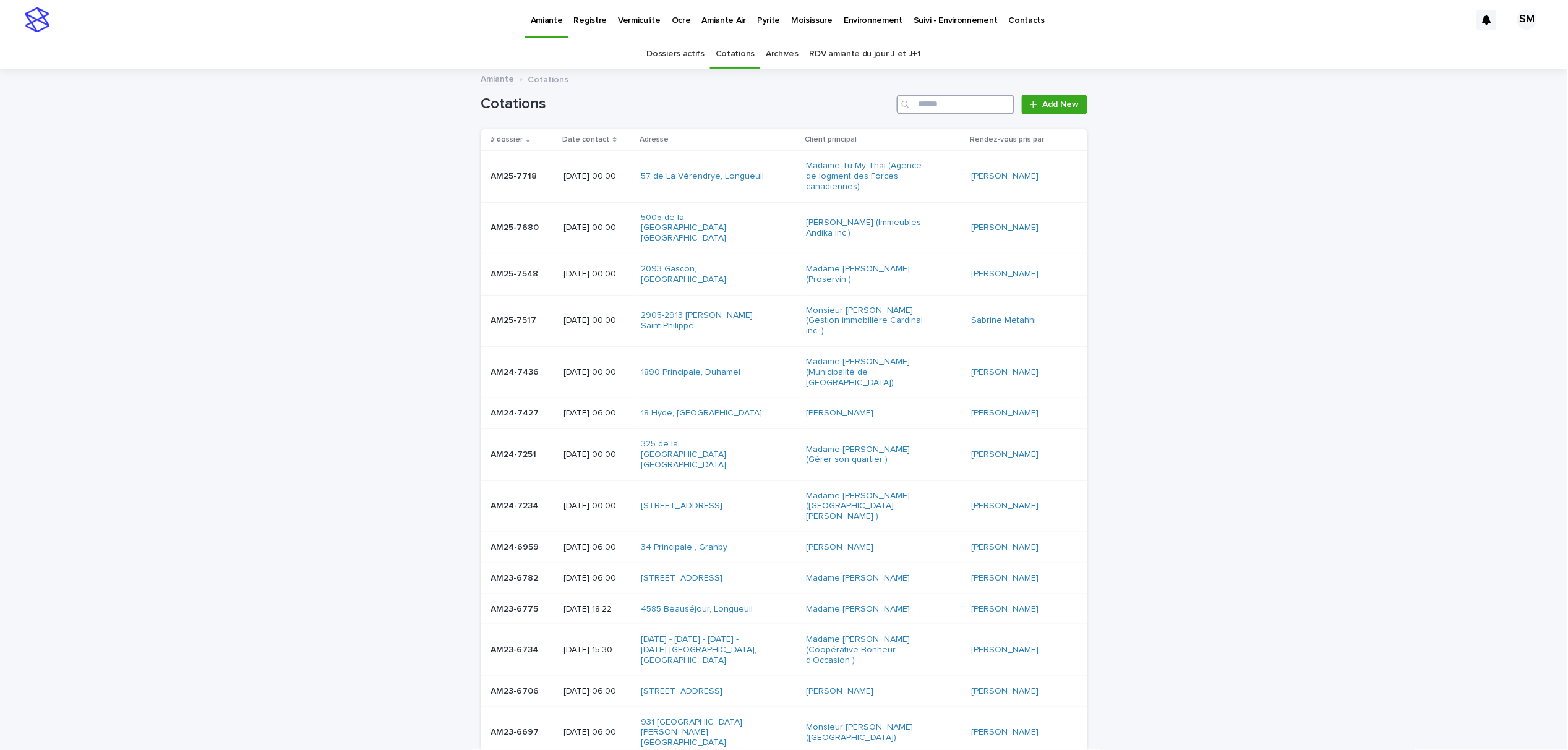
click at [937, 111] on input "Search" at bounding box center [955, 105] width 118 height 20
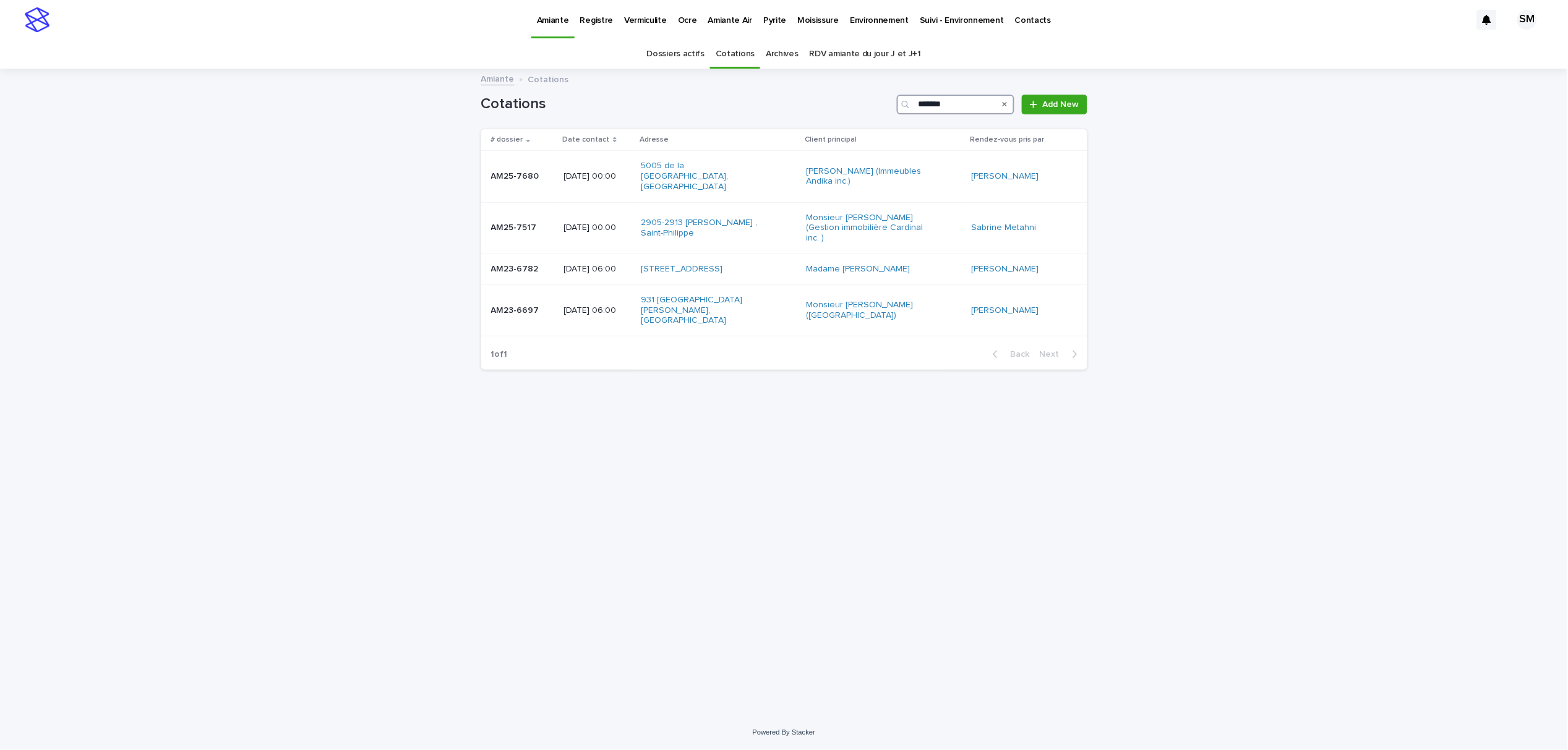
type input "*******"
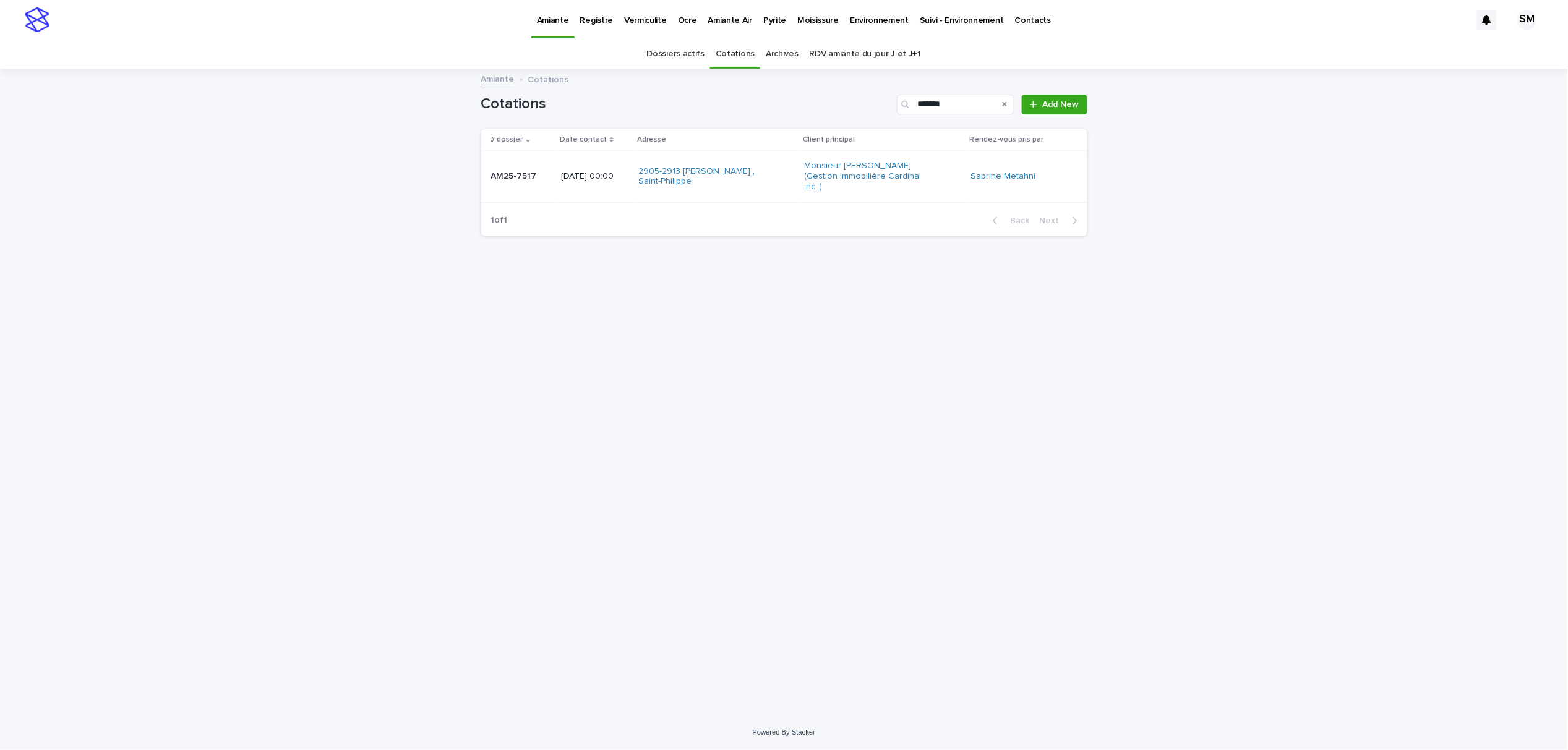
click at [526, 182] on div "AM25-7517 AM25-7517" at bounding box center [521, 176] width 60 height 21
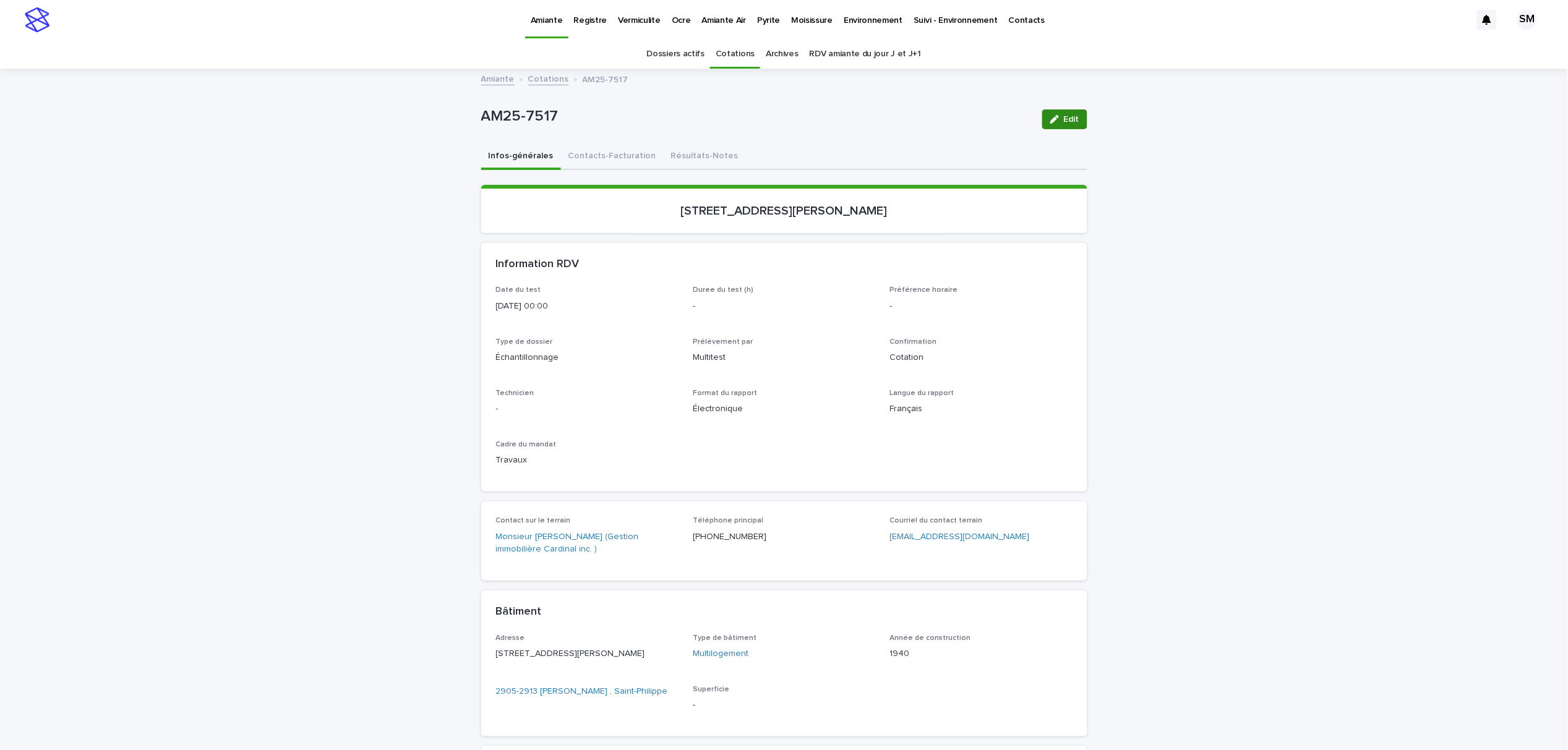
click at [1077, 115] on button "Edit" at bounding box center [1065, 120] width 46 height 20
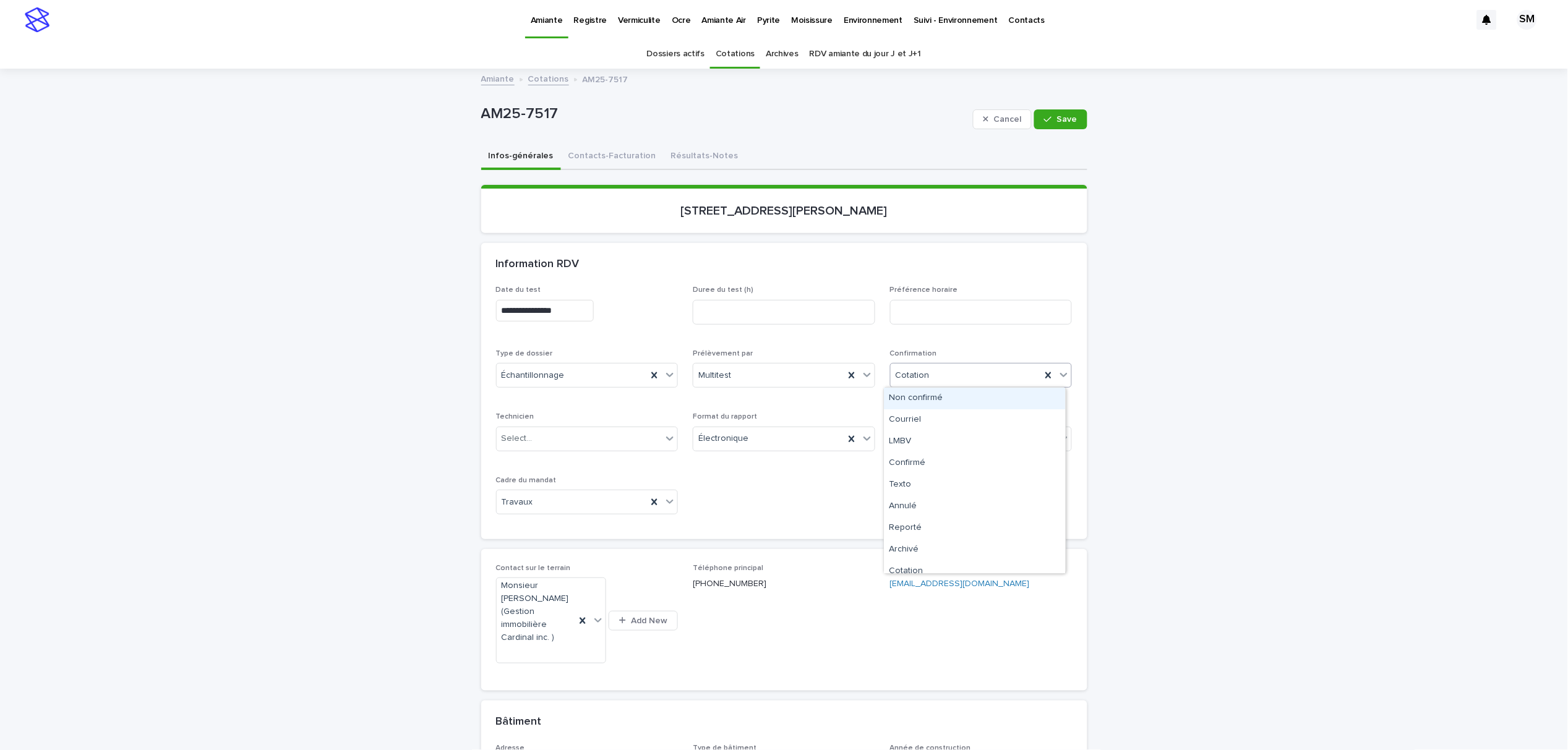
click at [1058, 376] on icon at bounding box center [1064, 375] width 12 height 12
click at [920, 511] on div "Annulé" at bounding box center [975, 507] width 181 height 22
click at [1052, 113] on button "Save" at bounding box center [1060, 120] width 52 height 20
